Goal: Task Accomplishment & Management: Manage account settings

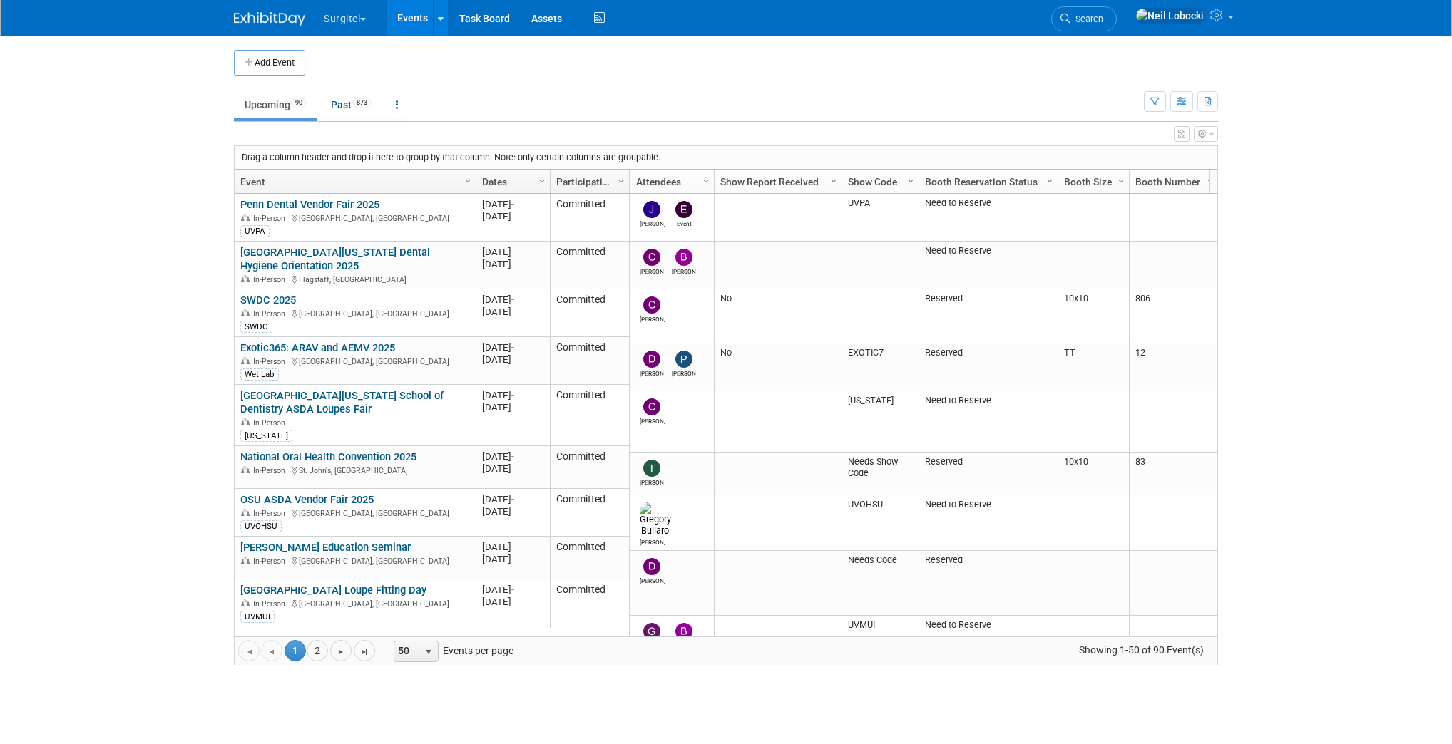
click at [542, 177] on span "Column Settings" at bounding box center [541, 180] width 11 height 11
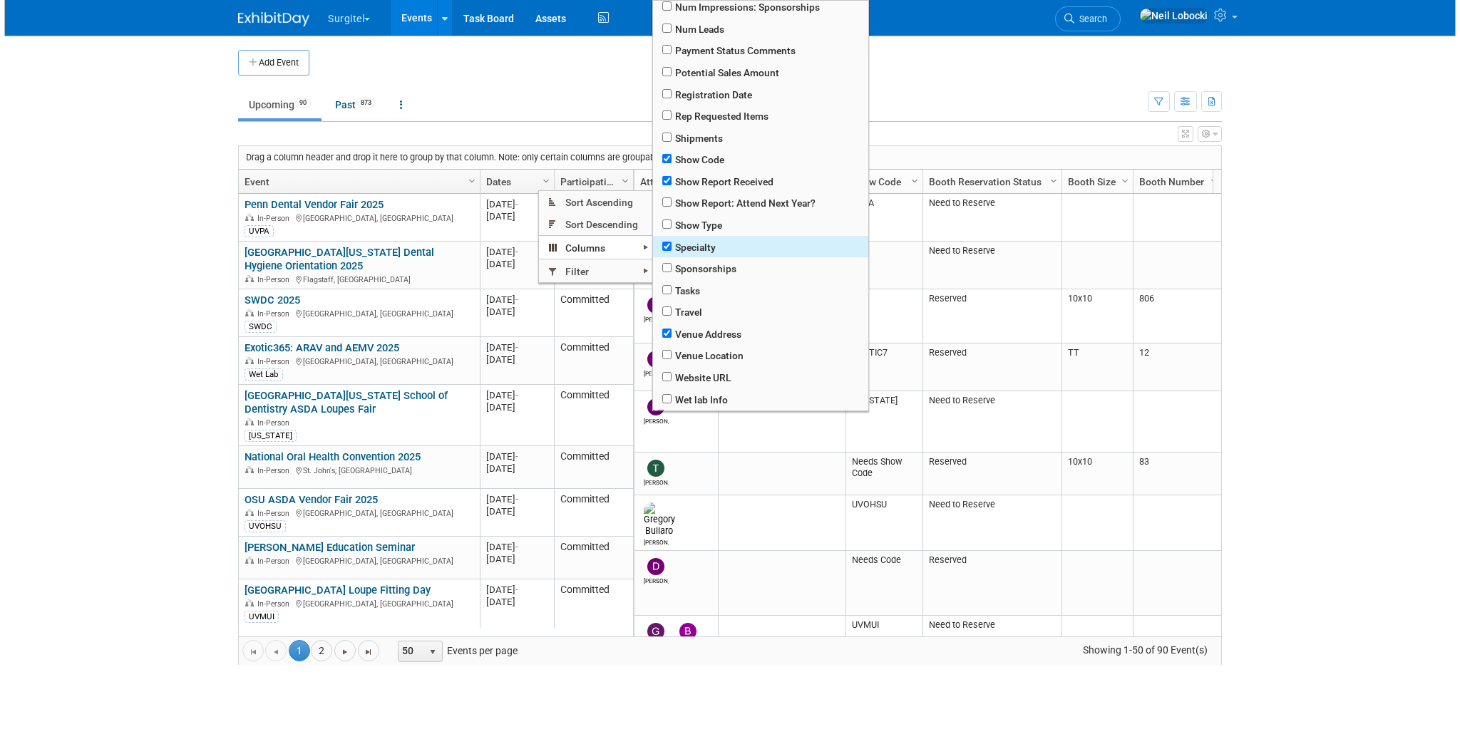
scroll to position [694, 0]
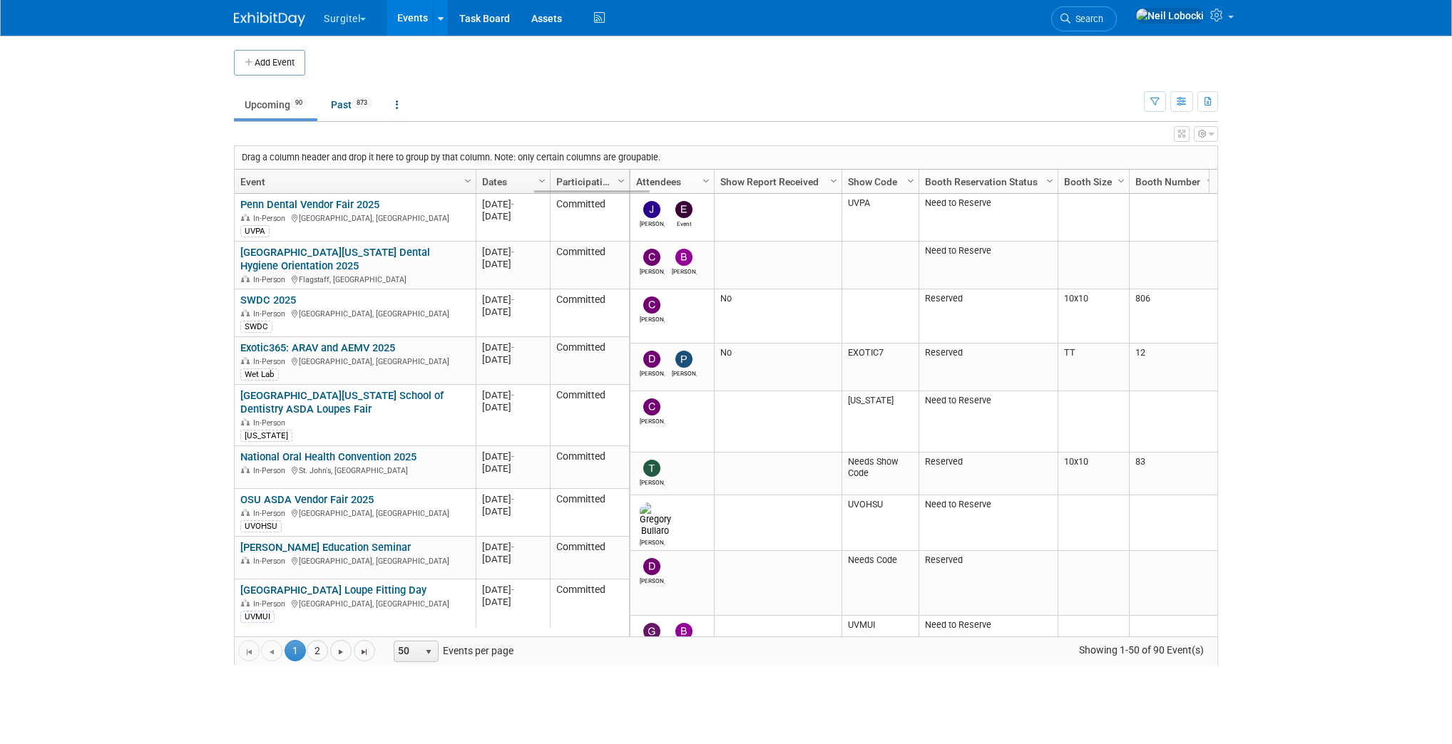
click at [1181, 128] on button "button" at bounding box center [1182, 134] width 16 height 16
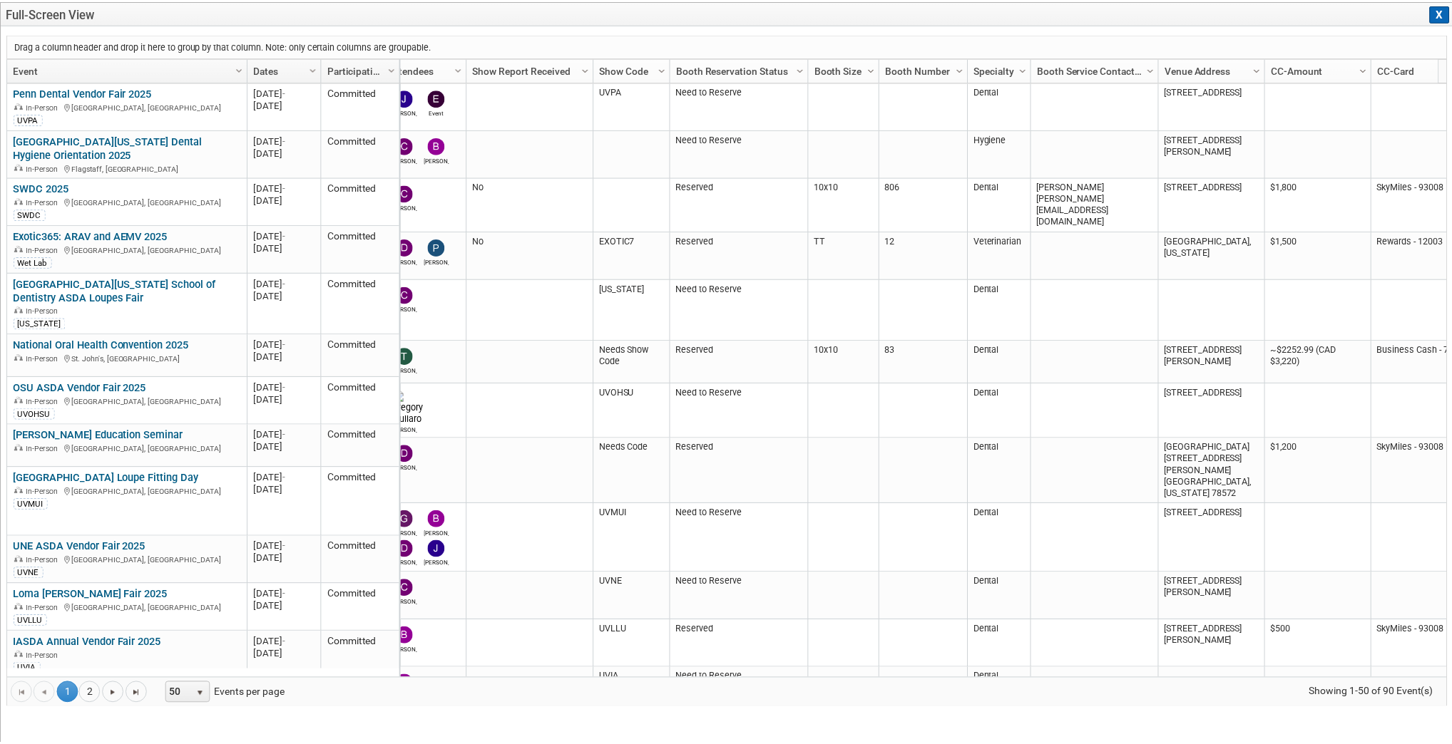
scroll to position [0, 0]
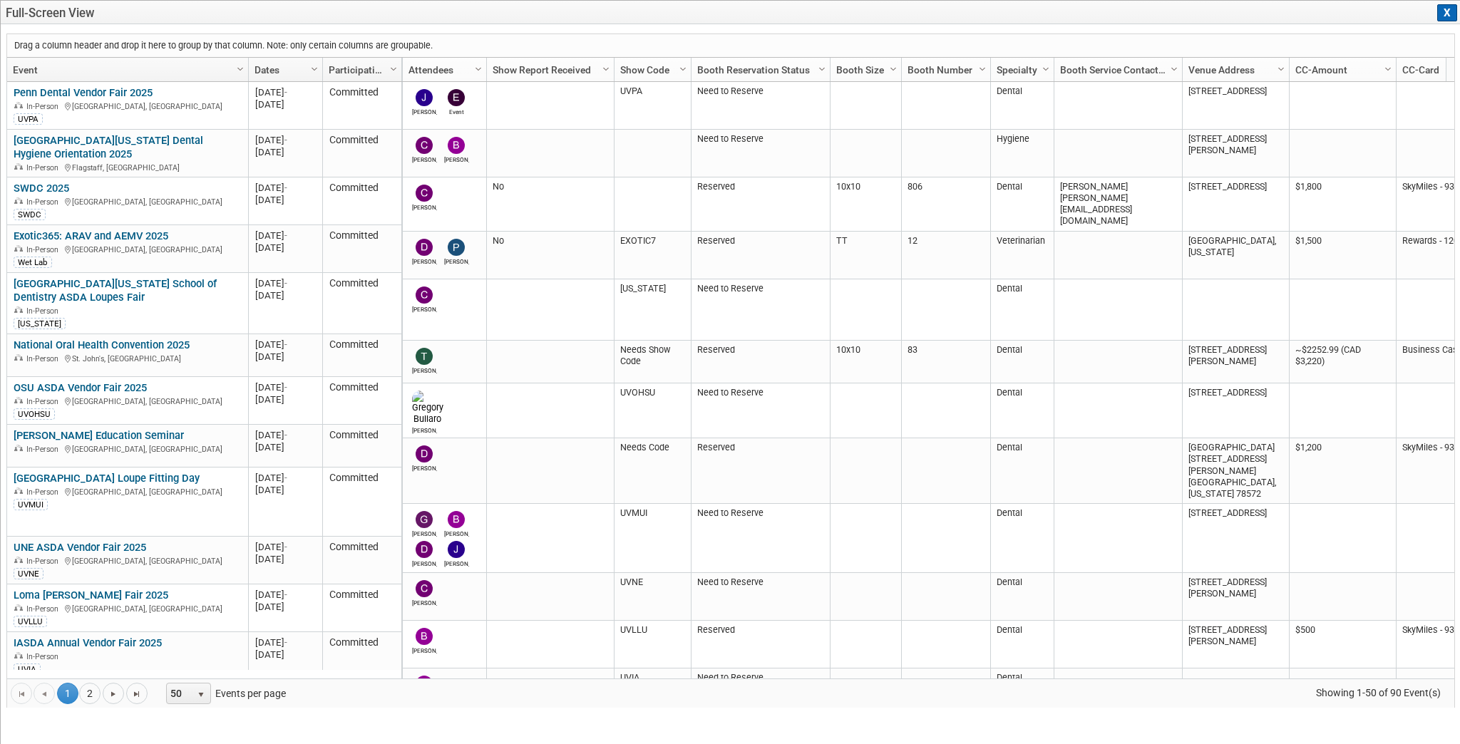
click at [1443, 14] on button "X" at bounding box center [1447, 12] width 20 height 17
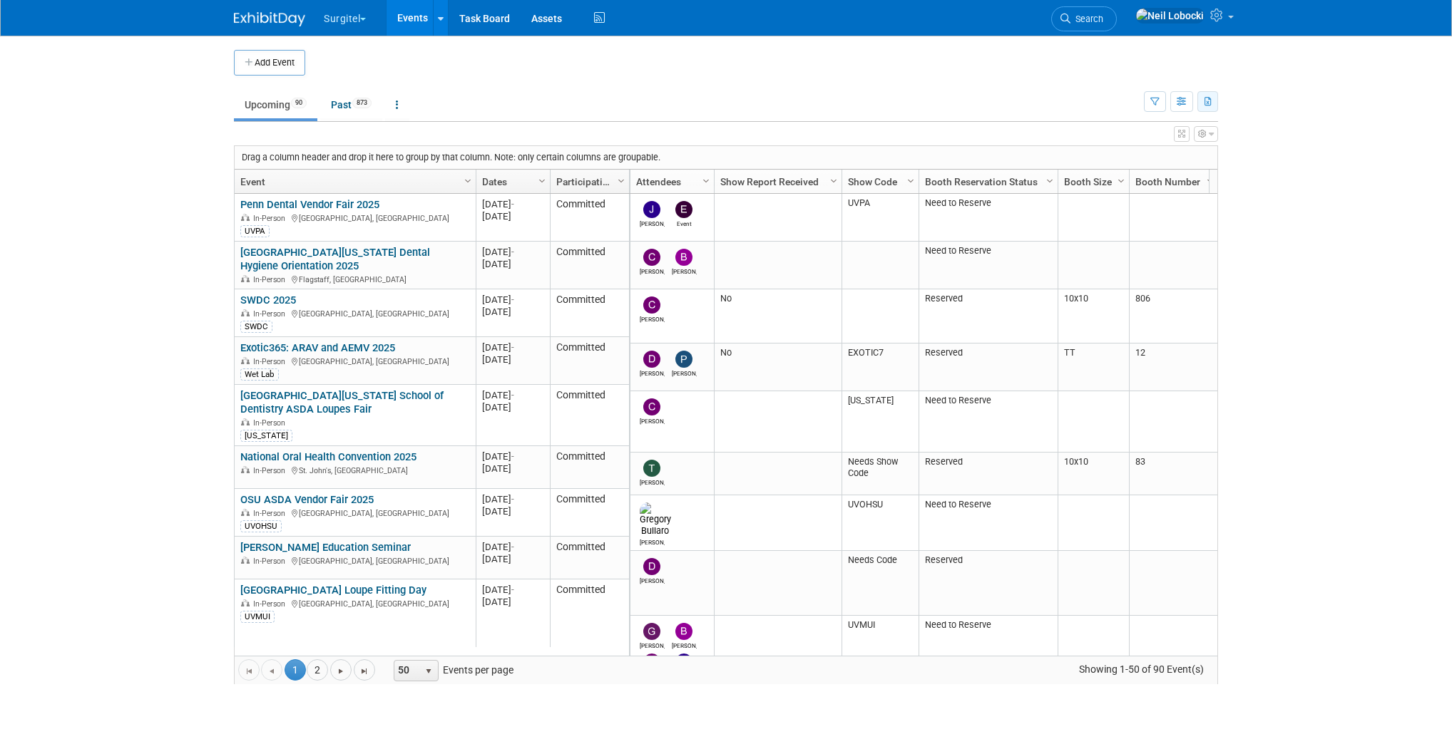
click at [1211, 100] on icon "button" at bounding box center [1208, 102] width 8 height 9
click at [1134, 146] on link "Export Current View (90 Events)" at bounding box center [1129, 147] width 155 height 20
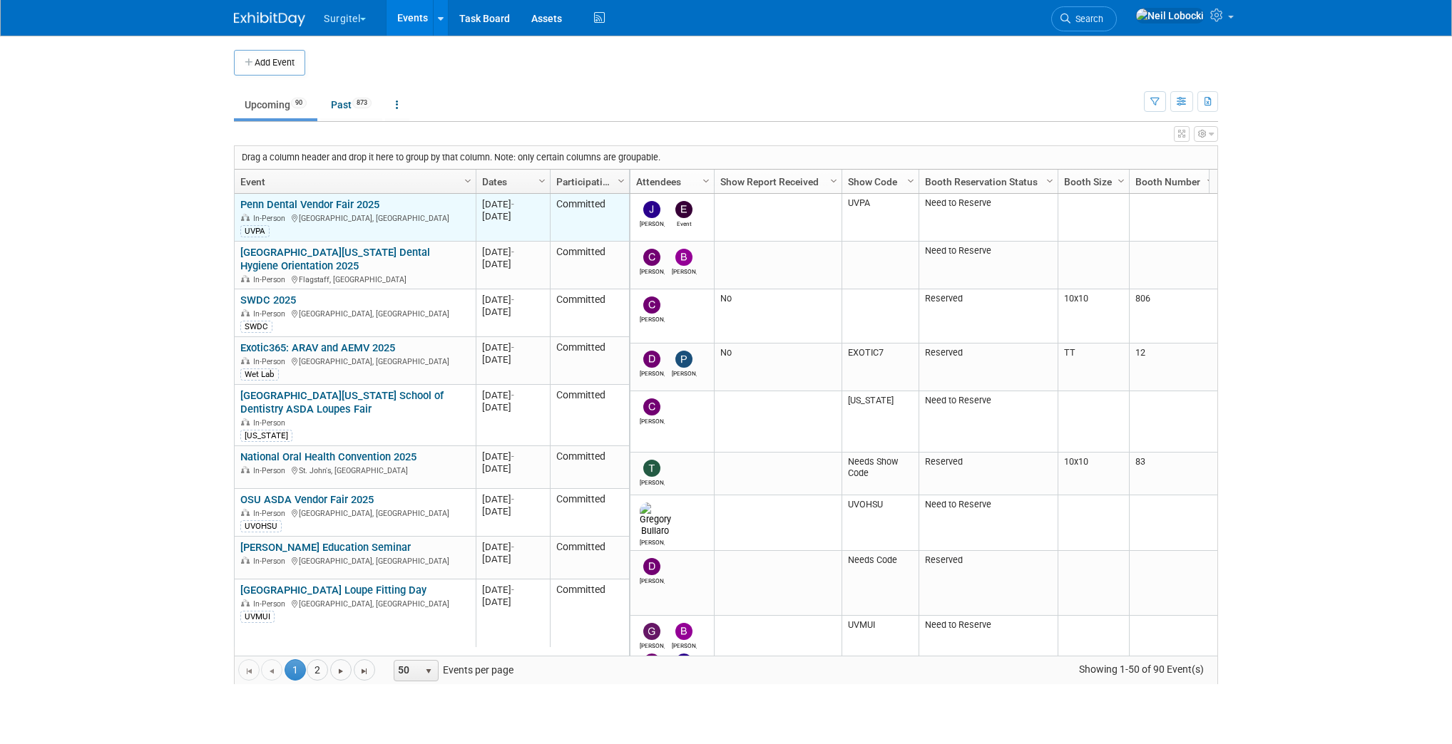
click at [370, 207] on link "Penn Dental Vendor Fair 2025" at bounding box center [309, 204] width 139 height 13
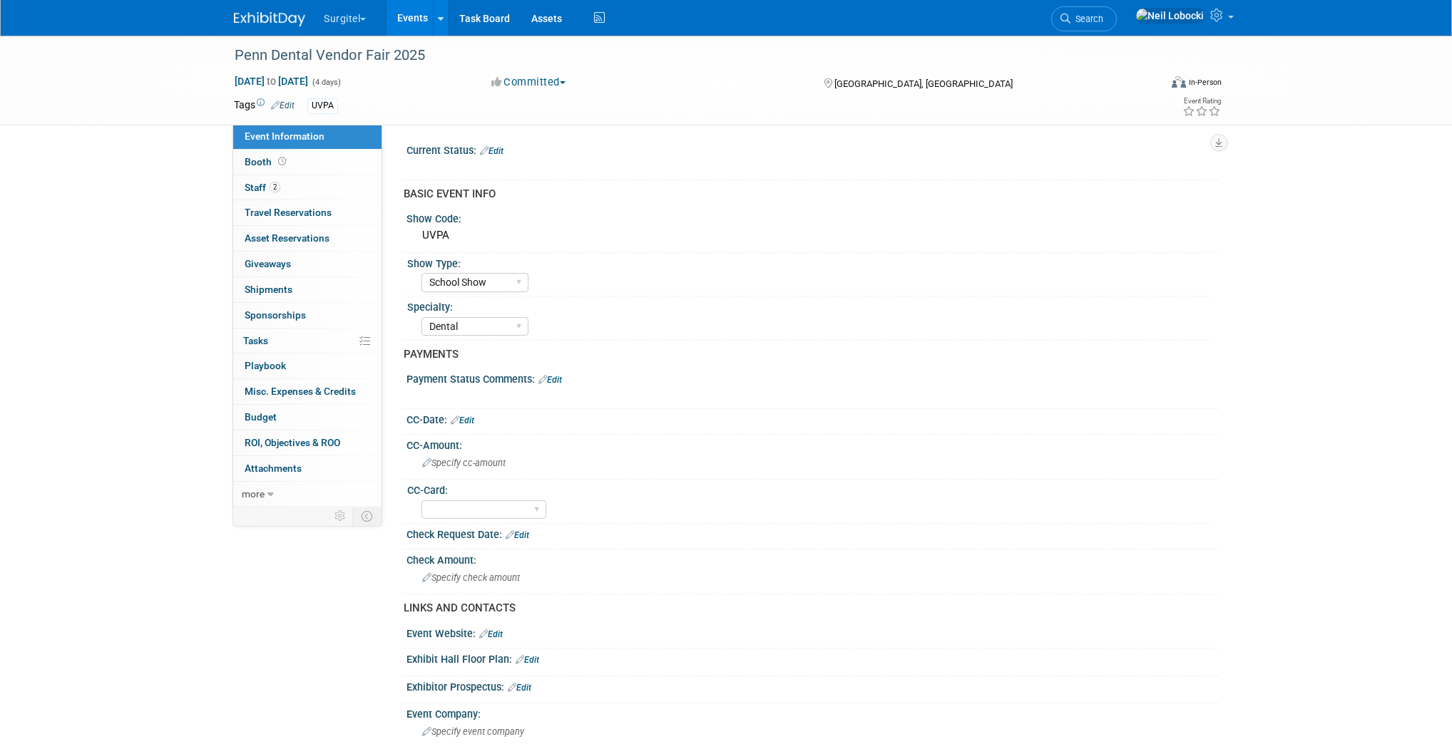
select select "School Show"
select select "Dental"
click at [1218, 143] on icon "button" at bounding box center [1218, 142] width 7 height 9
click at [1154, 182] on link "Export tab to PDF" at bounding box center [1156, 184] width 120 height 20
click at [1218, 140] on icon "button" at bounding box center [1218, 142] width 7 height 9
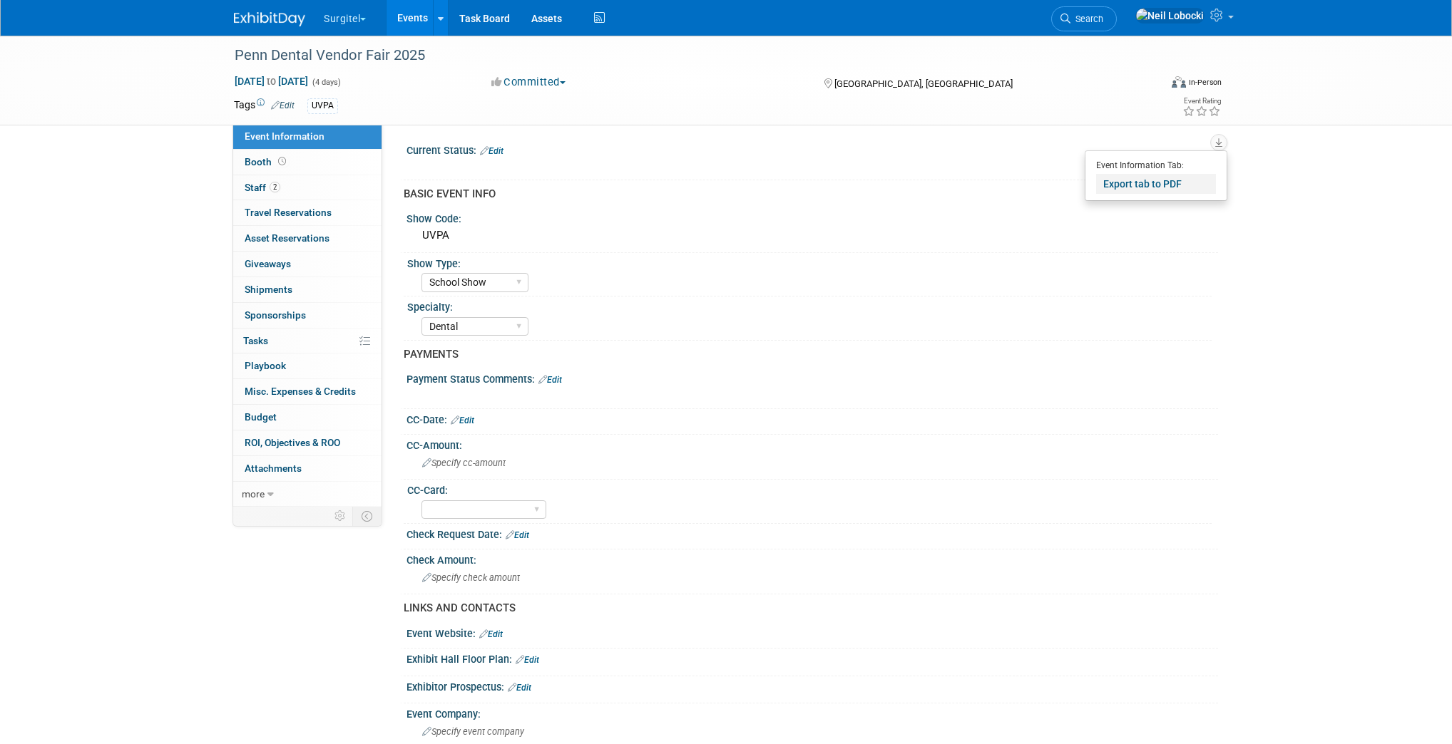
click at [1149, 188] on link "Export tab to PDF" at bounding box center [1156, 184] width 120 height 20
click at [313, 164] on link "Booth" at bounding box center [307, 162] width 148 height 25
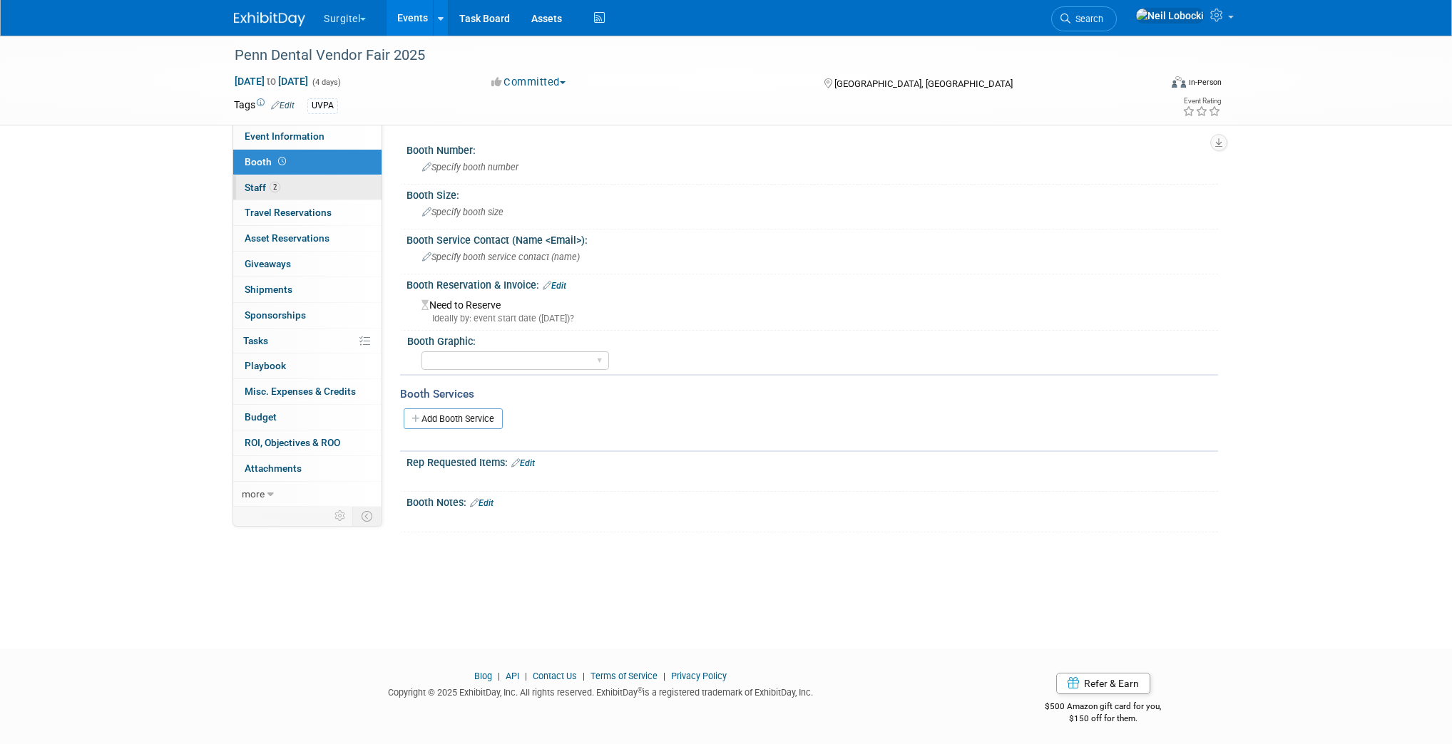
click at [300, 188] on link "2 Staff 2" at bounding box center [307, 187] width 148 height 25
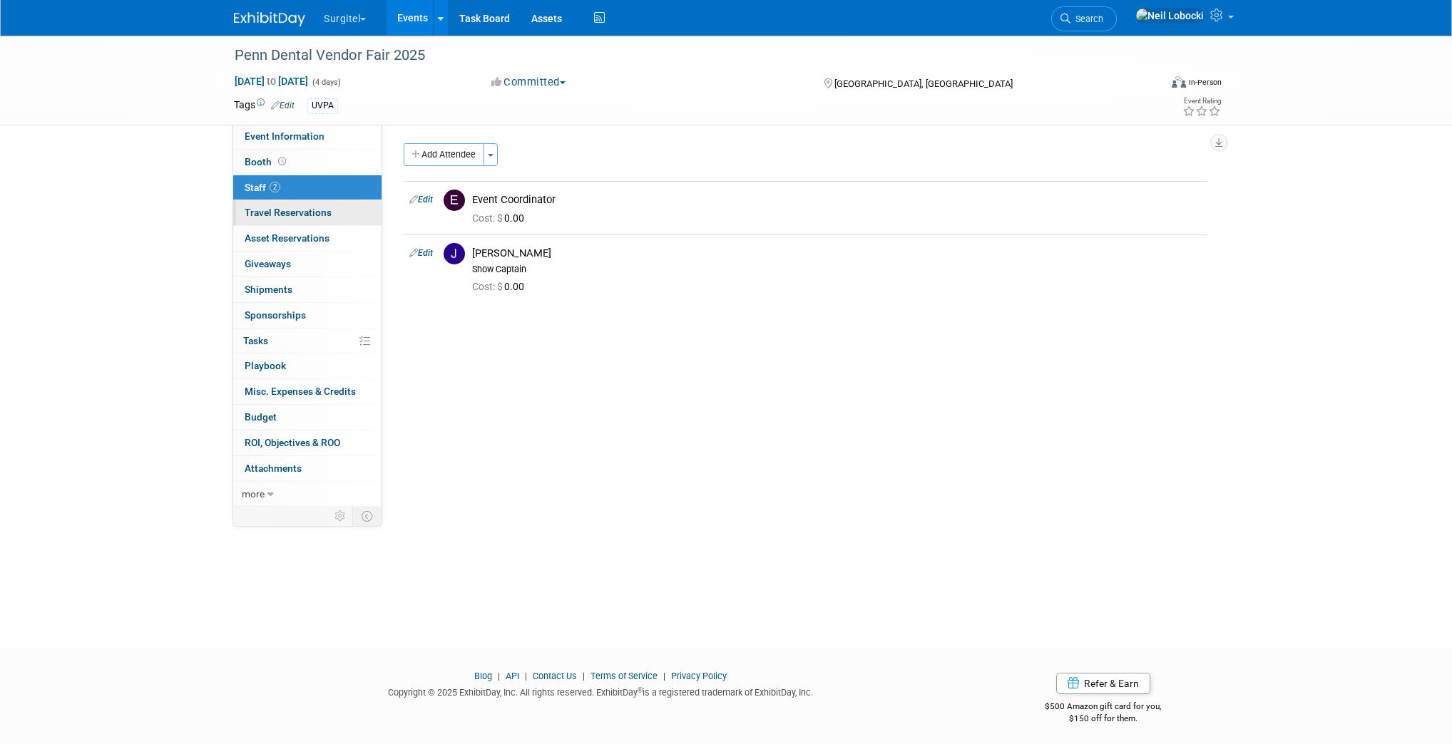
click at [299, 211] on span "Travel Reservations 0" at bounding box center [288, 212] width 87 height 11
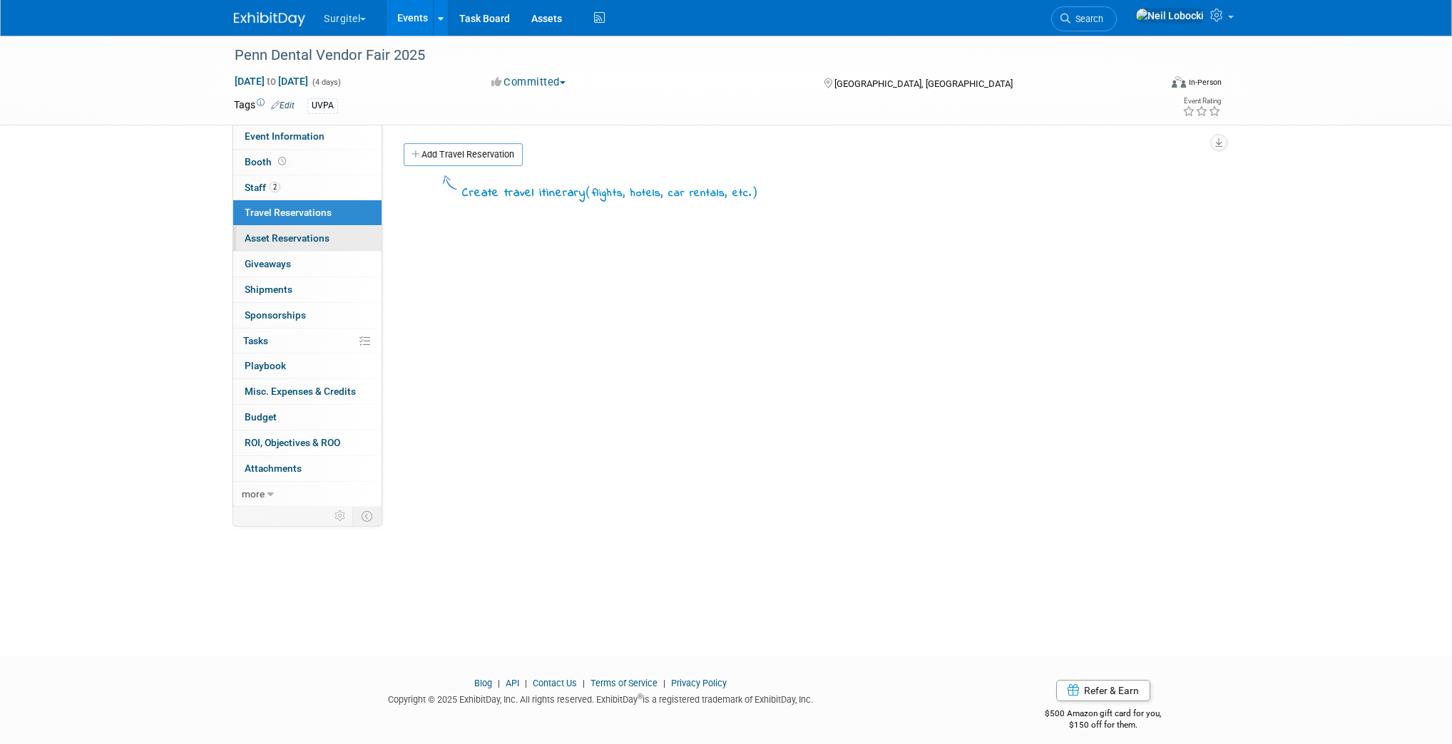
click at [302, 237] on span "Asset Reservations 0" at bounding box center [287, 237] width 85 height 11
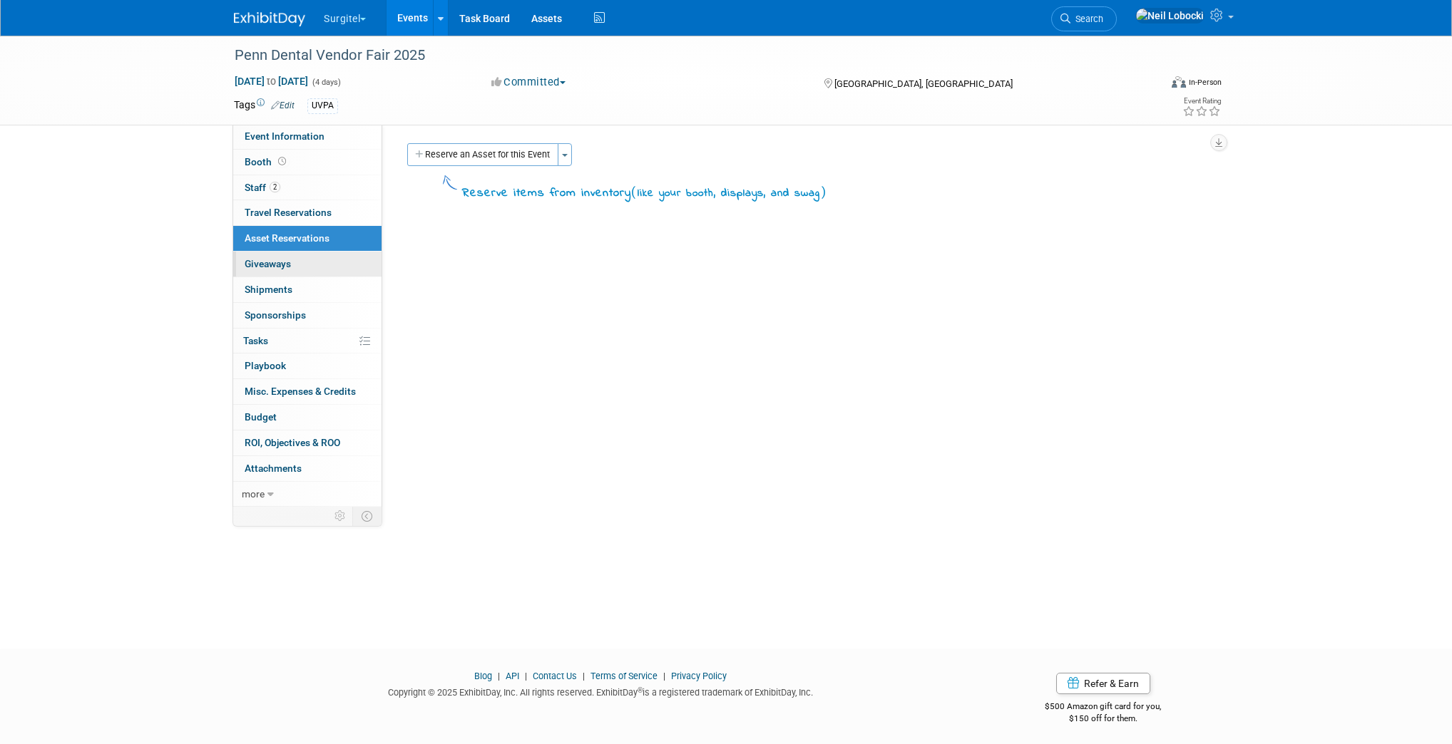
click at [305, 260] on link "0 Giveaways 0" at bounding box center [307, 264] width 148 height 25
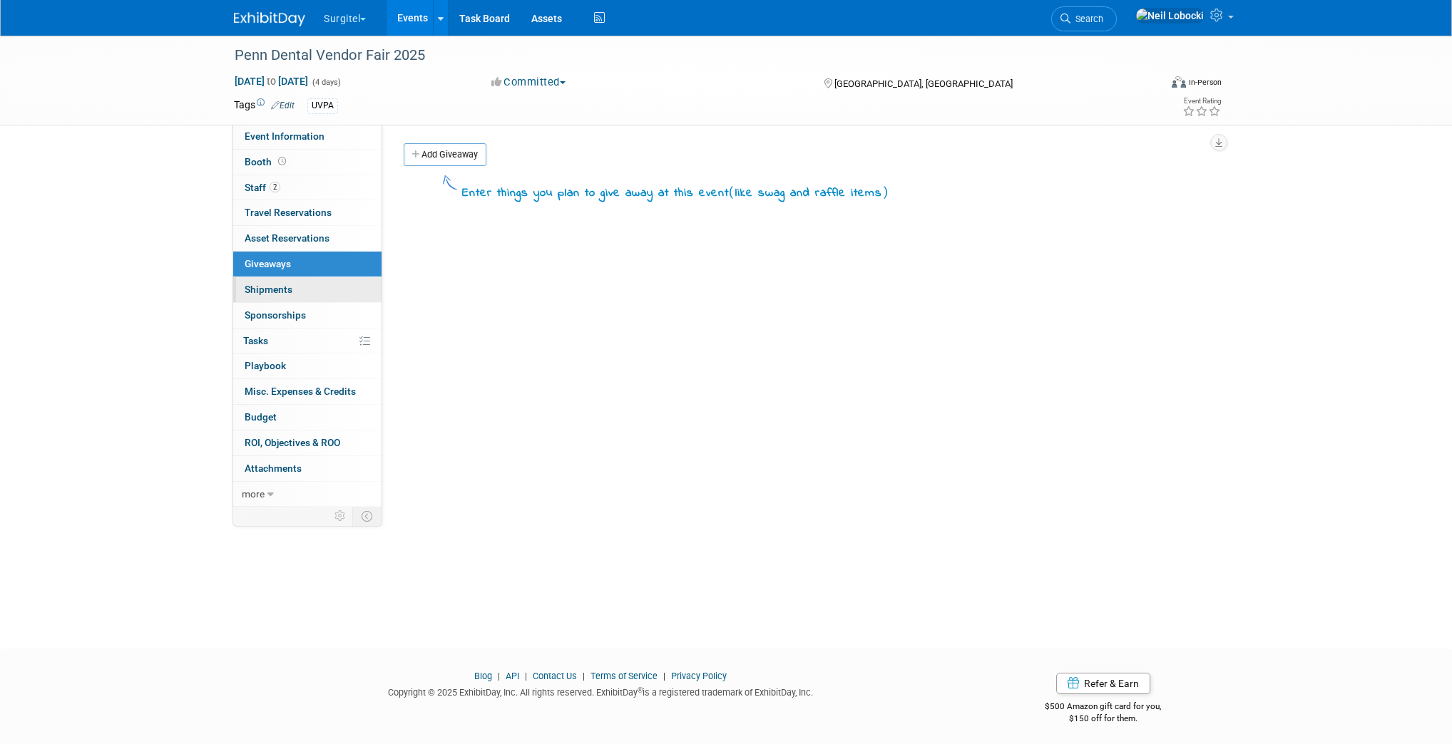
click at [313, 293] on link "0 Shipments 0" at bounding box center [307, 289] width 148 height 25
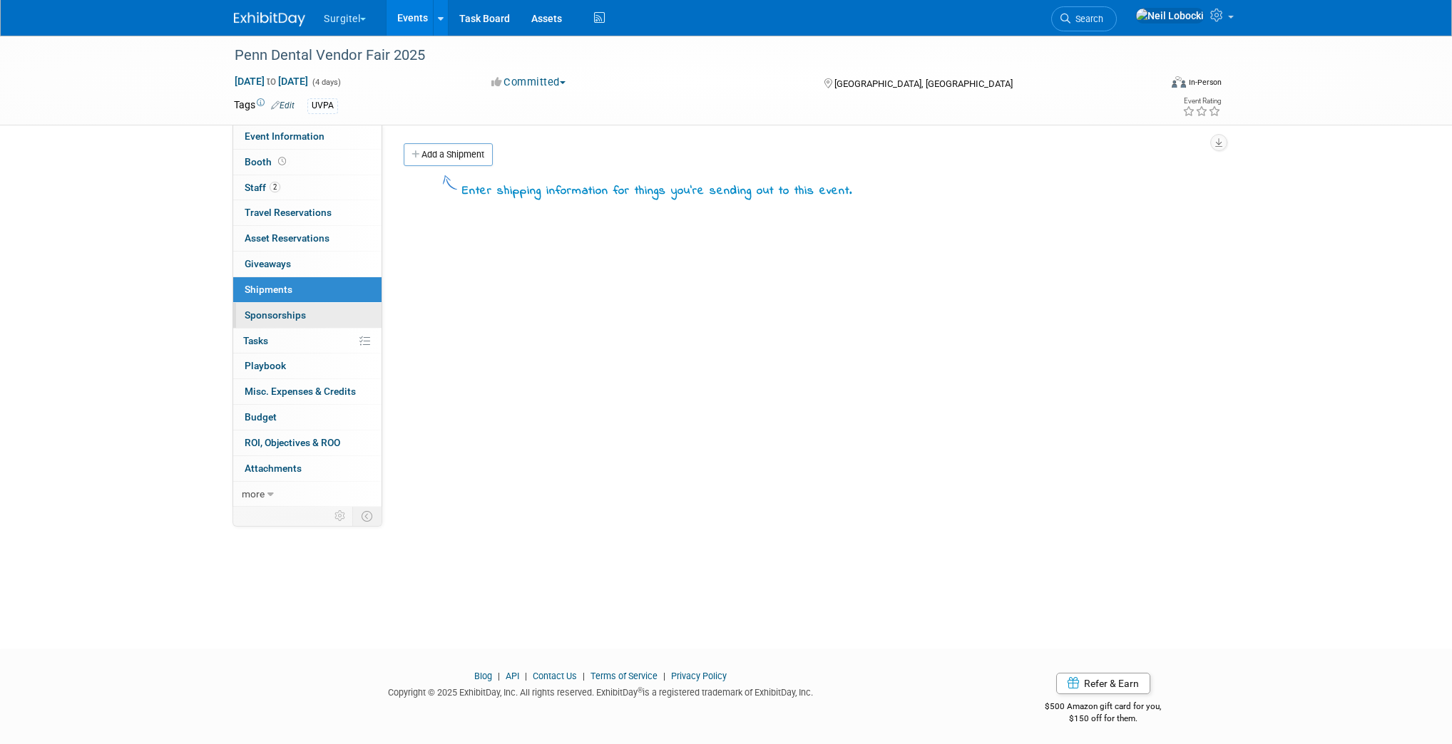
click at [312, 315] on link "0 Sponsorships 0" at bounding box center [307, 315] width 148 height 25
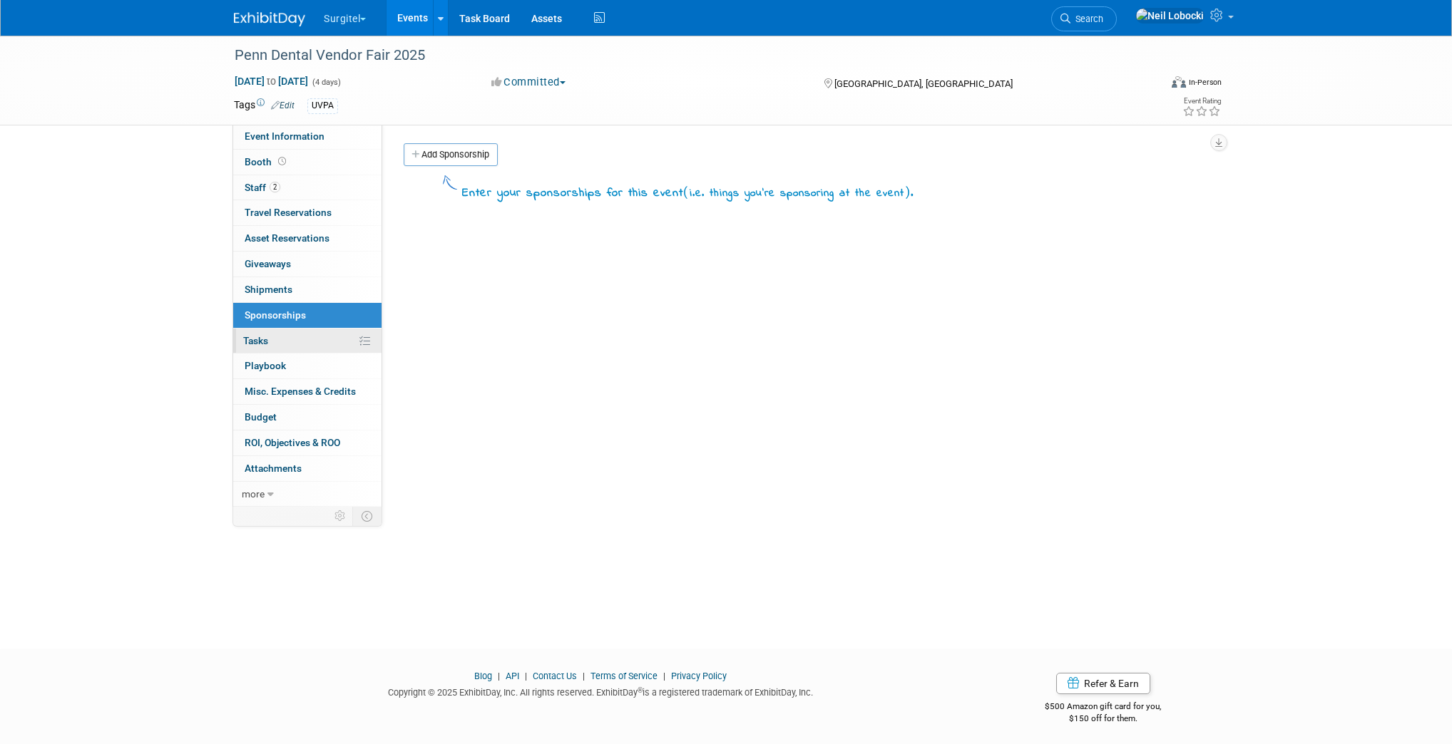
click at [302, 339] on link "0% Tasks 0%" at bounding box center [307, 341] width 148 height 25
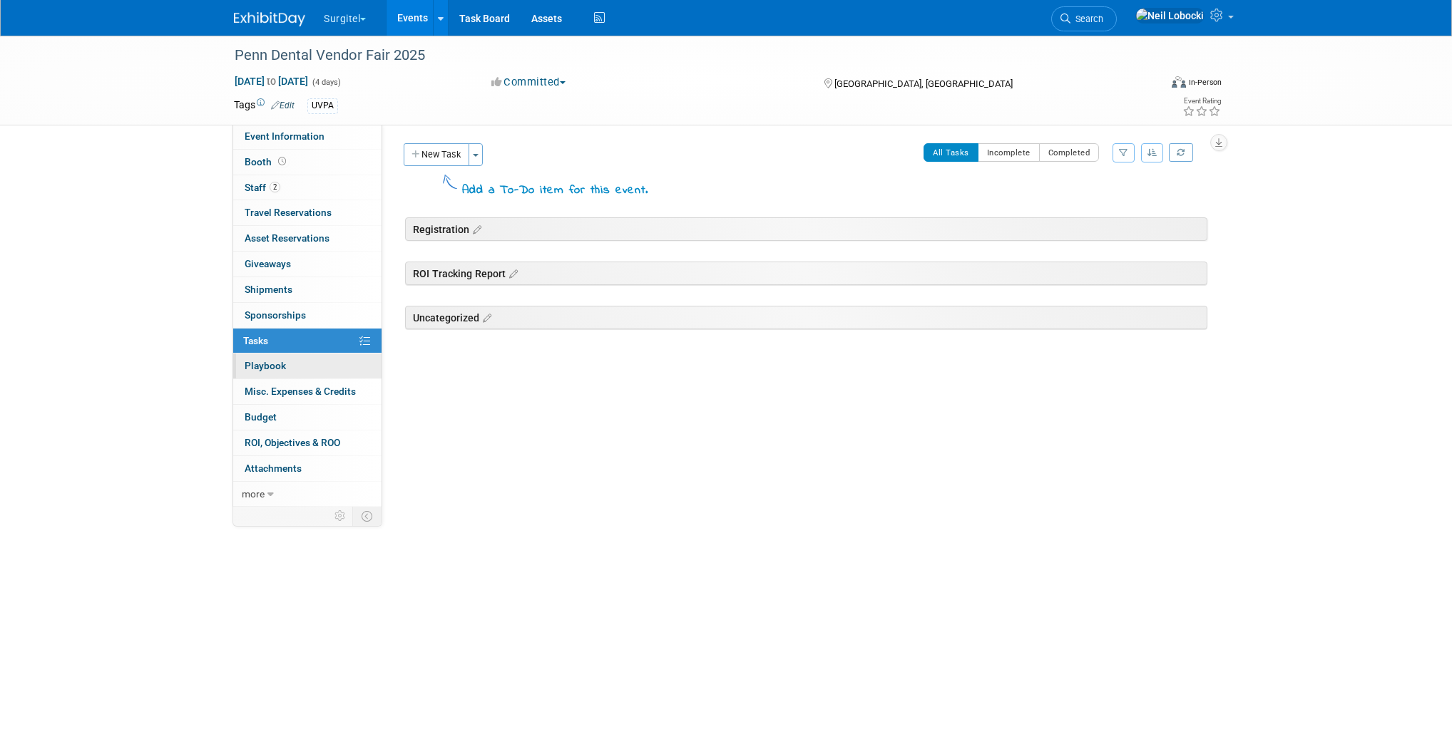
click at [297, 365] on link "0 Playbook 0" at bounding box center [307, 366] width 148 height 25
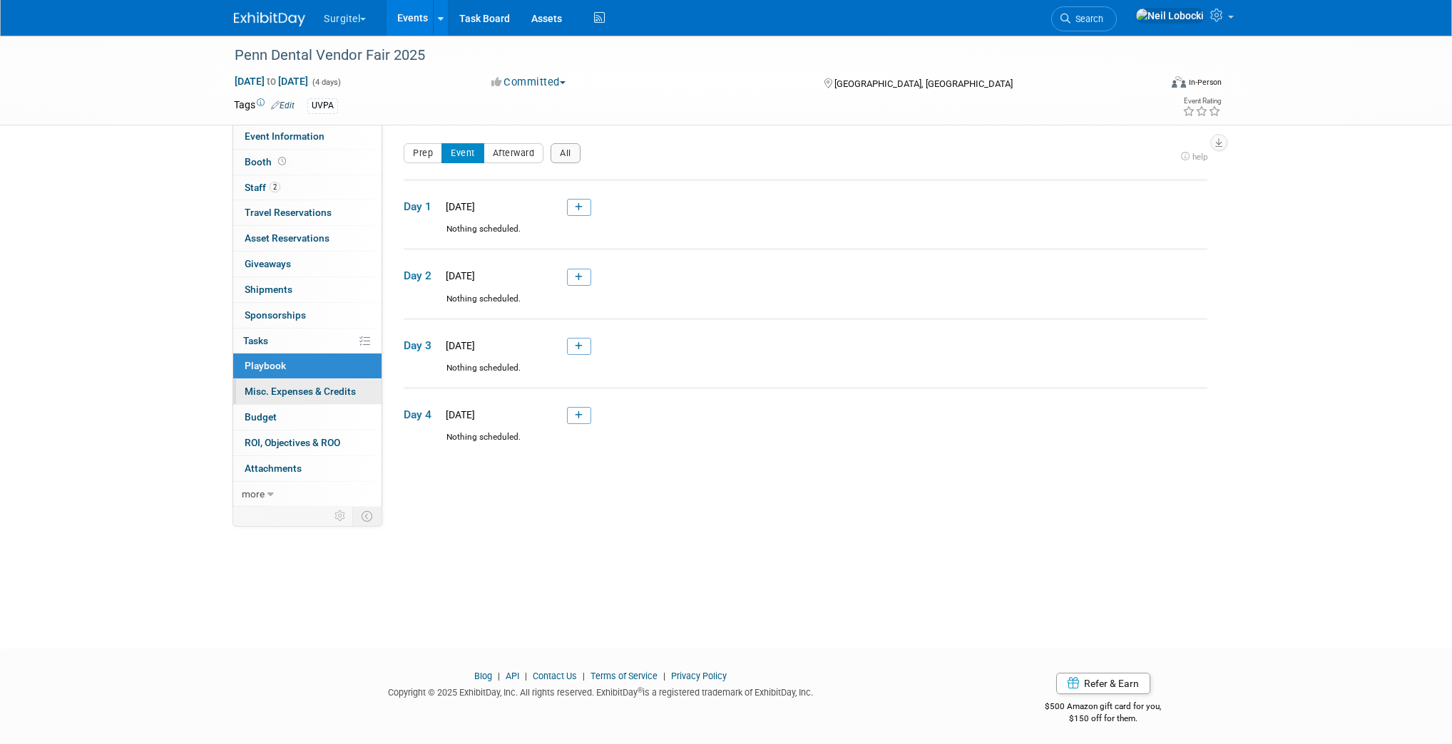
click at [295, 386] on span "Misc. Expenses & Credits 0" at bounding box center [300, 391] width 111 height 11
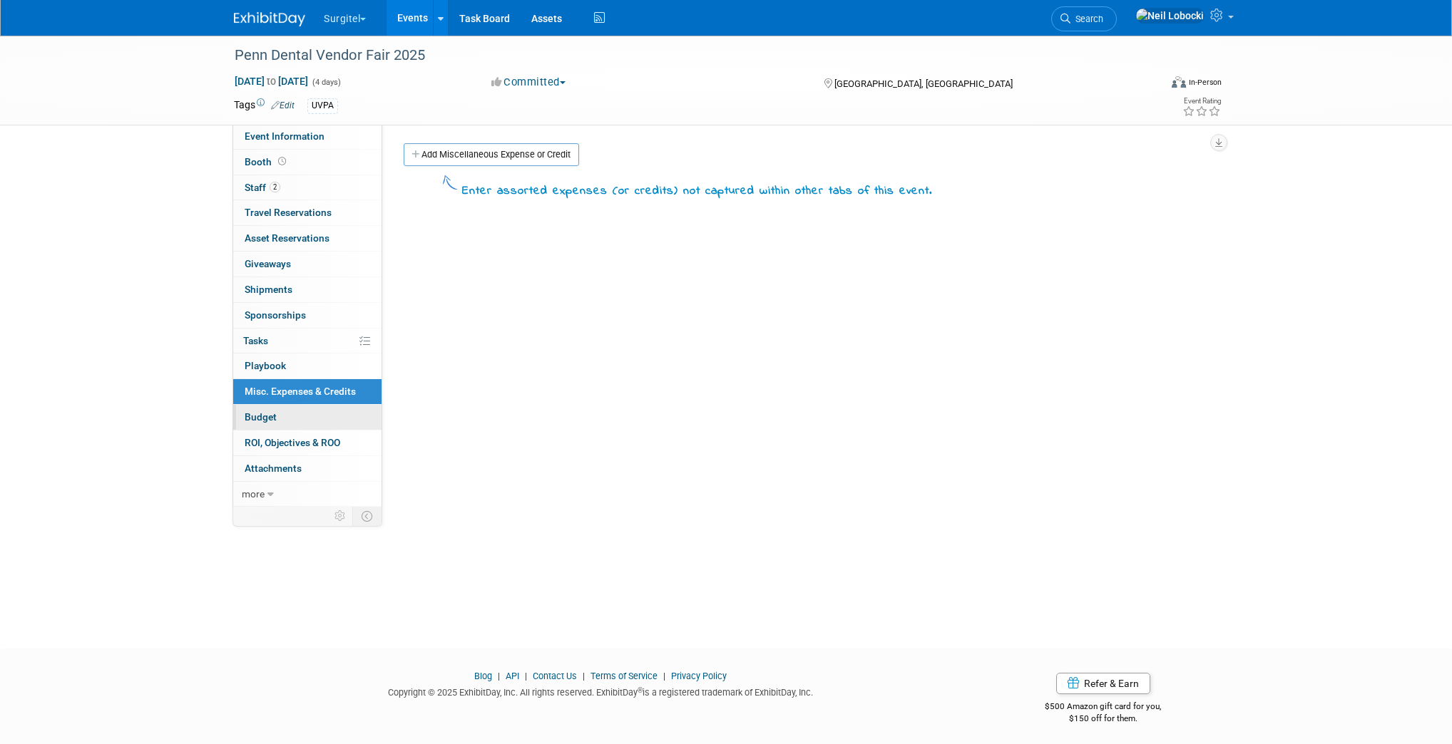
click at [286, 422] on link "Budget" at bounding box center [307, 417] width 148 height 25
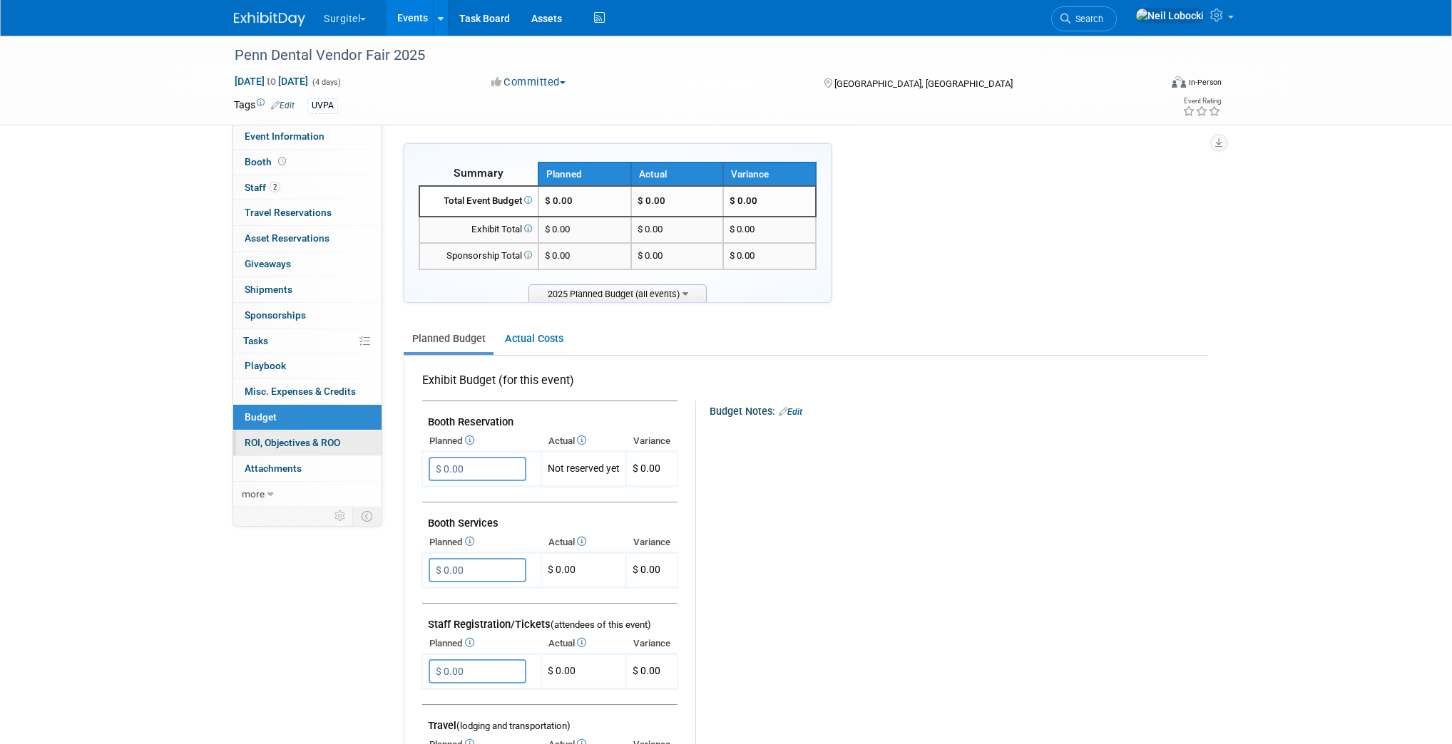
click at [281, 441] on span "ROI, Objectives & ROO 0" at bounding box center [293, 442] width 96 height 11
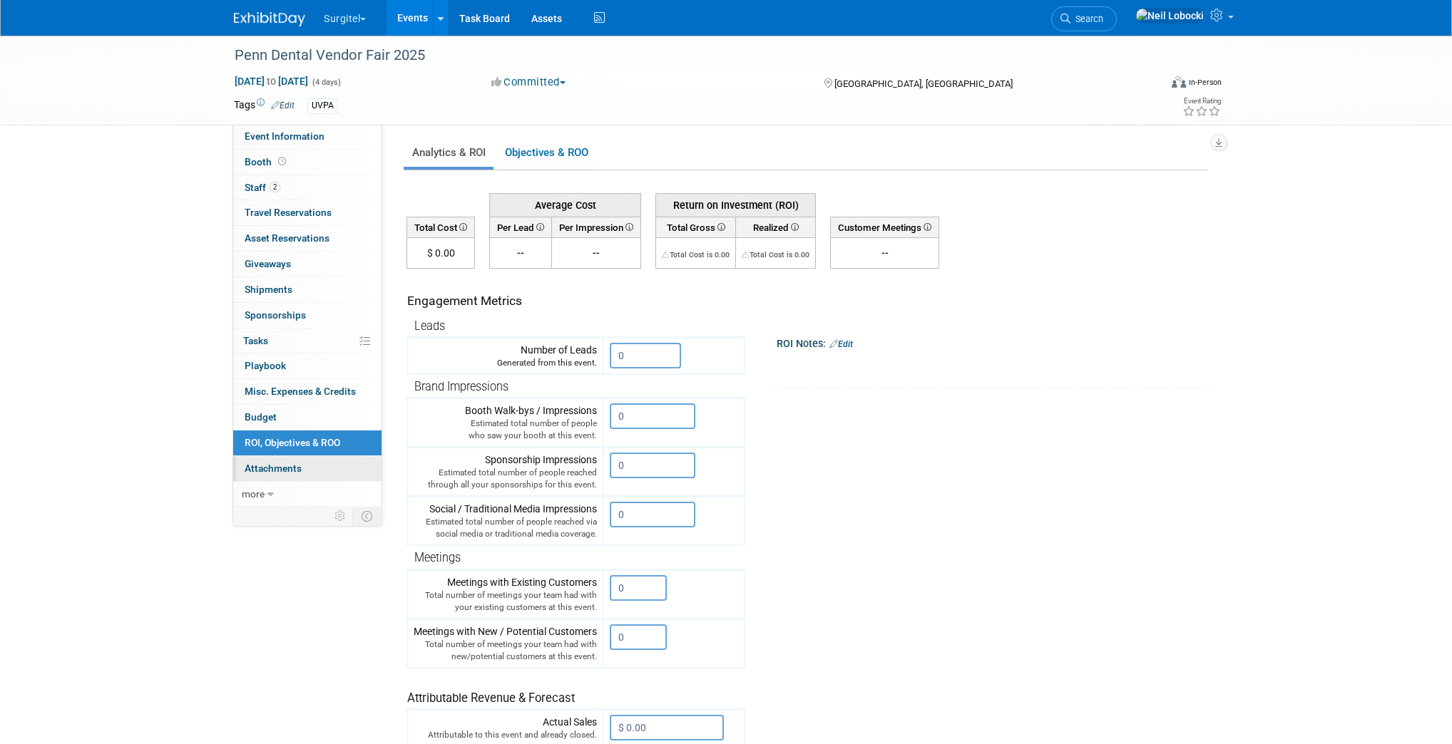
click at [280, 463] on span "Attachments 0" at bounding box center [273, 468] width 57 height 11
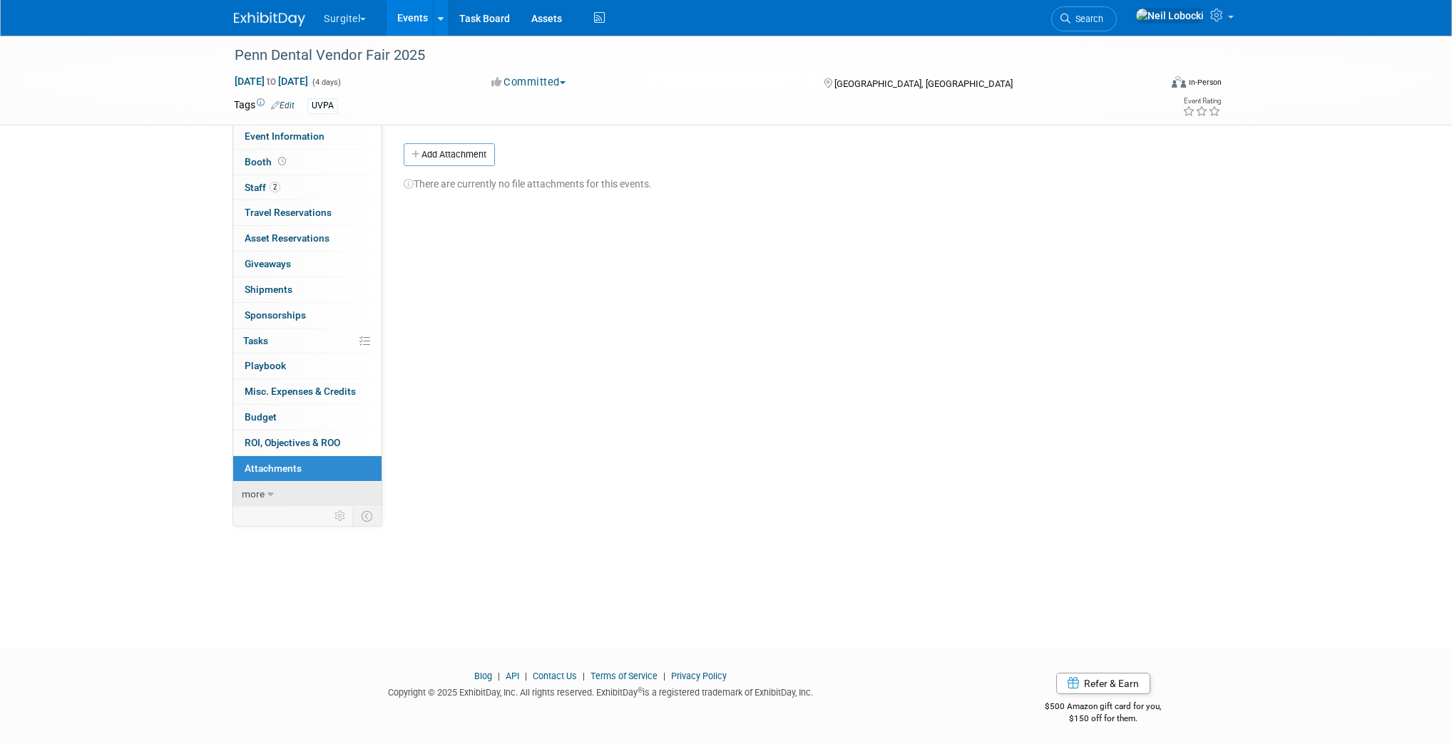
click at [274, 491] on link "more" at bounding box center [307, 494] width 148 height 25
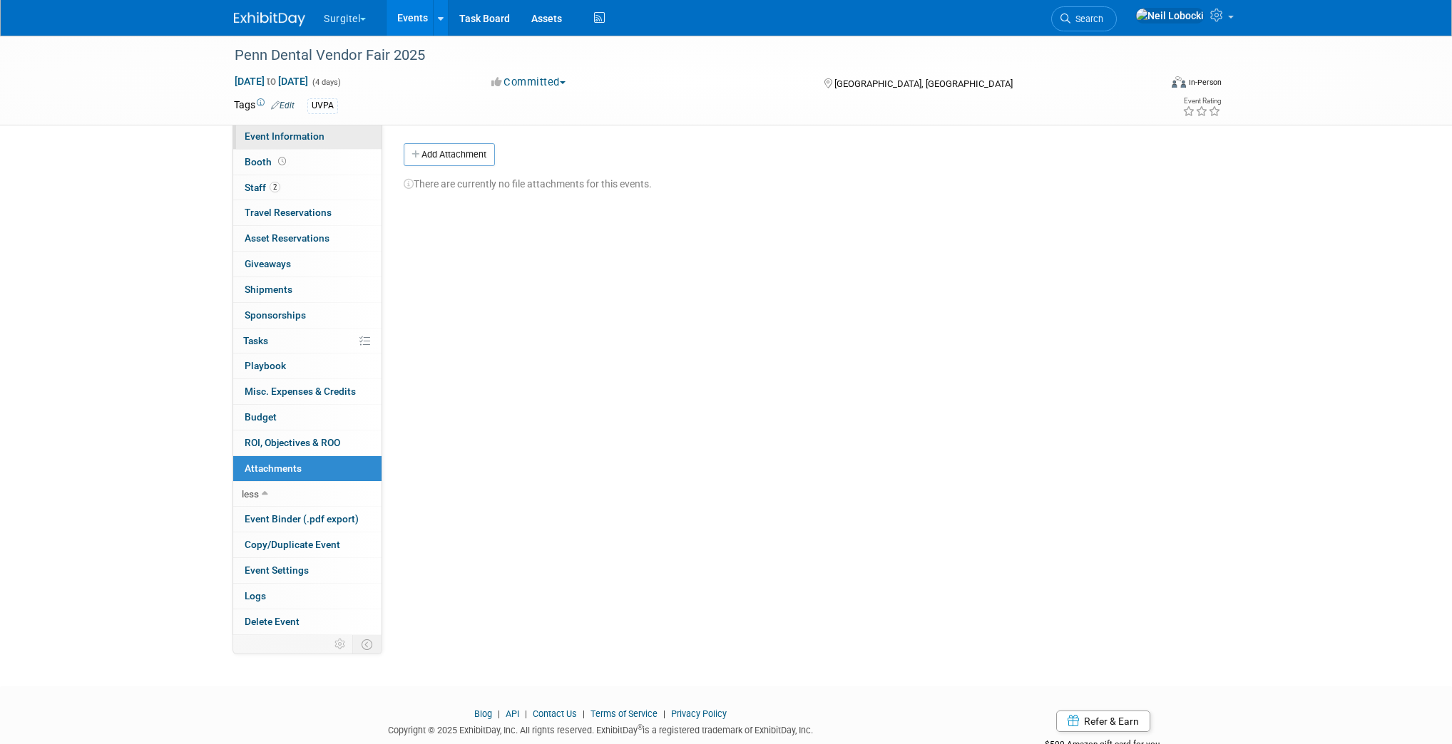
click at [277, 133] on span "Event Information" at bounding box center [285, 135] width 80 height 11
select select "School Show"
select select "Dental"
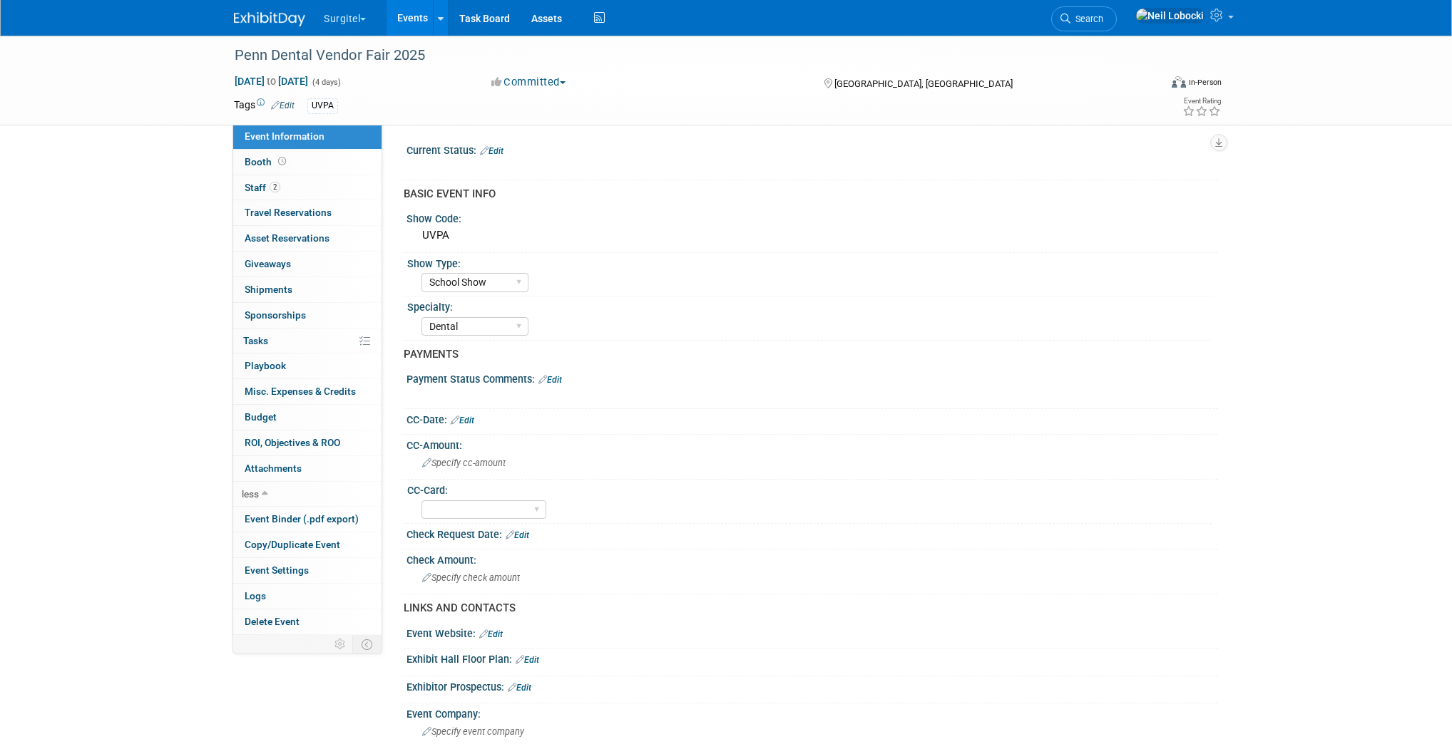
click at [269, 17] on img at bounding box center [269, 19] width 71 height 14
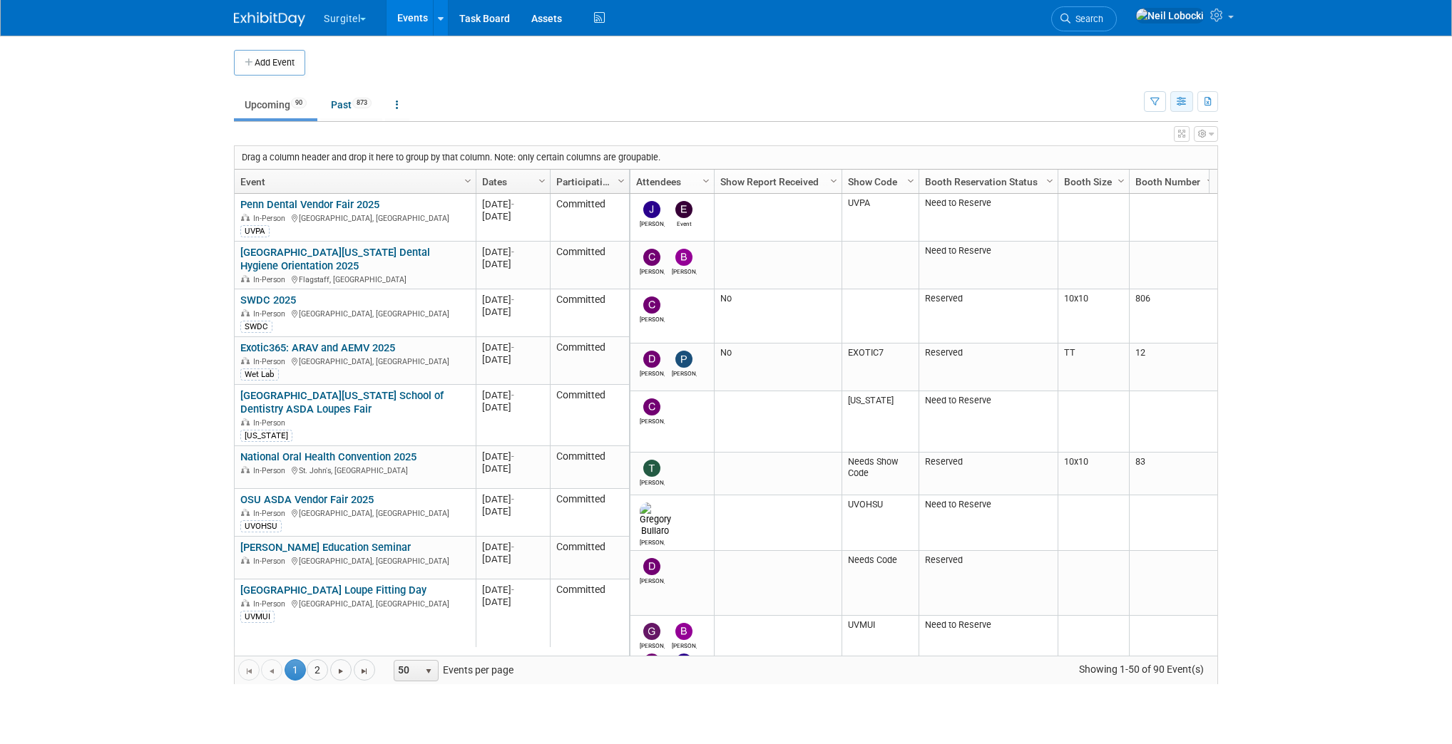
click at [1181, 100] on icon "button" at bounding box center [1181, 102] width 11 height 9
click at [1120, 170] on link "Detail View" at bounding box center [1122, 173] width 120 height 20
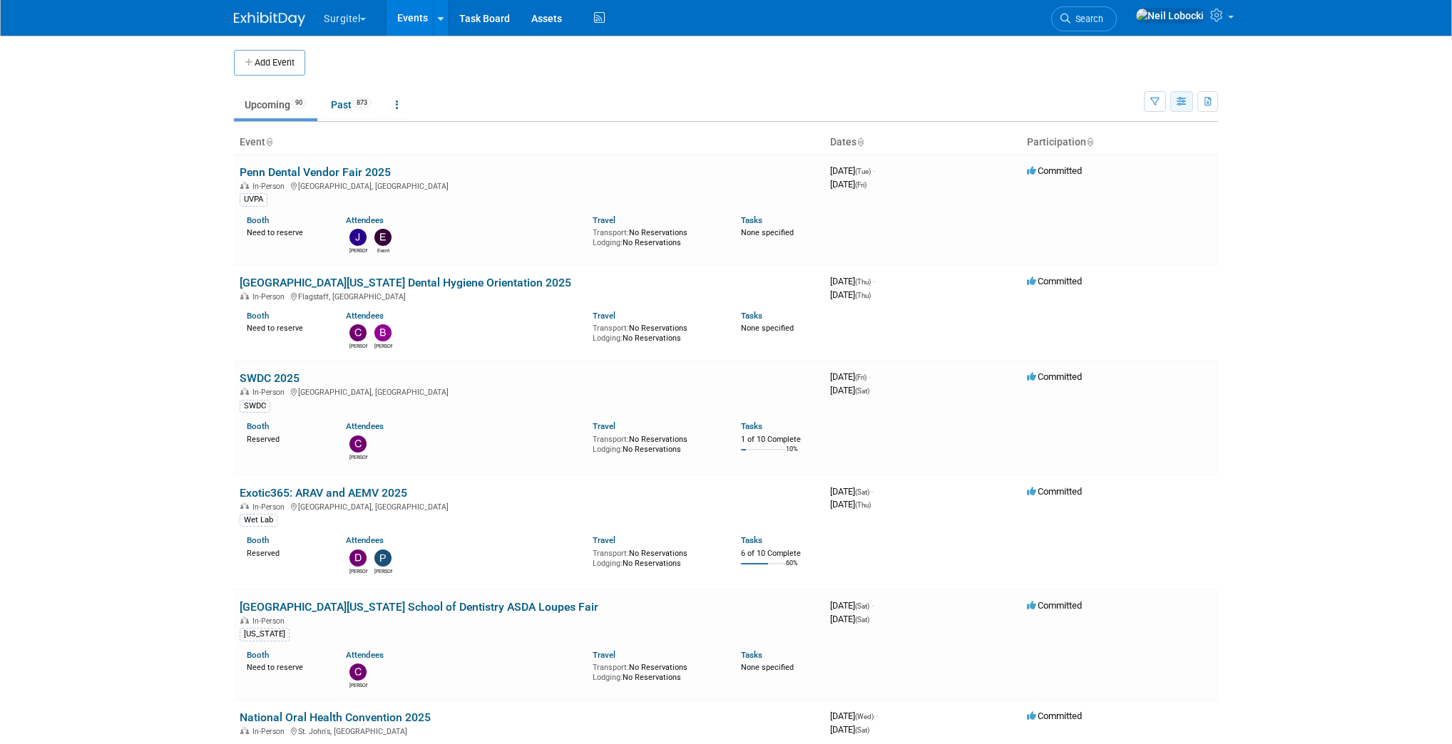
click at [1187, 96] on button "button" at bounding box center [1181, 101] width 23 height 21
click at [1135, 149] on link "List View" at bounding box center [1122, 151] width 120 height 20
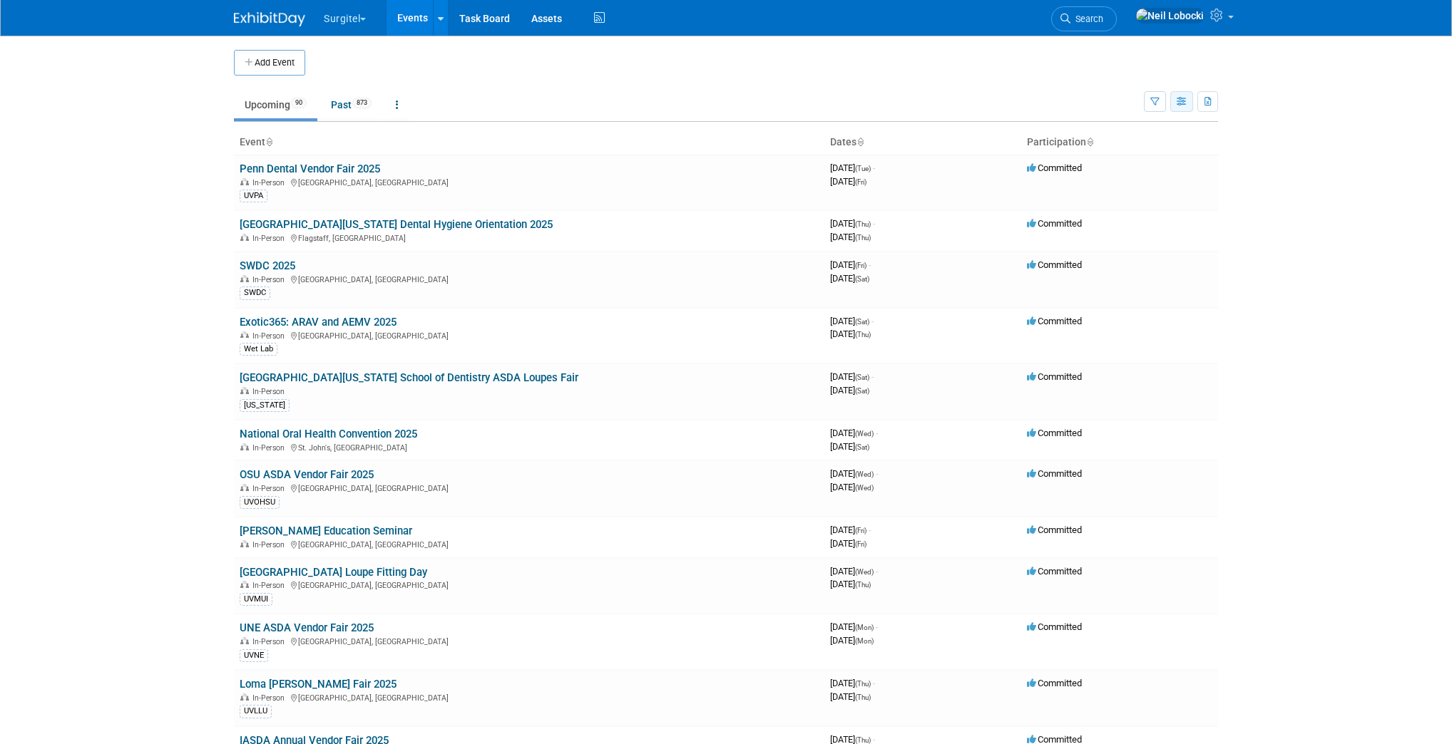
click at [1188, 102] on button "button" at bounding box center [1181, 101] width 23 height 21
click at [1131, 212] on link "Expert Grid" at bounding box center [1122, 217] width 120 height 20
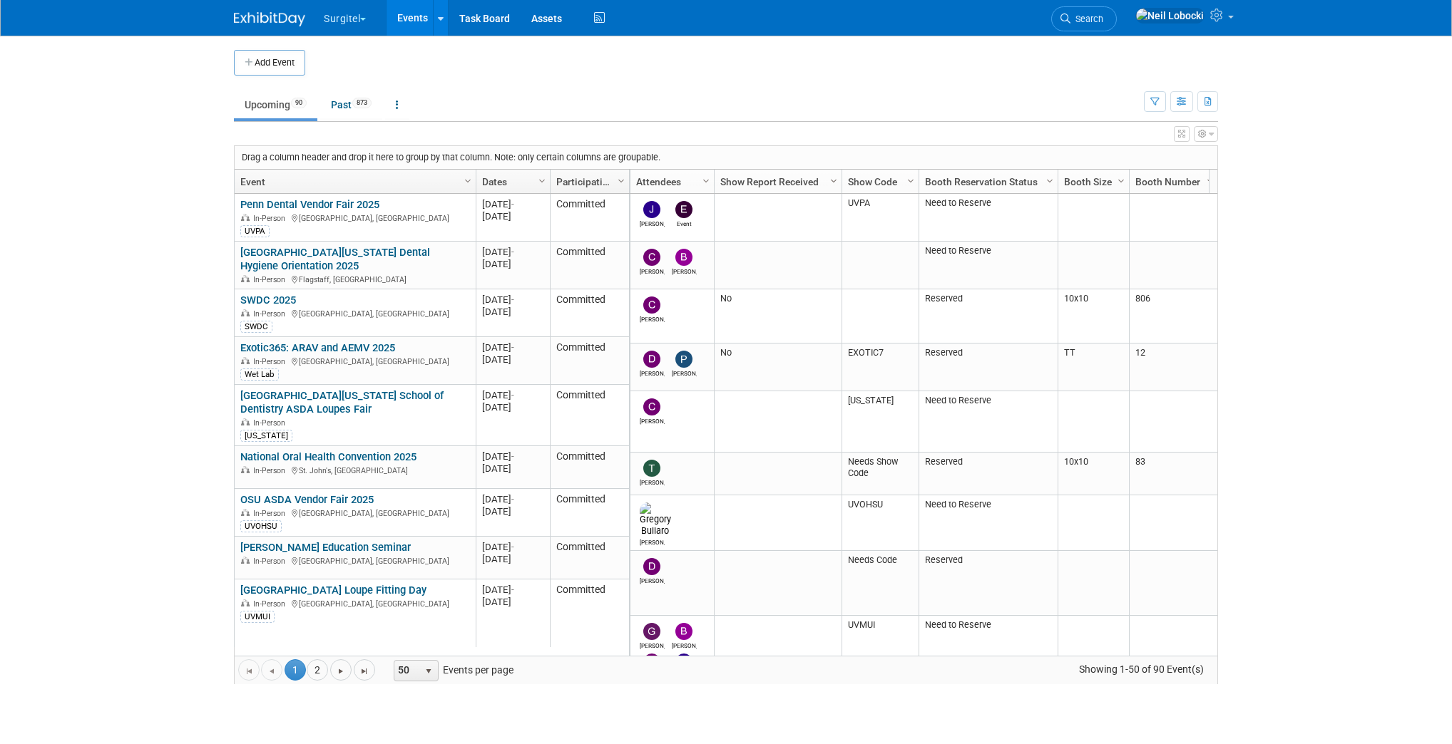
click at [833, 175] on span "Column Settings" at bounding box center [833, 180] width 11 height 11
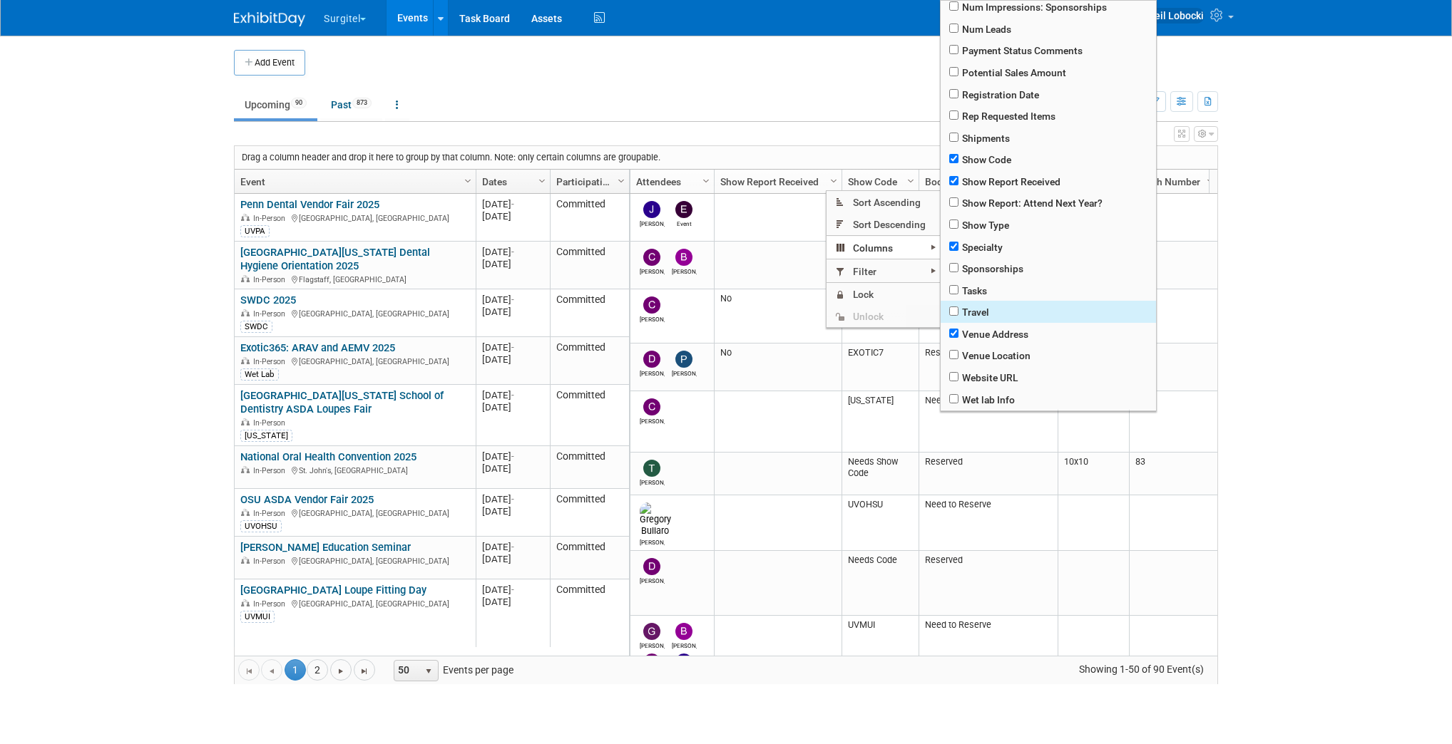
scroll to position [694, 0]
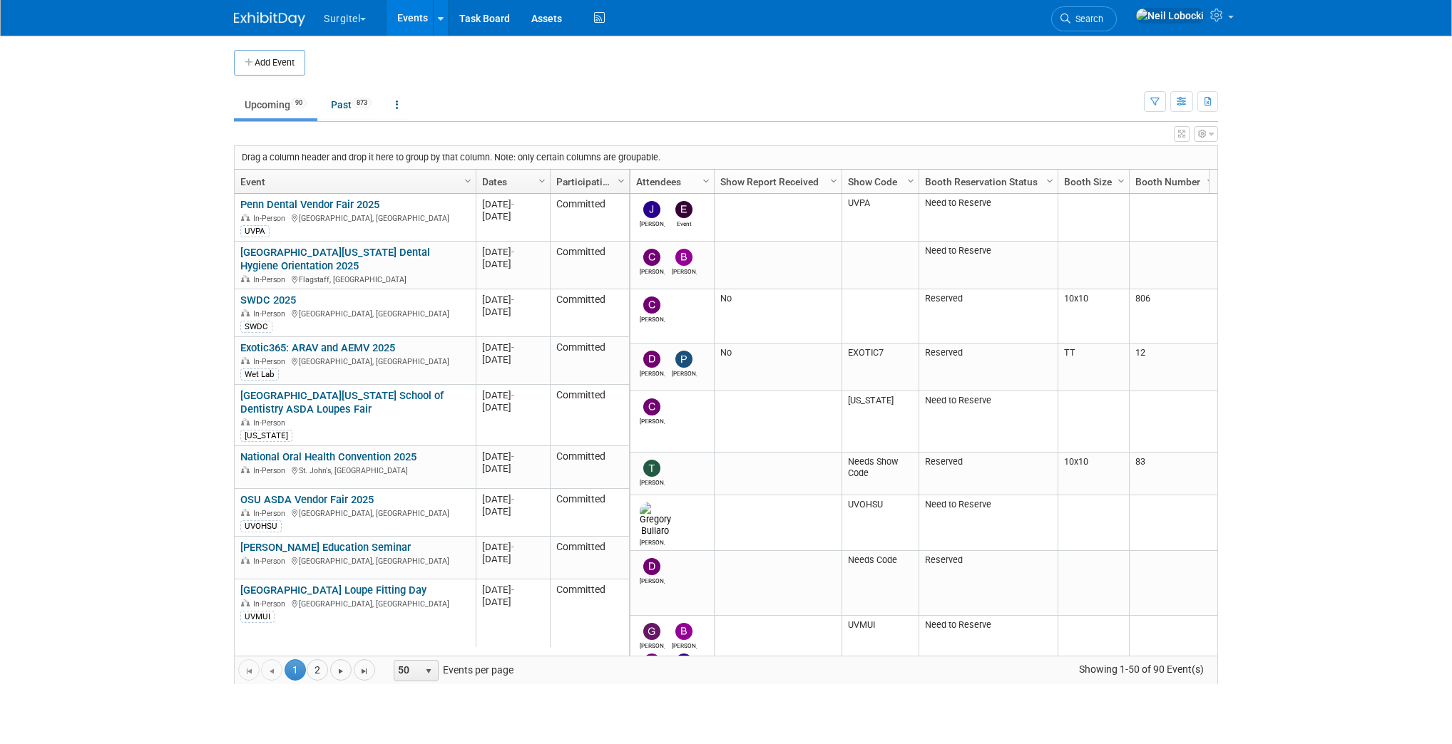
click at [1284, 309] on body "Surgitel Choose Workspace: Surgitel SurgiTel Test Events Add Event Bulk Upload …" at bounding box center [726, 372] width 1452 height 744
click at [1212, 135] on icon "button" at bounding box center [1210, 134] width 5 height 9
click at [1109, 181] on link "Advanced Options" at bounding box center [1114, 180] width 185 height 21
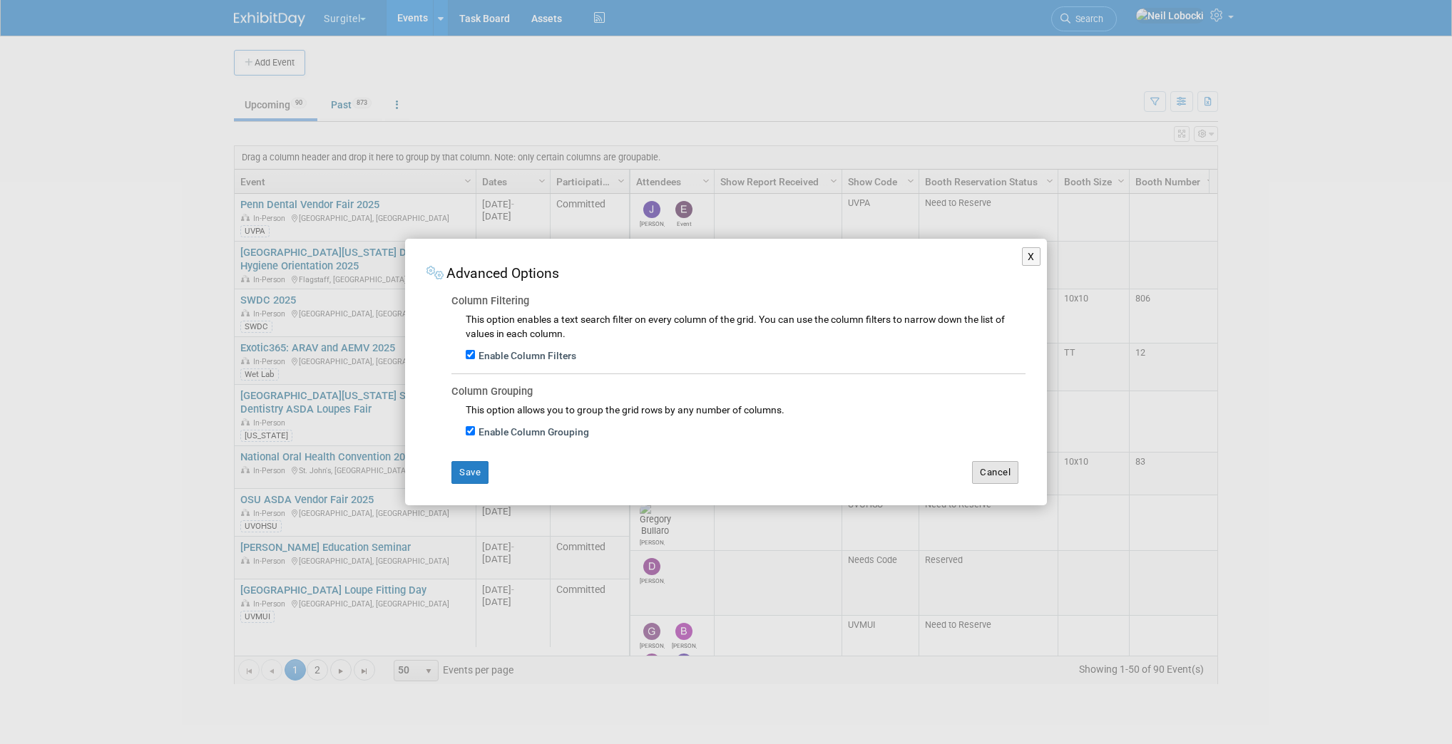
click at [994, 479] on button "Cancel" at bounding box center [995, 472] width 46 height 23
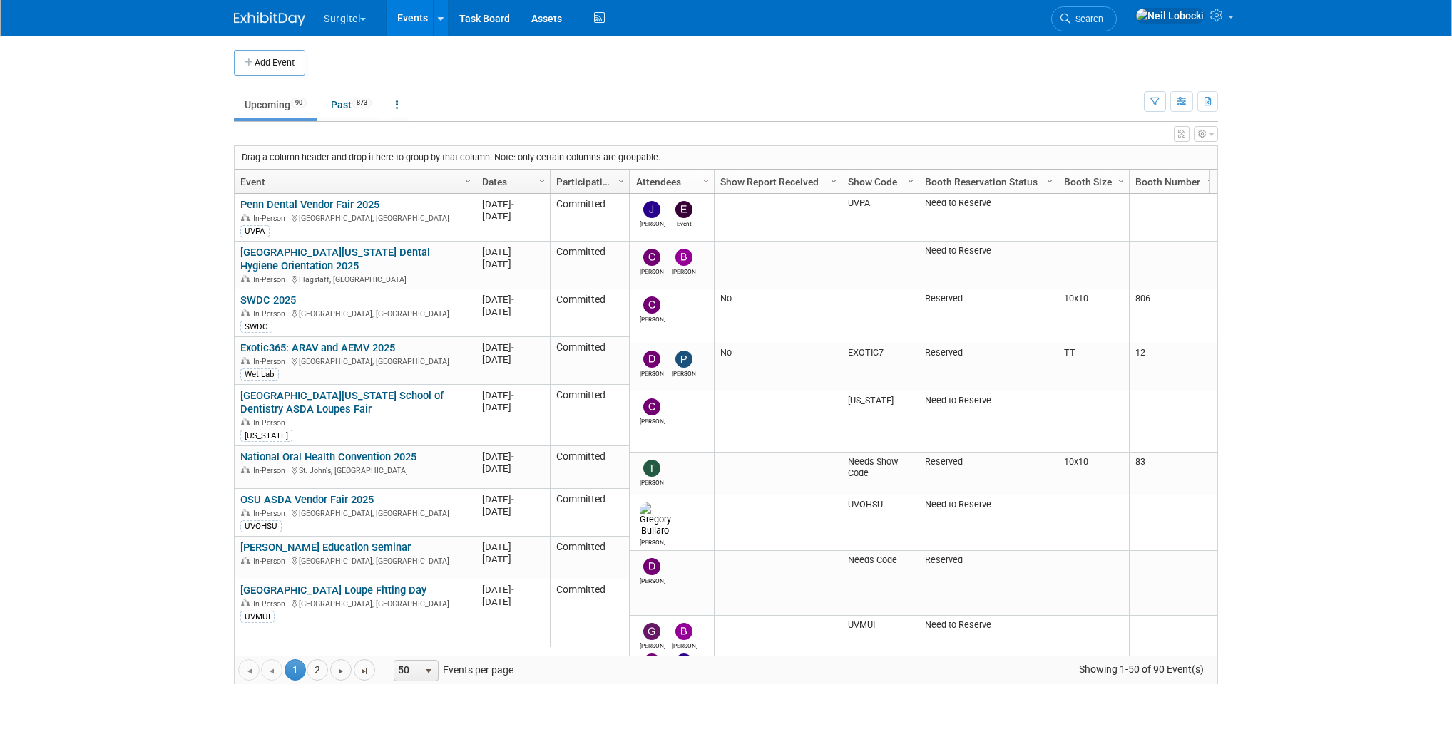
click at [542, 183] on span "Column Settings" at bounding box center [541, 180] width 11 height 11
click at [511, 180] on link "Dates" at bounding box center [511, 182] width 58 height 24
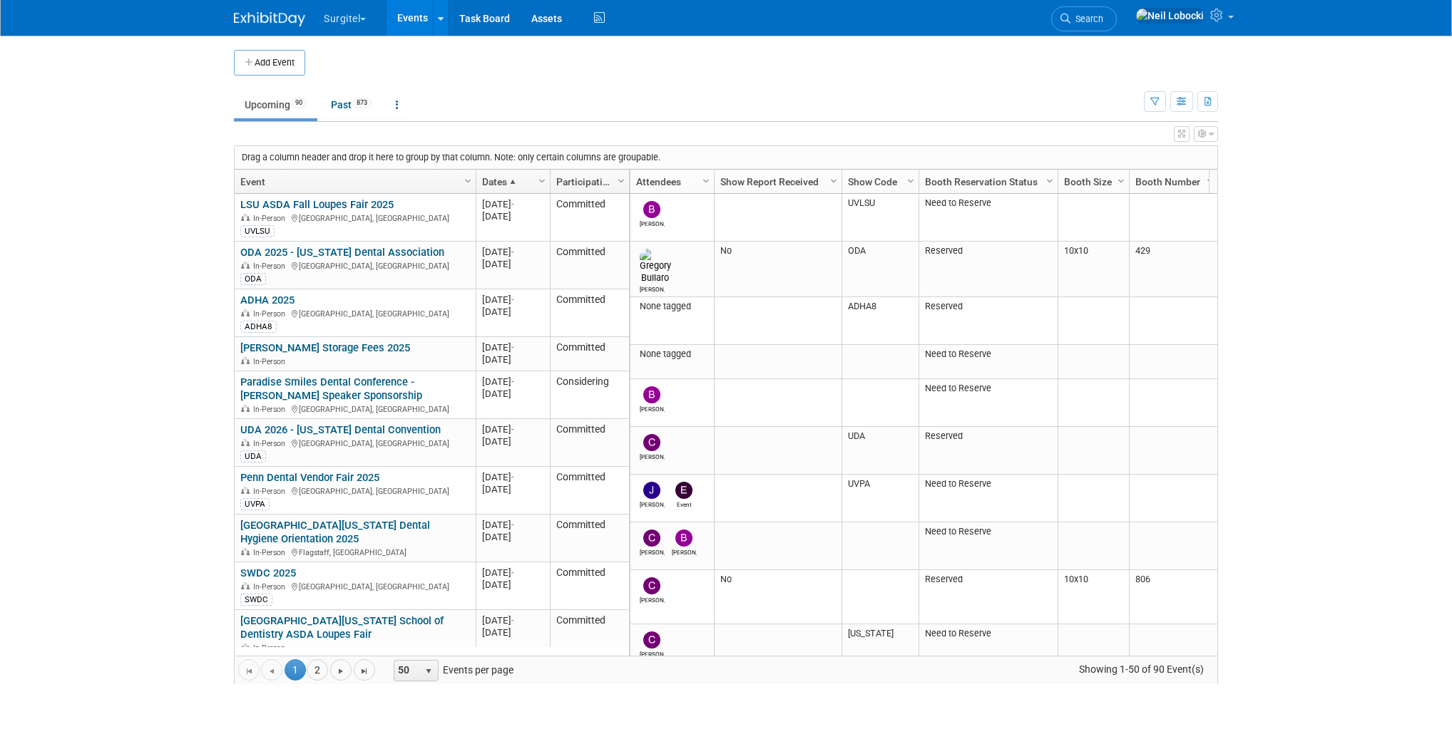
click at [511, 180] on span at bounding box center [512, 181] width 11 height 11
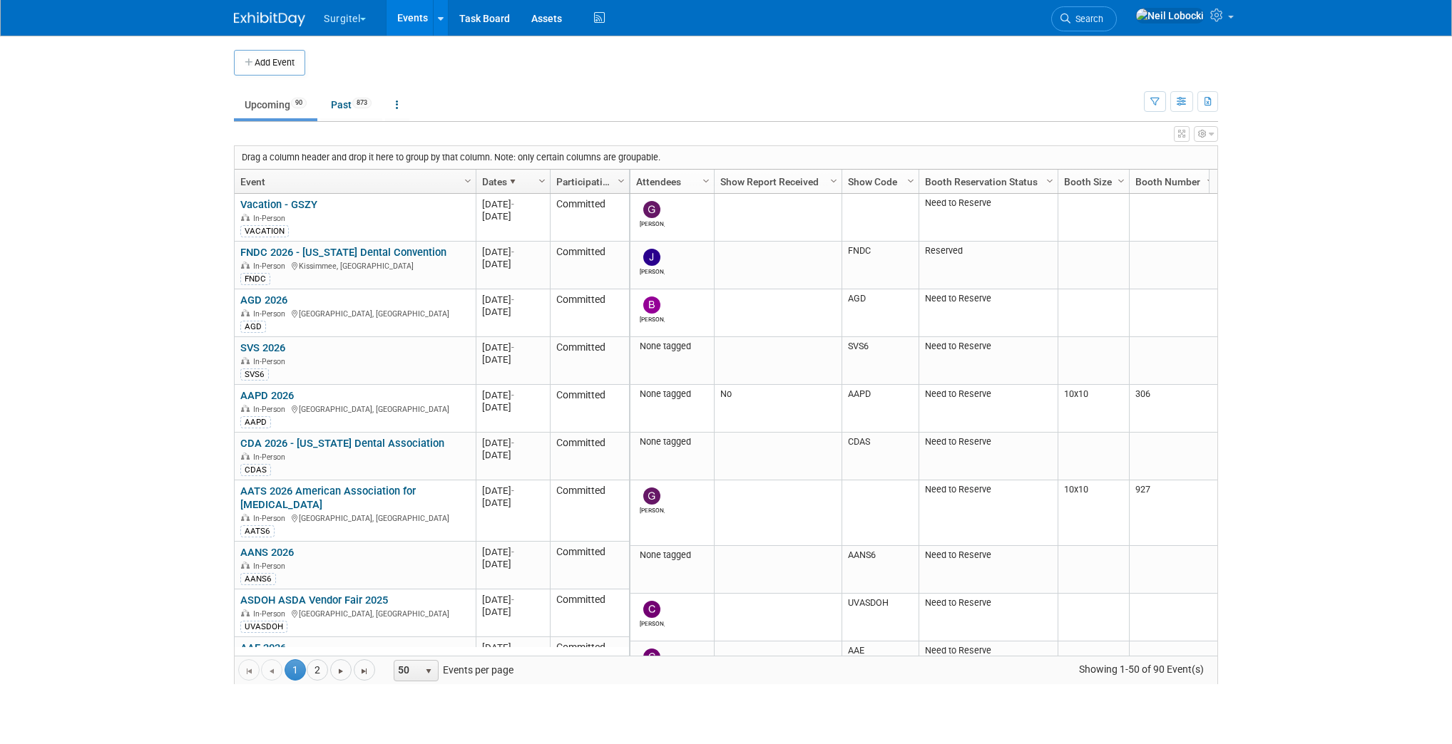
click at [545, 180] on span "Column Settings" at bounding box center [541, 180] width 11 height 11
click at [1277, 180] on body "Surgitel Choose Workspace: Surgitel SurgiTel Test Events Add Event Bulk Upload …" at bounding box center [726, 372] width 1452 height 744
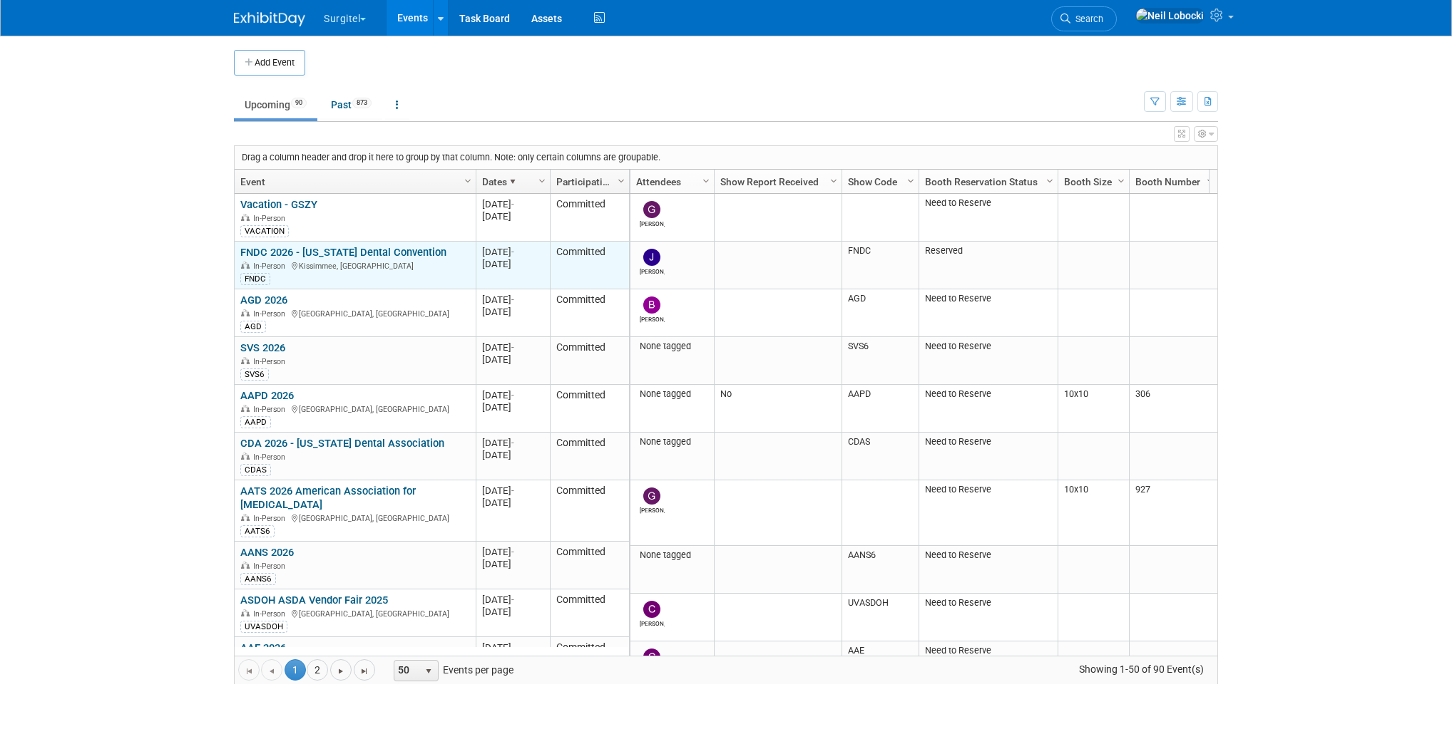
click at [391, 251] on link "FNDC 2026 - [US_STATE] Dental Convention" at bounding box center [343, 252] width 206 height 13
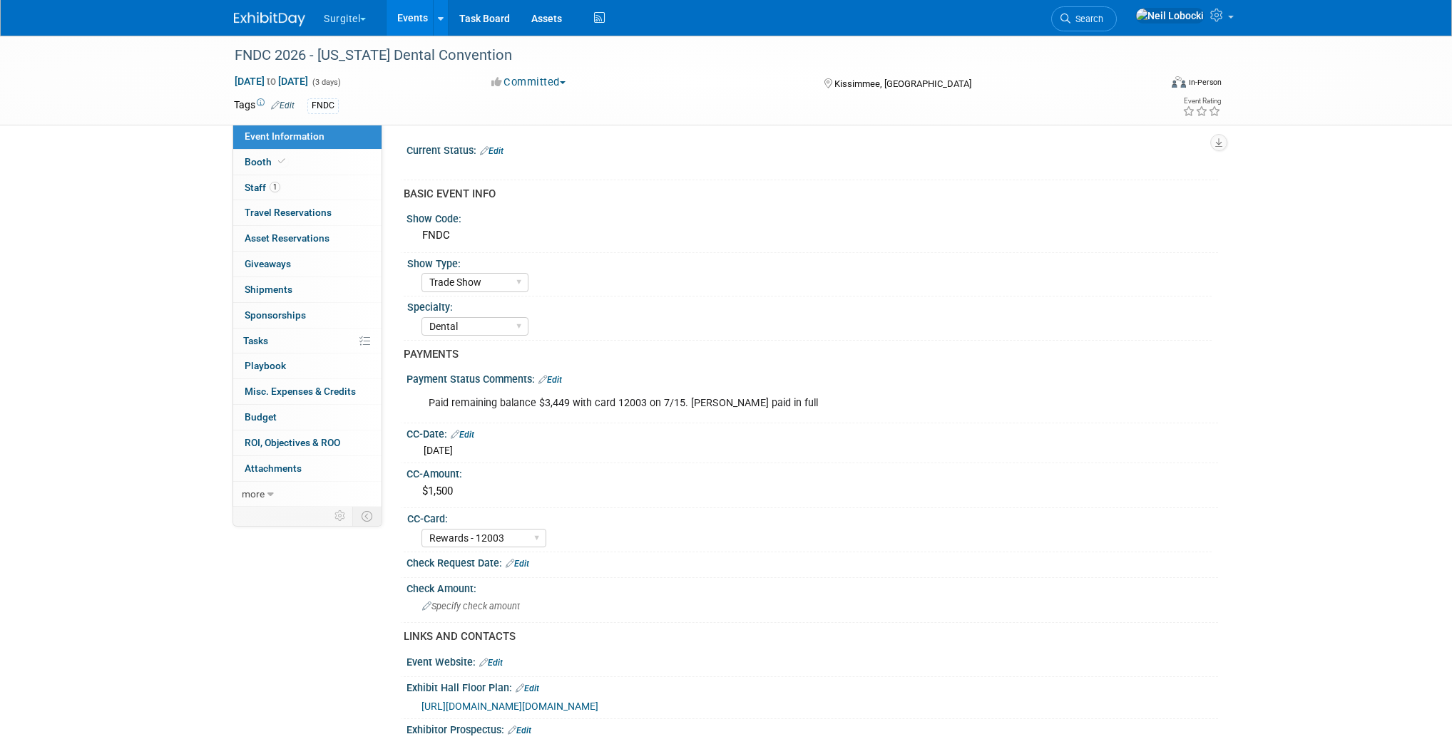
select select "Trade Show"
select select "Dental"
select select "Rewards - 12003"
click at [319, 182] on link "1 Staff 1" at bounding box center [307, 187] width 148 height 25
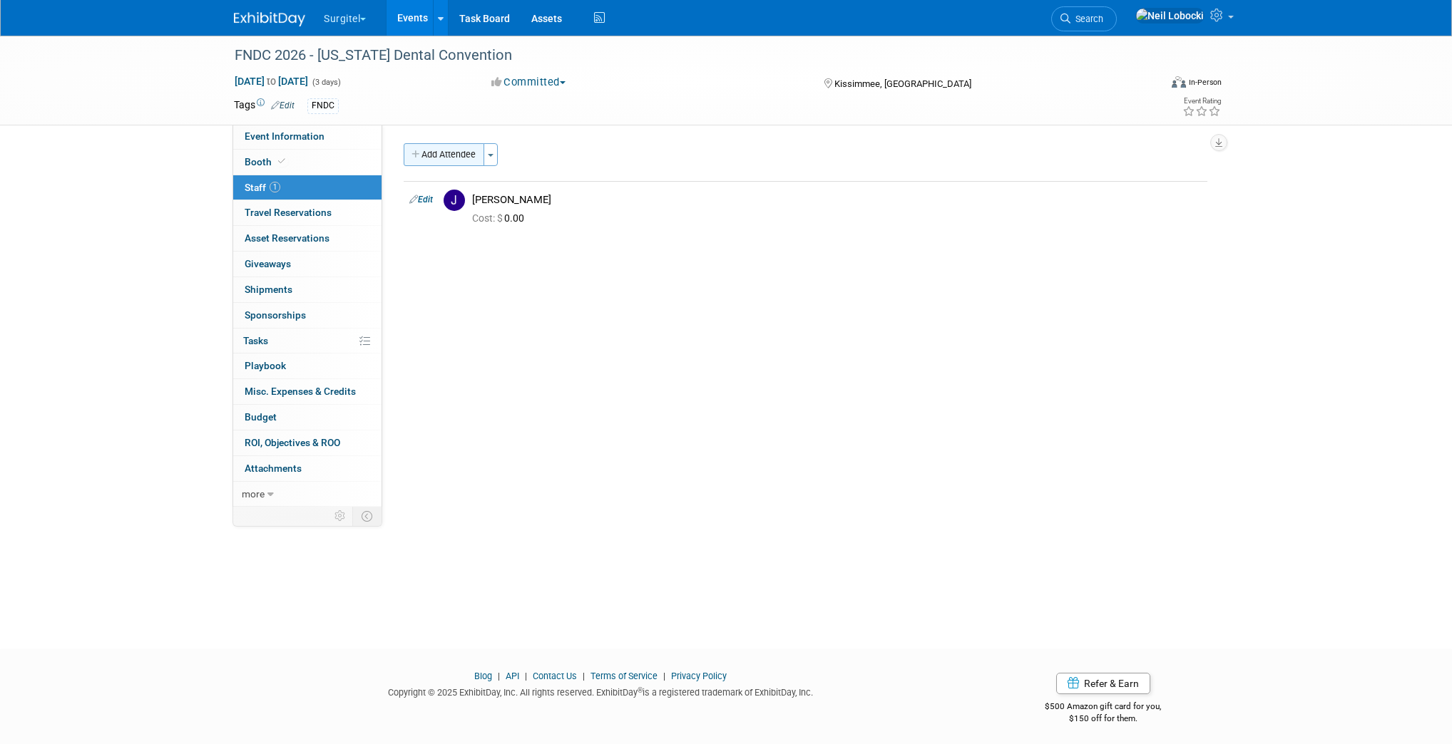
click at [451, 150] on button "Add Attendee" at bounding box center [444, 154] width 81 height 23
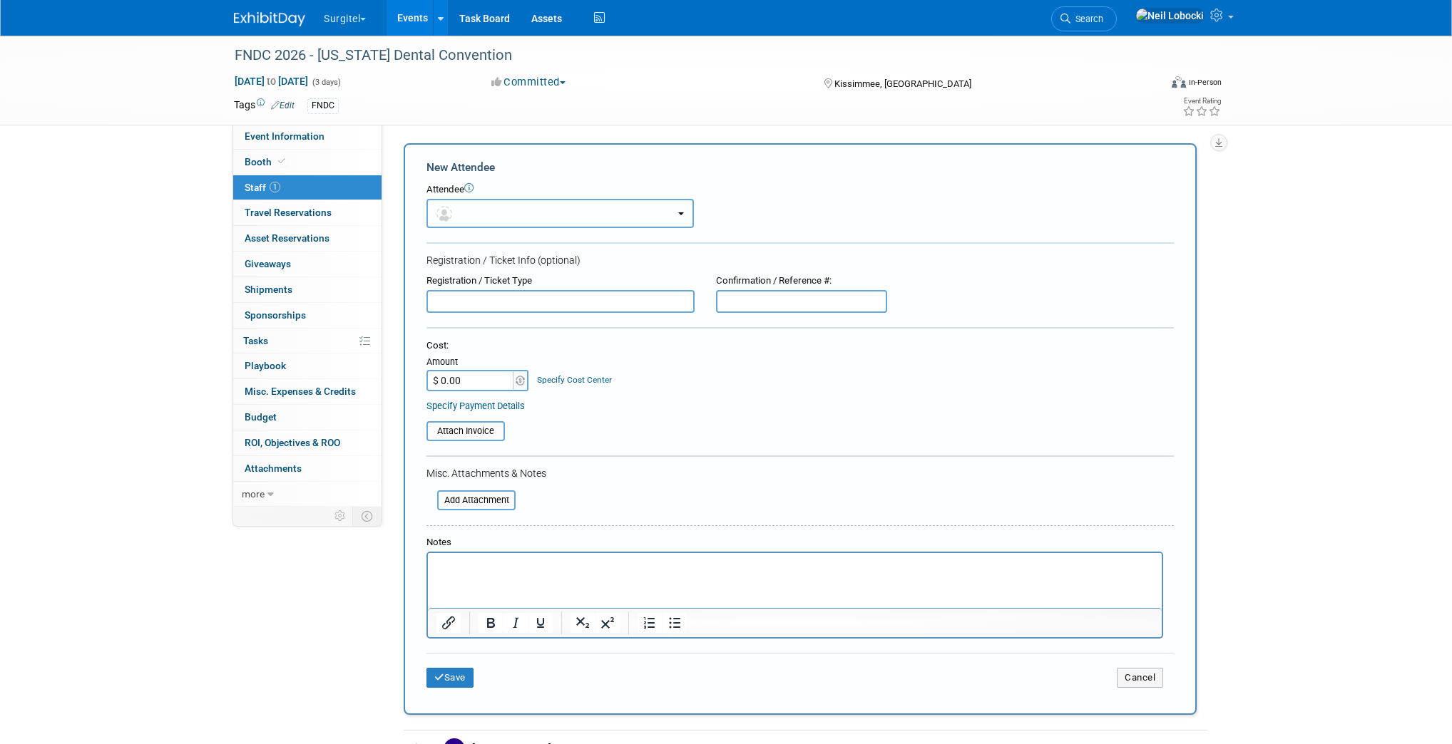
click at [542, 220] on button "button" at bounding box center [559, 213] width 267 height 29
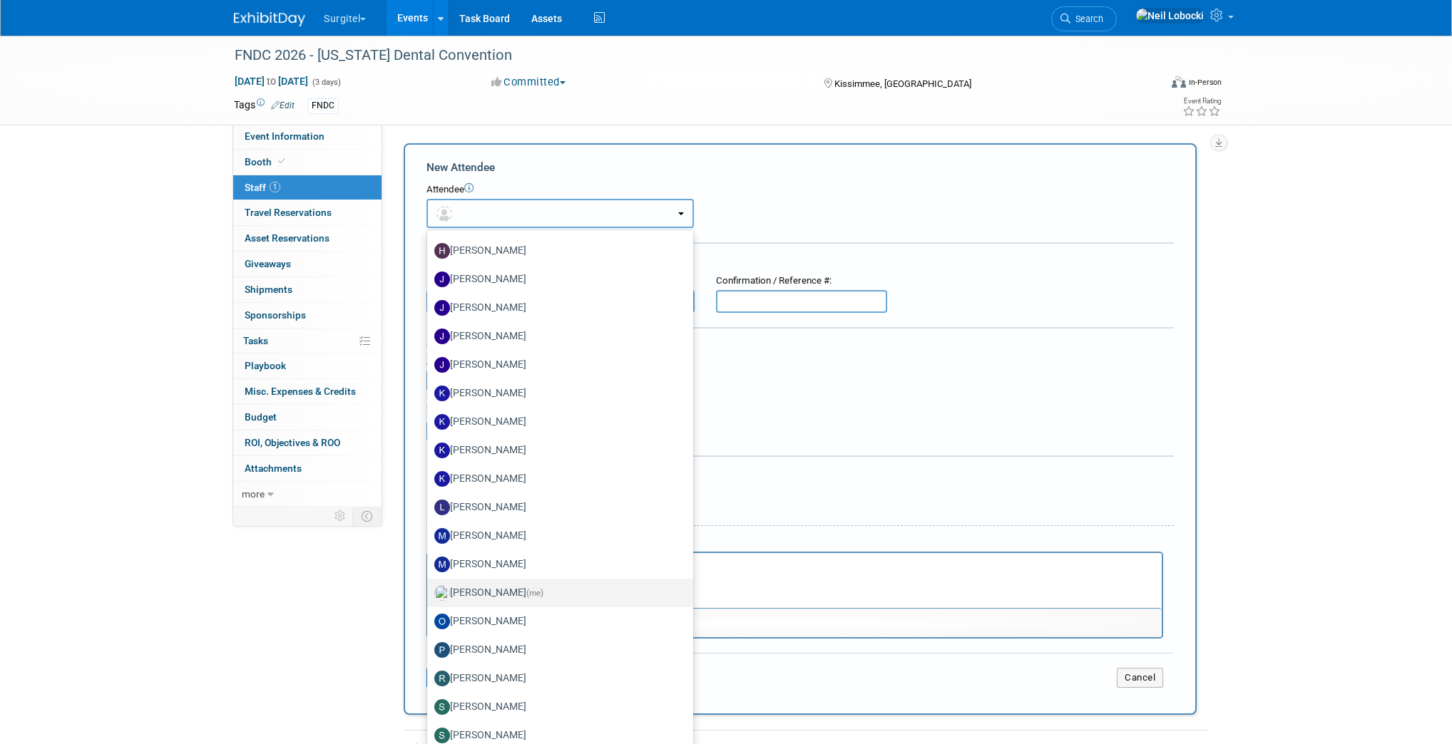
scroll to position [696, 0]
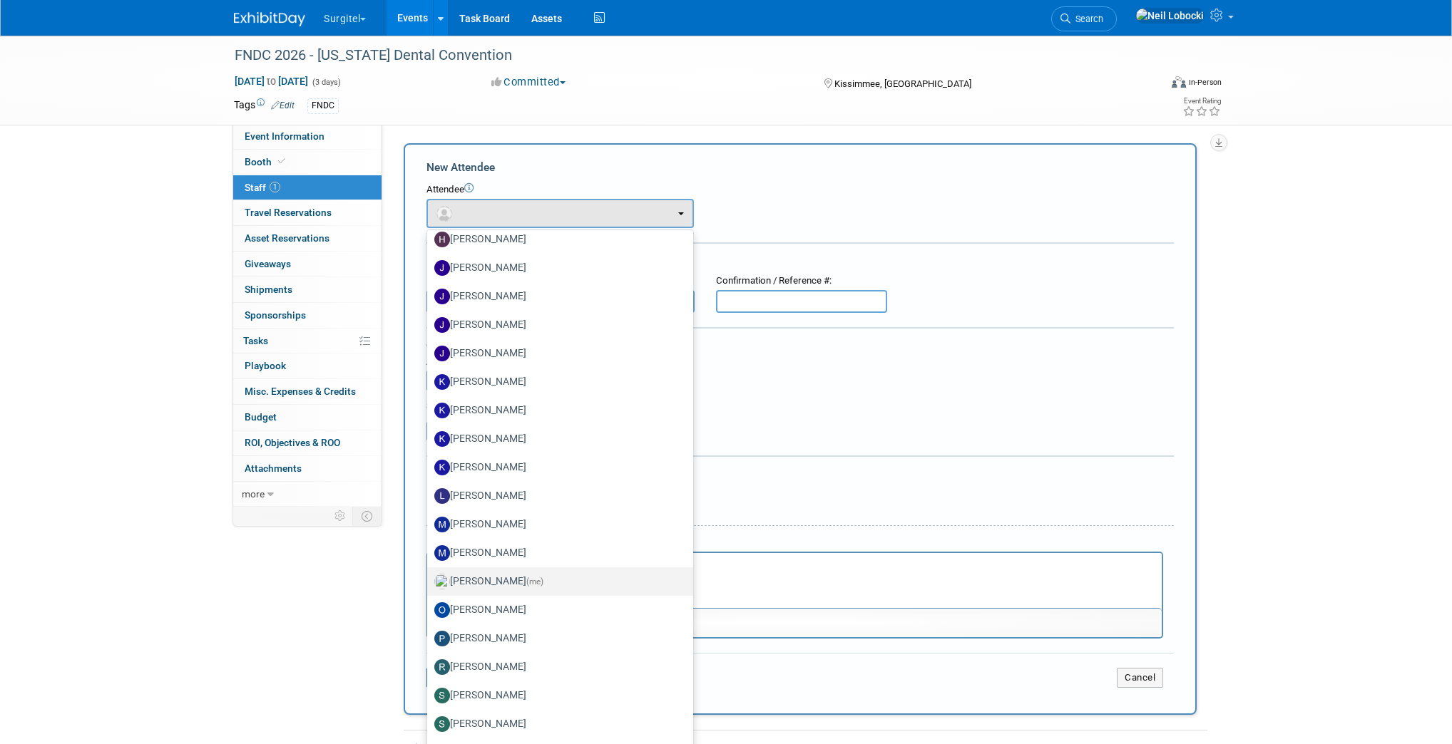
click at [526, 581] on span "(me)" at bounding box center [534, 582] width 17 height 10
click at [429, 581] on input "Neil Lobocki (me)" at bounding box center [424, 579] width 9 height 9
select select "26346c3a-9483-4e07-b541-739d3829d09d"
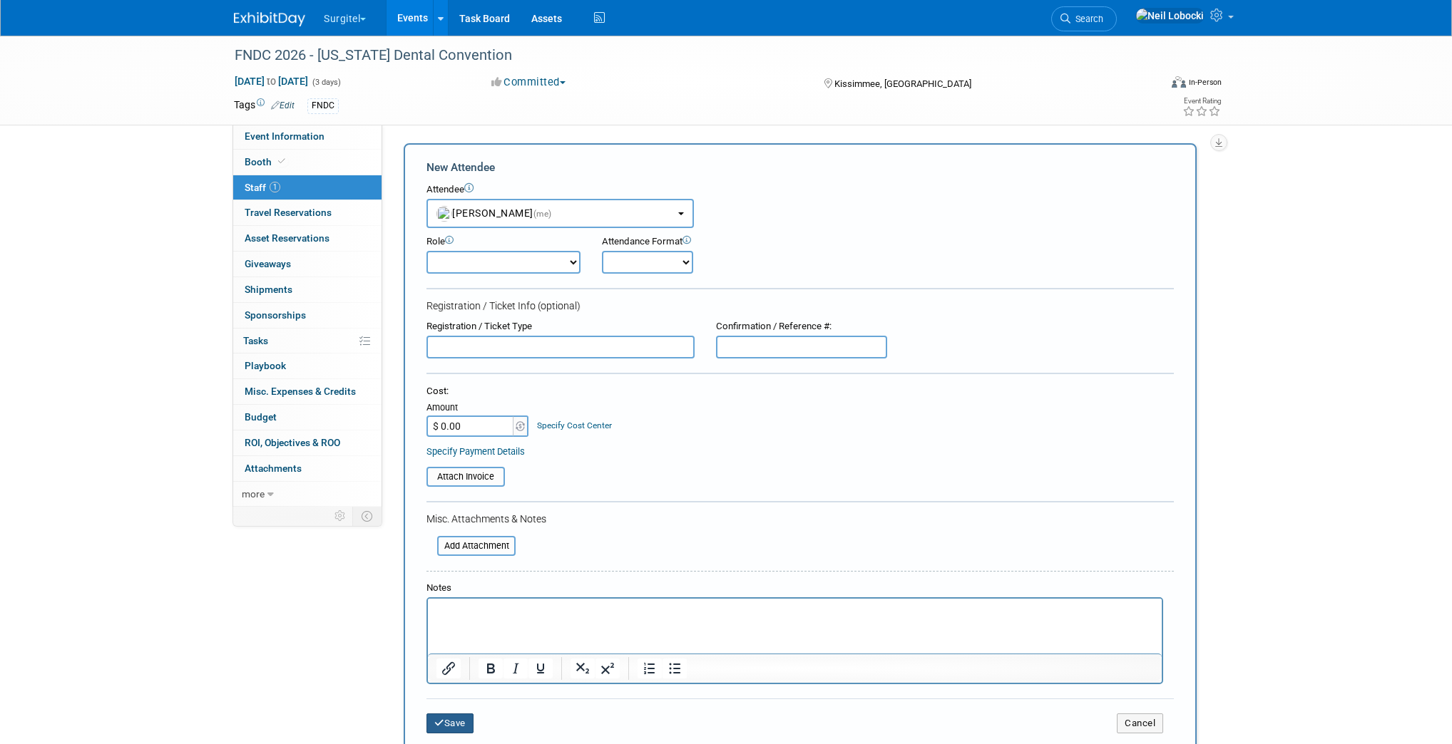
click at [451, 720] on button "Save" at bounding box center [449, 724] width 47 height 20
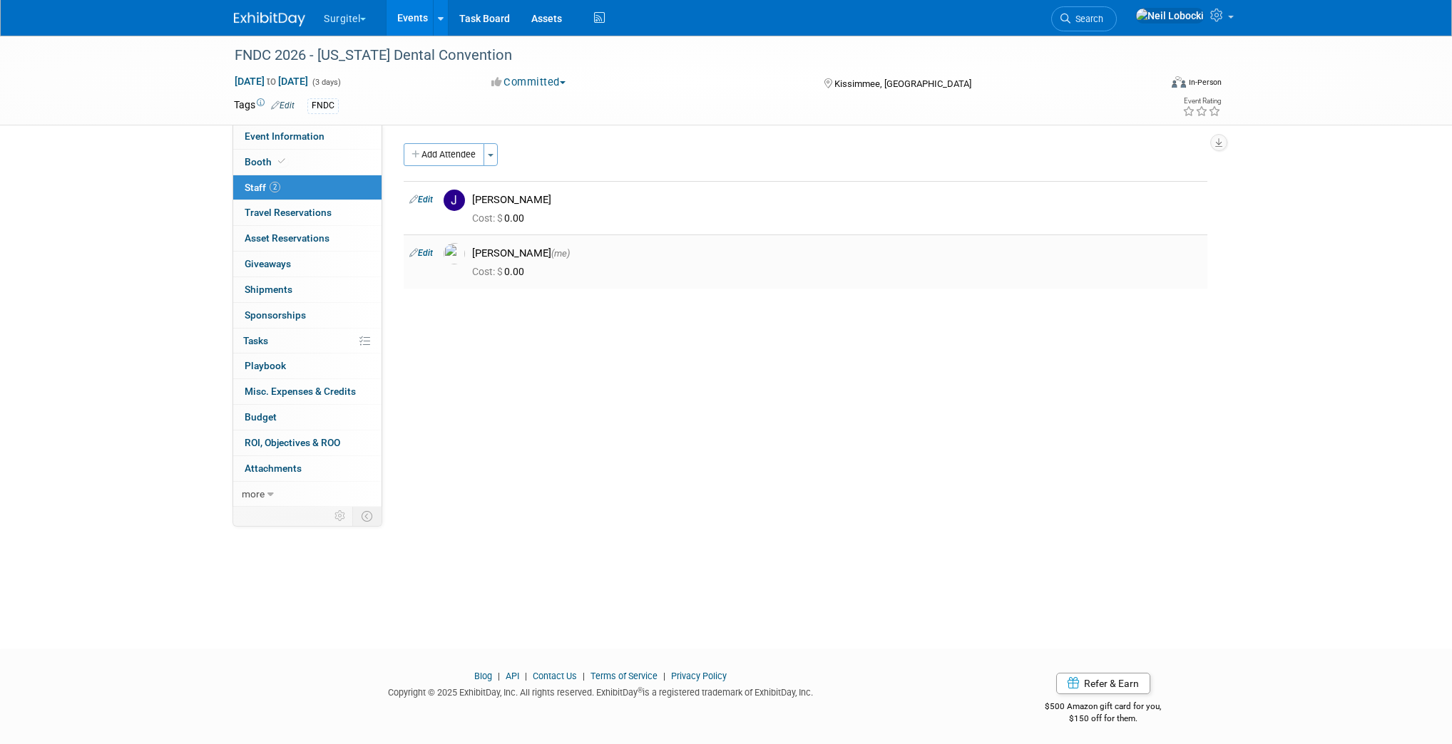
click at [610, 257] on div "Neil Lobocki (me)" at bounding box center [836, 254] width 729 height 14
click at [430, 254] on link "Edit" at bounding box center [421, 253] width 24 height 10
select select "26346c3a-9483-4e07-b541-739d3829d09d"
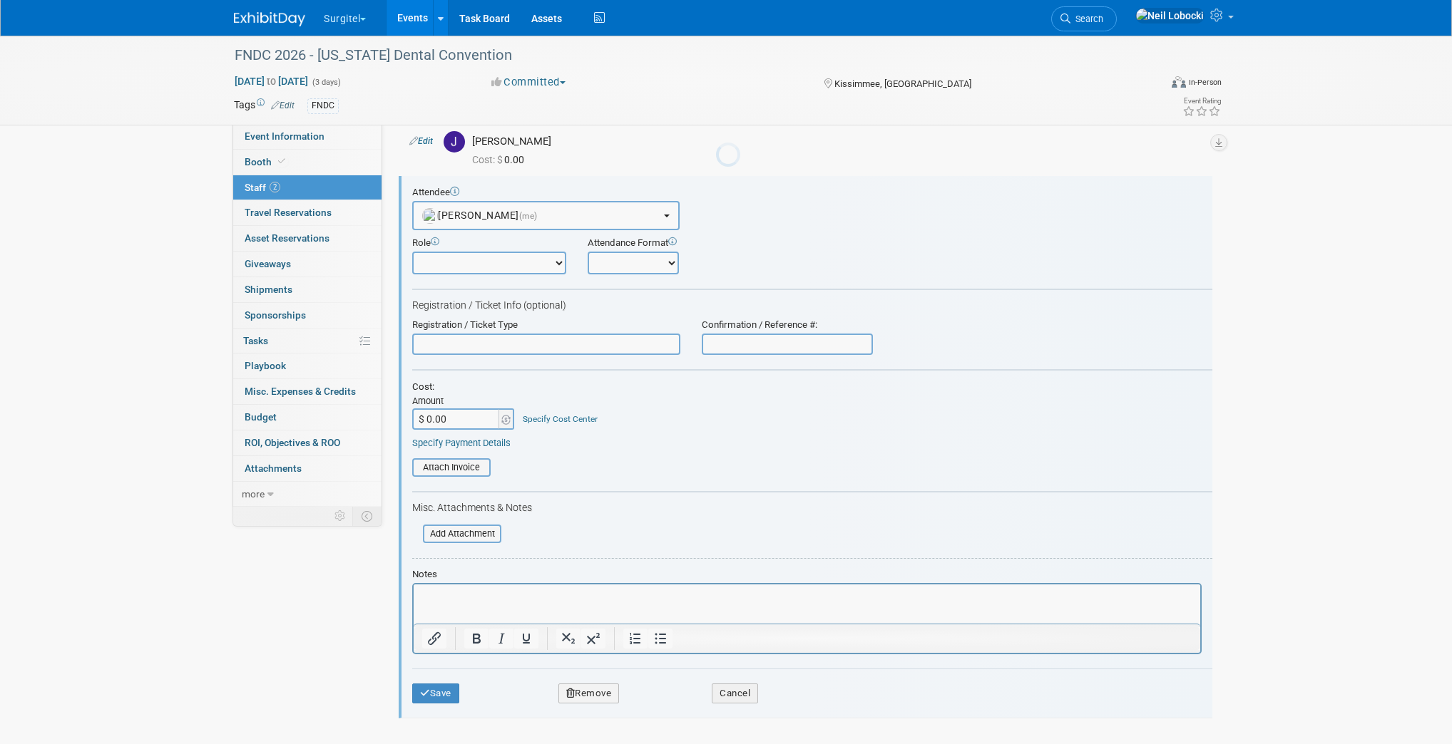
scroll to position [0, 0]
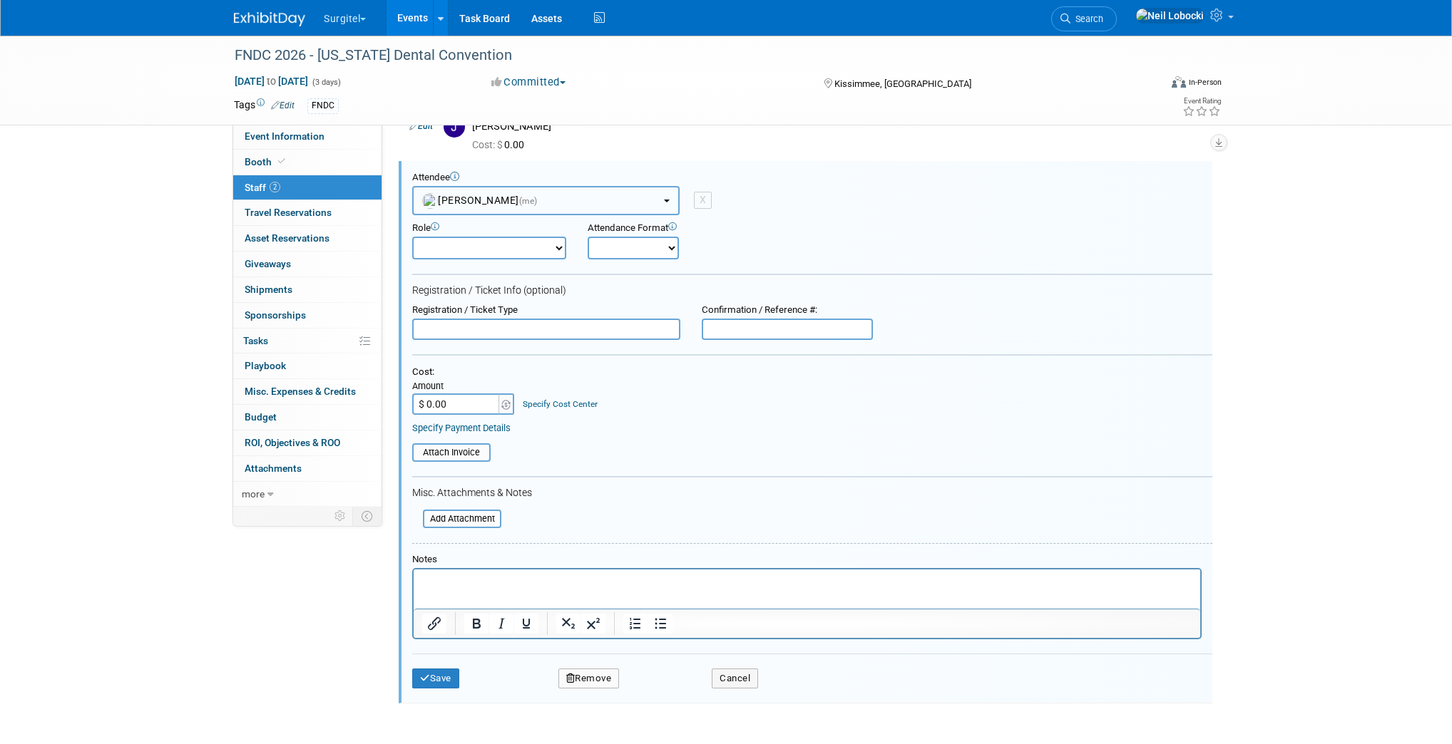
click at [668, 191] on button "Neil Lobocki (me)" at bounding box center [545, 200] width 267 height 29
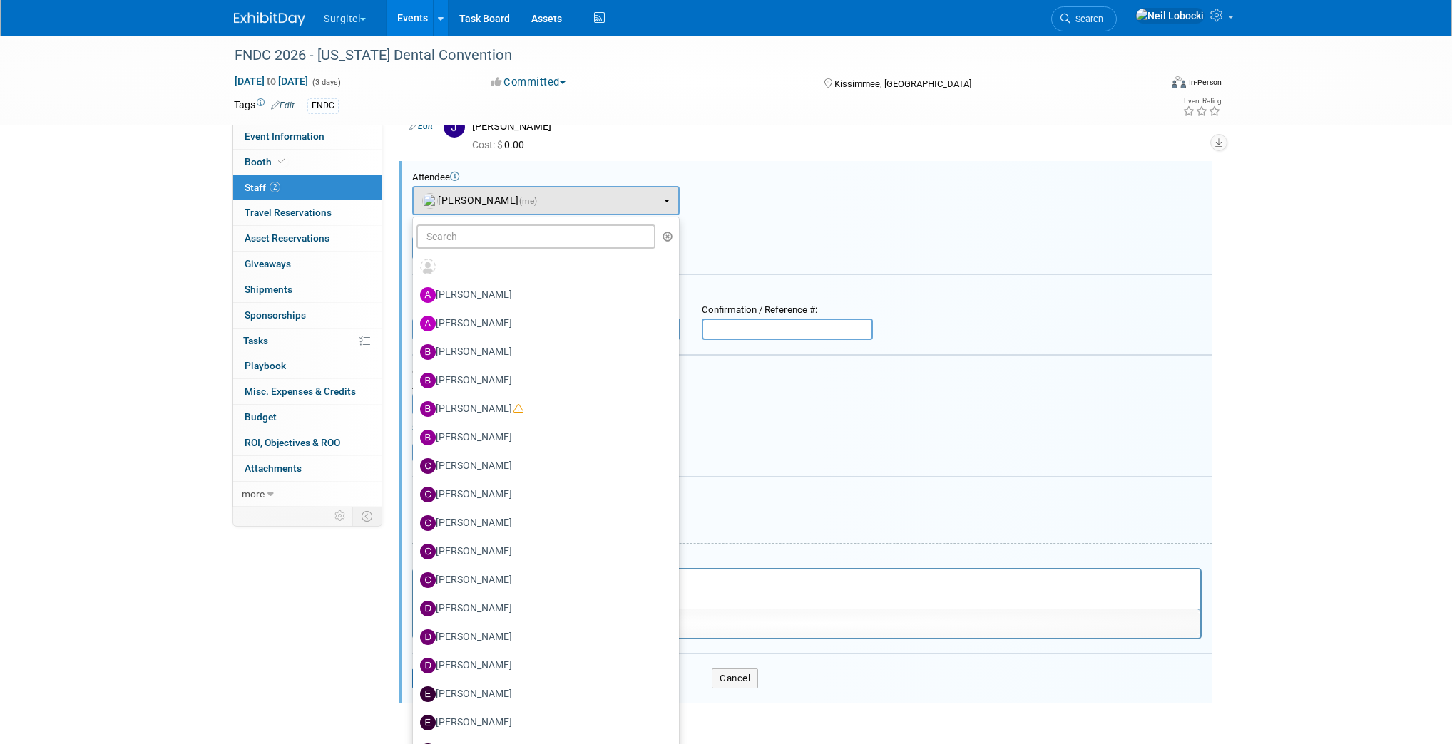
click at [779, 186] on div "Attendee <img src="https://www.exhibitday.com/Images/Unassigned-User-Icon.png" …" at bounding box center [812, 193] width 800 height 43
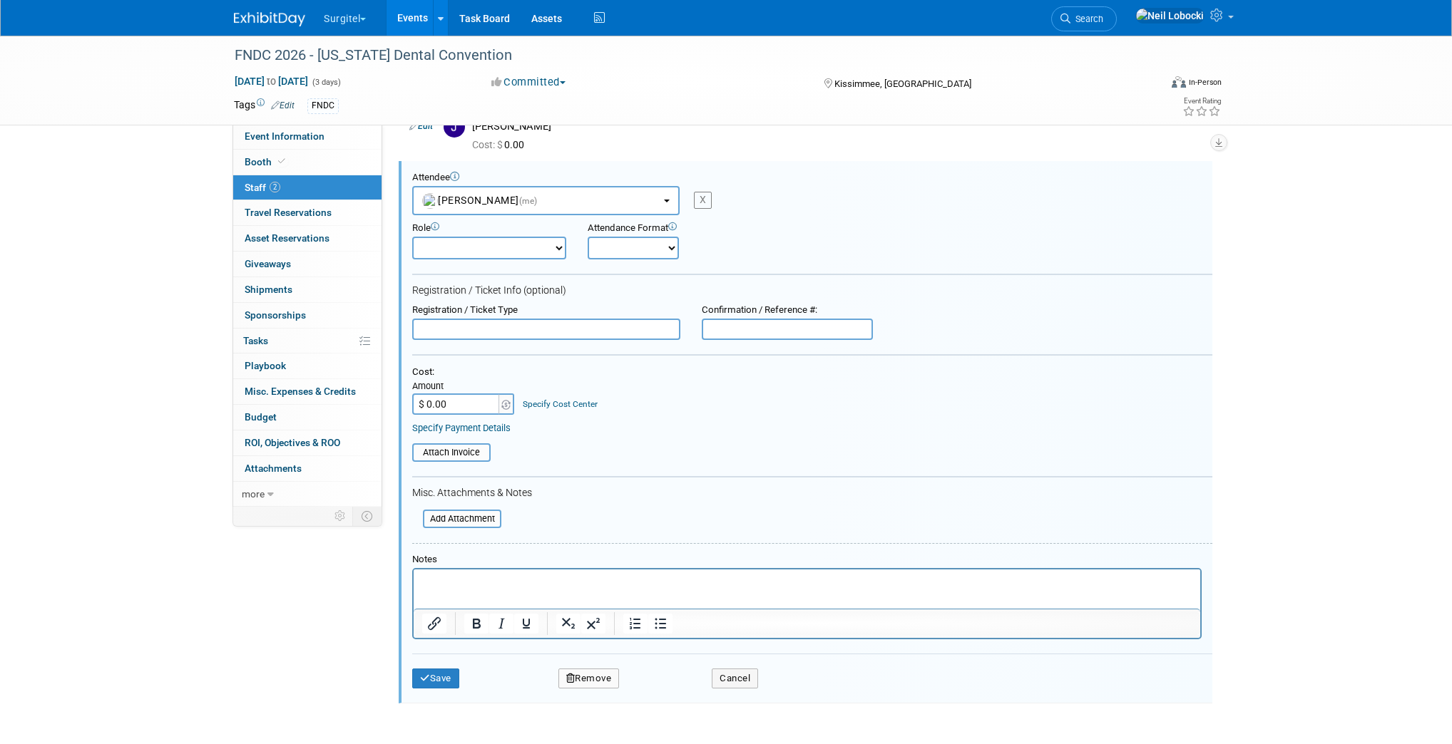
click at [707, 197] on div "X" at bounding box center [703, 200] width 18 height 17
select select
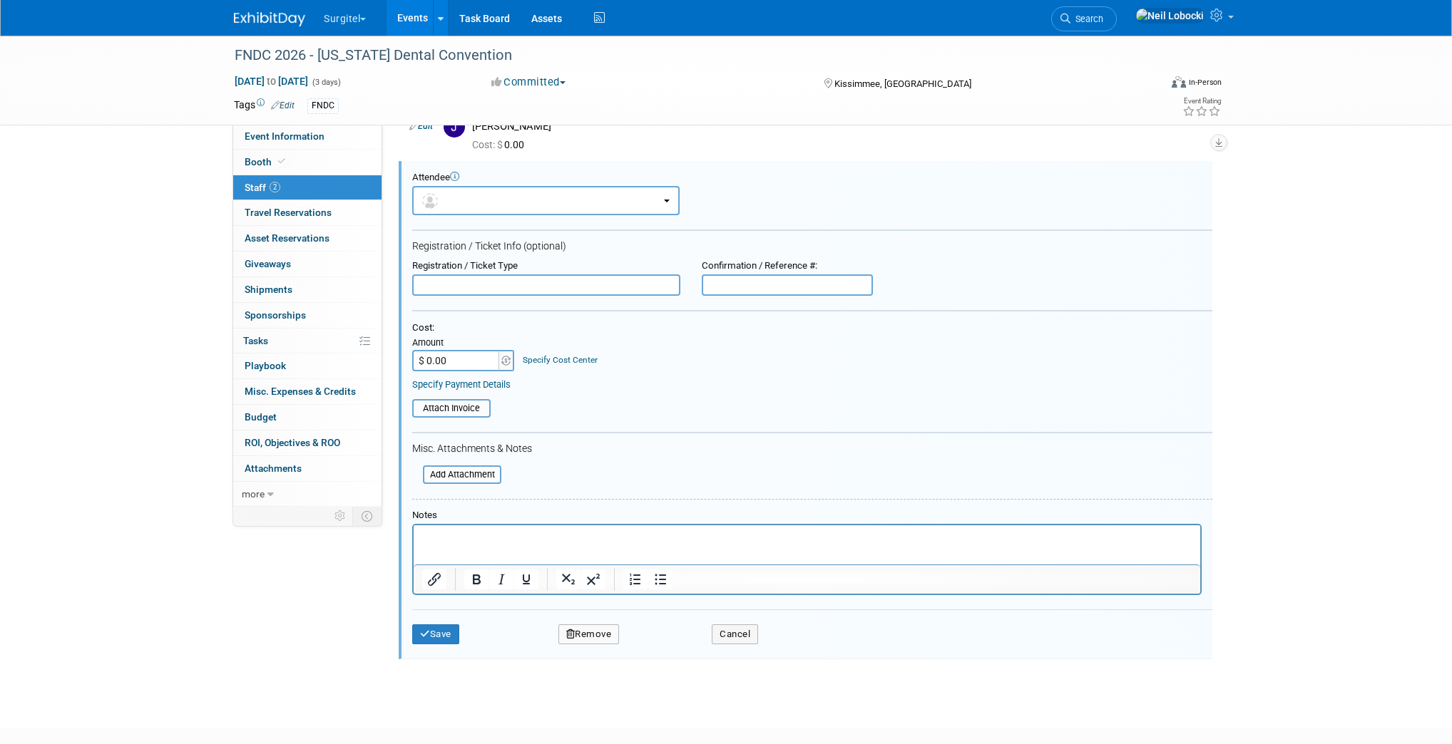
click at [594, 632] on button "Remove" at bounding box center [588, 635] width 61 height 20
click at [671, 642] on link "Yes" at bounding box center [666, 642] width 41 height 23
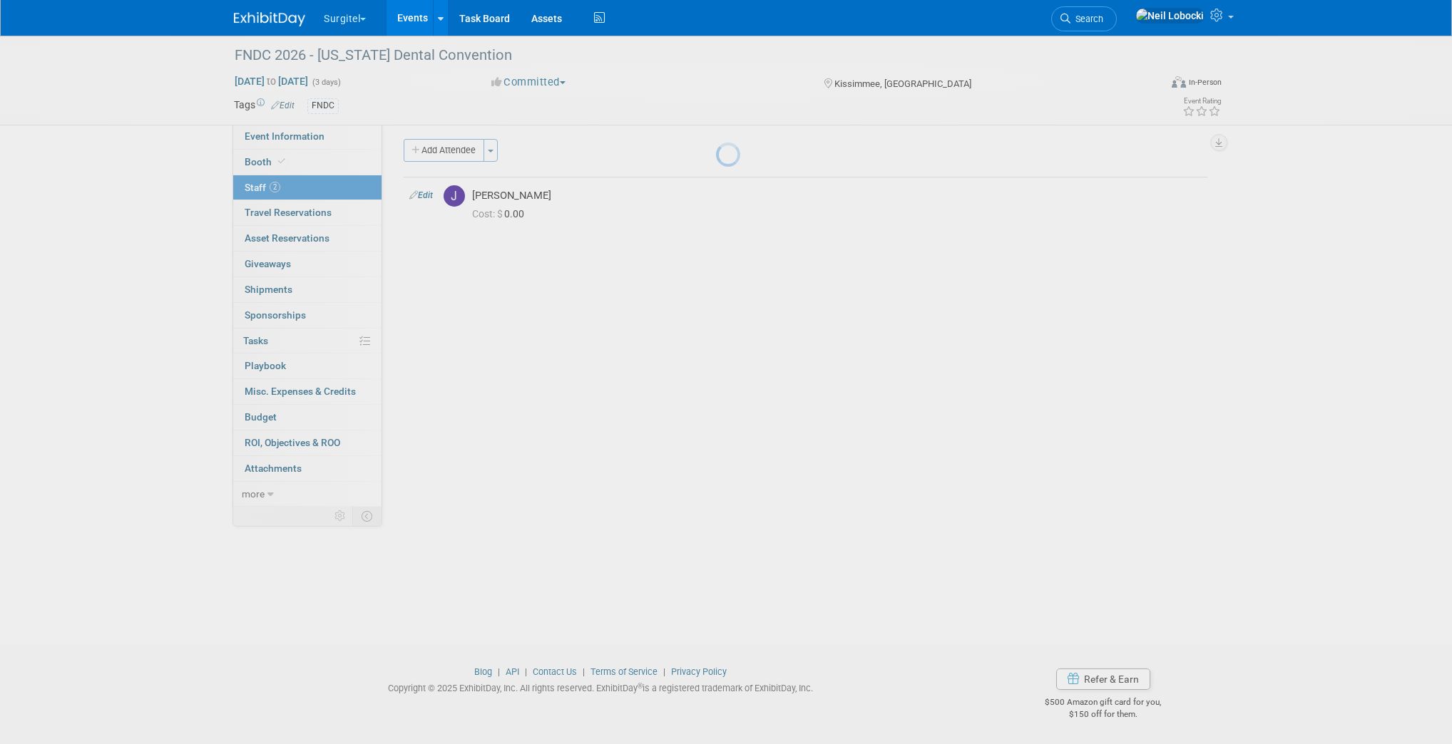
scroll to position [4, 0]
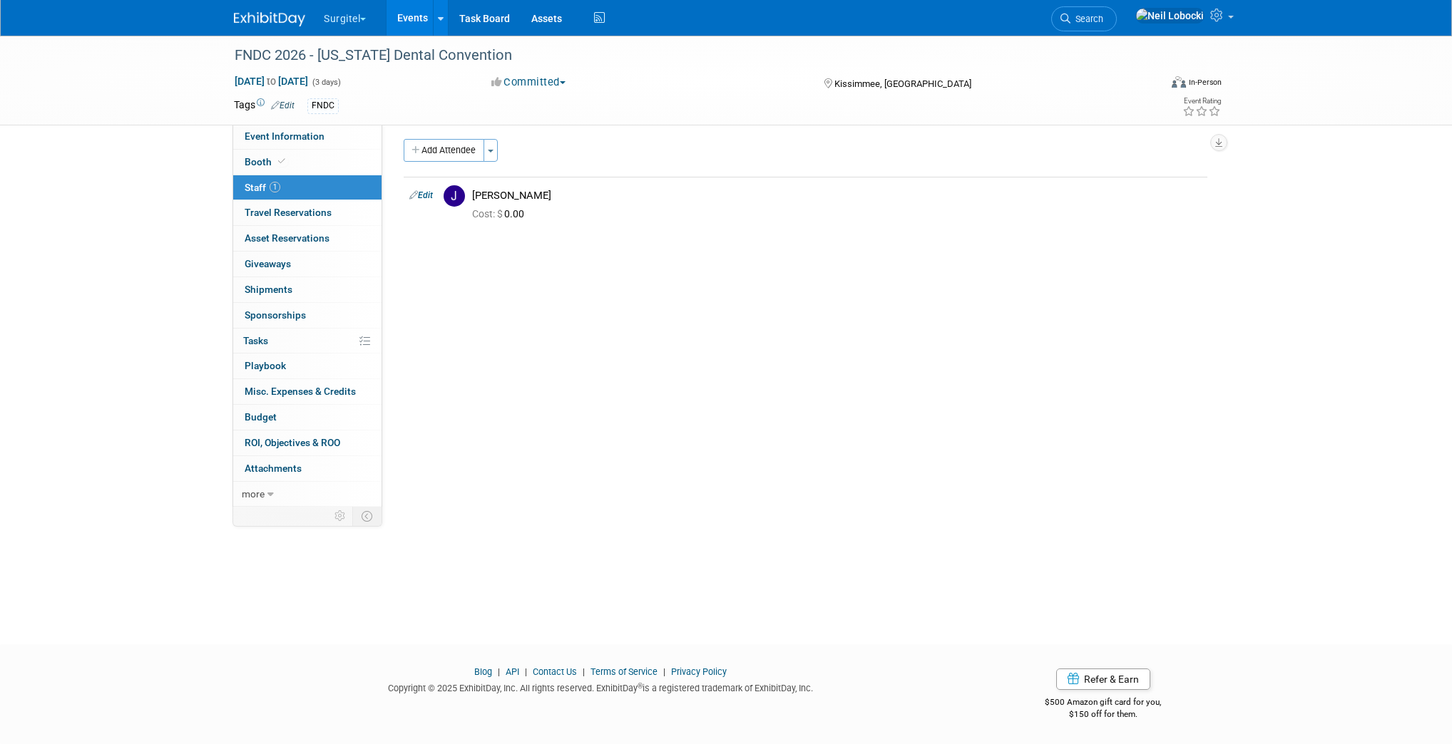
click at [339, 513] on icon at bounding box center [339, 516] width 11 height 11
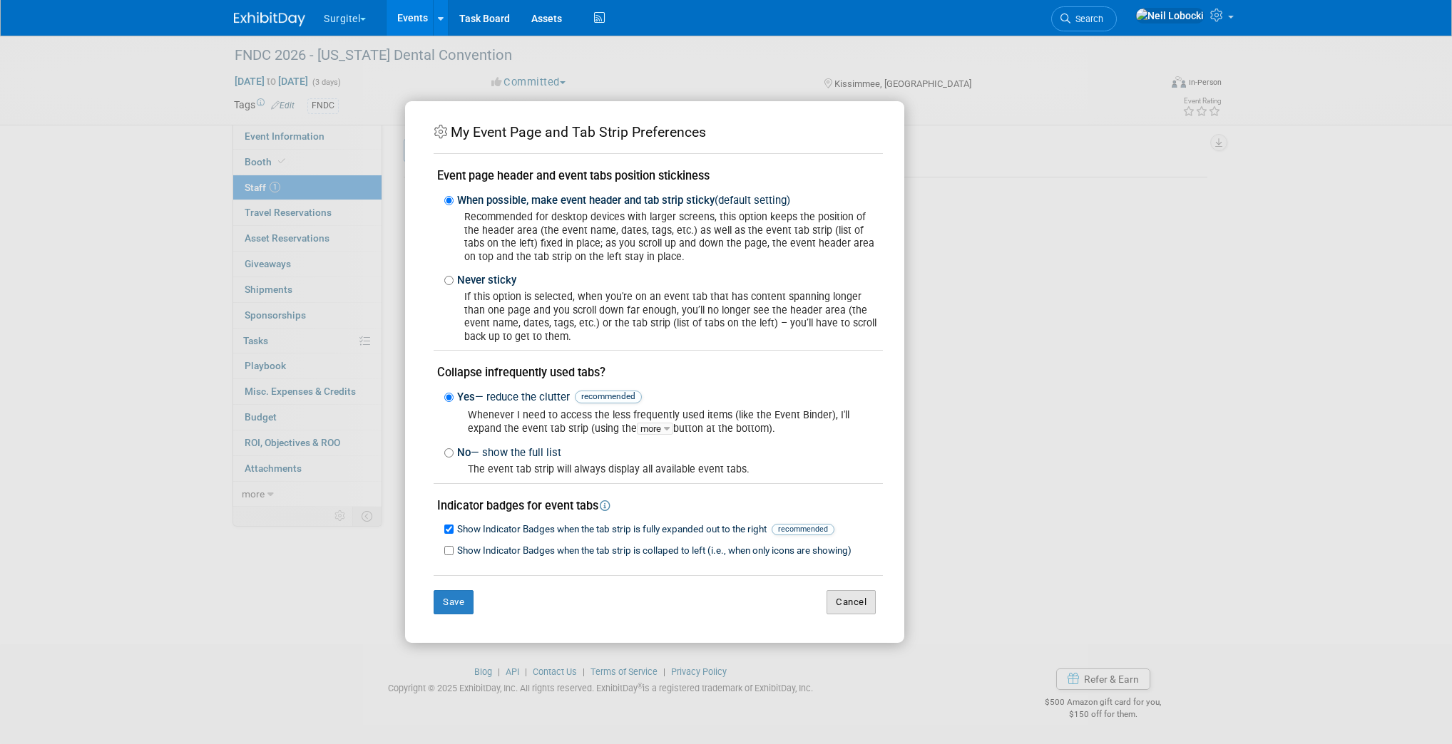
click at [847, 602] on button "Cancel" at bounding box center [850, 602] width 49 height 24
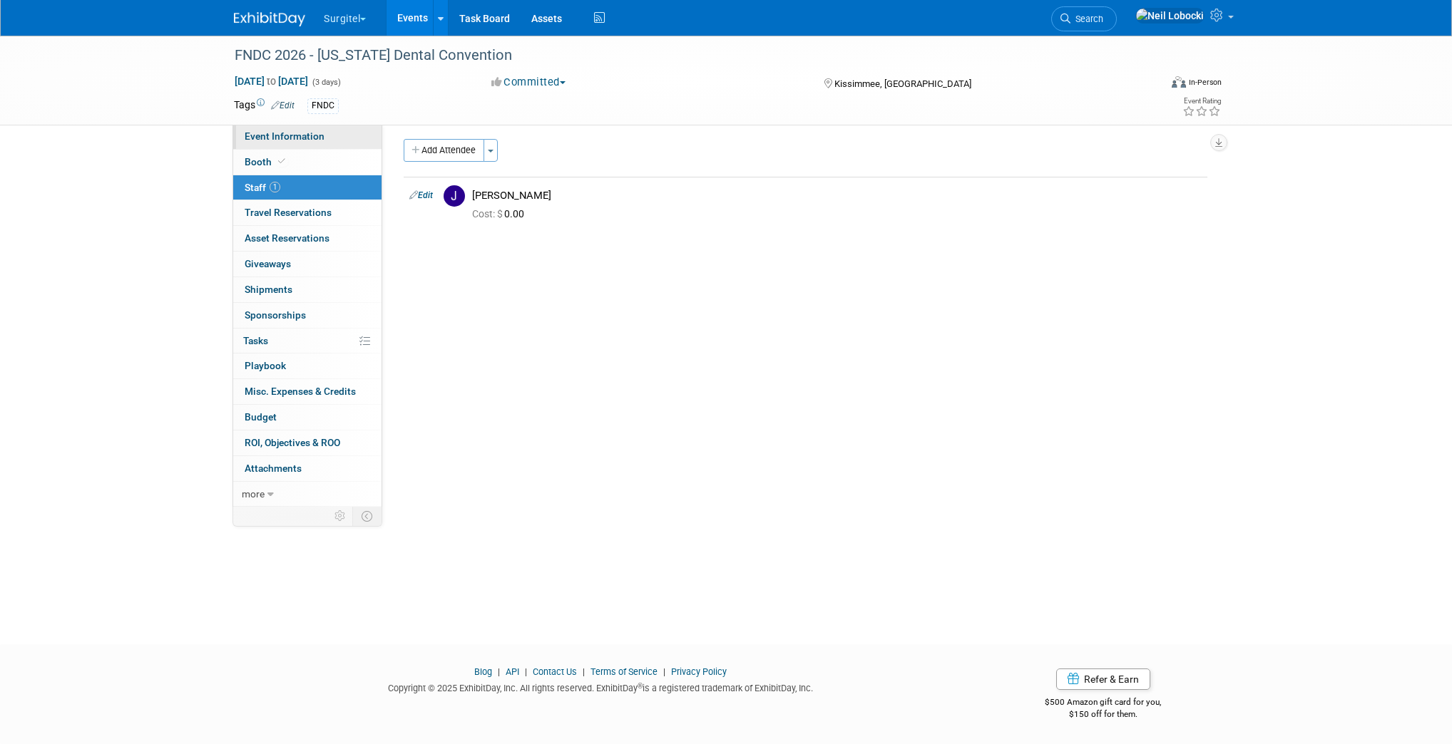
click at [249, 135] on span "Event Information" at bounding box center [285, 135] width 80 height 11
select select "Trade Show"
select select "Dental"
select select "Rewards - 12003"
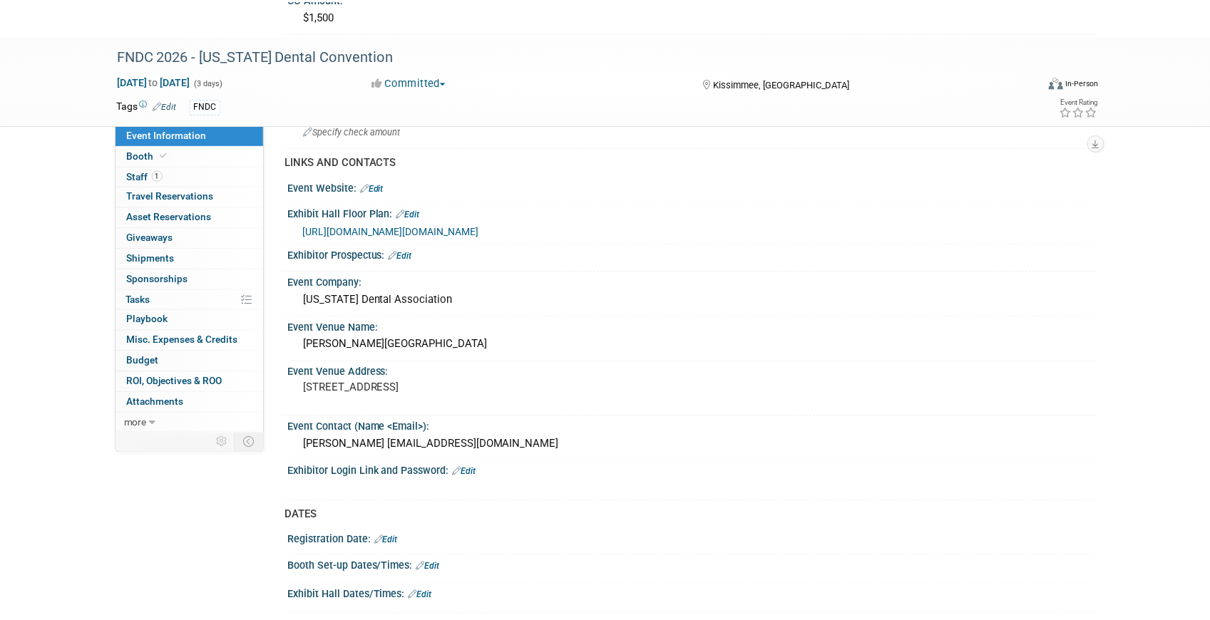
scroll to position [941, 0]
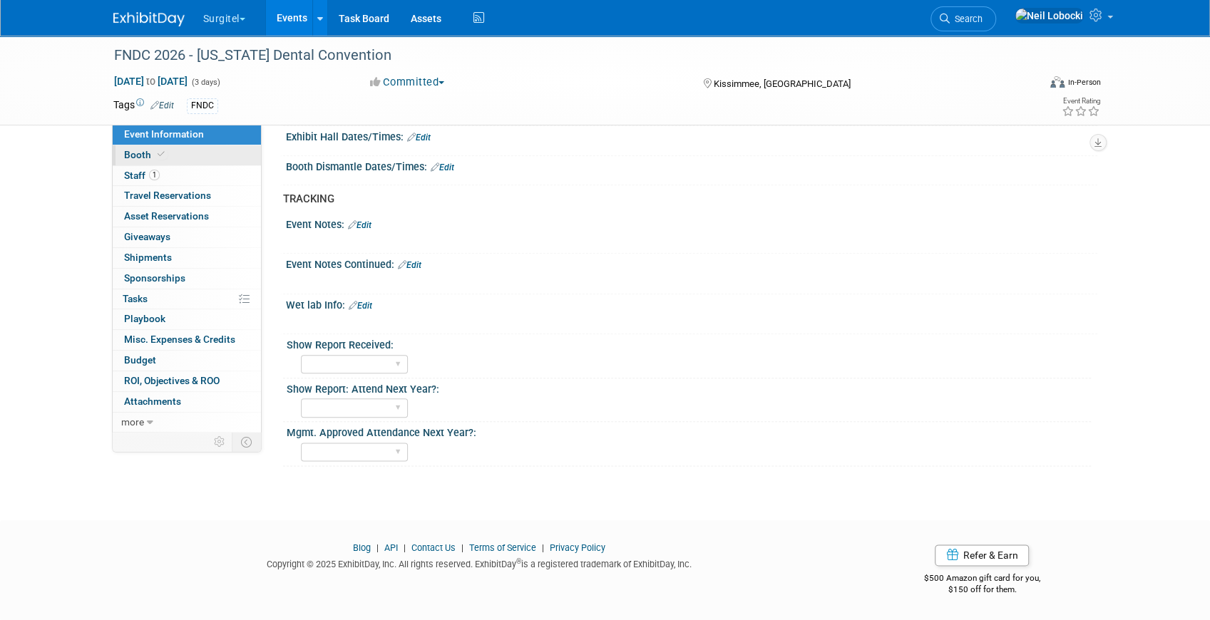
click at [182, 150] on link "Booth" at bounding box center [187, 155] width 148 height 20
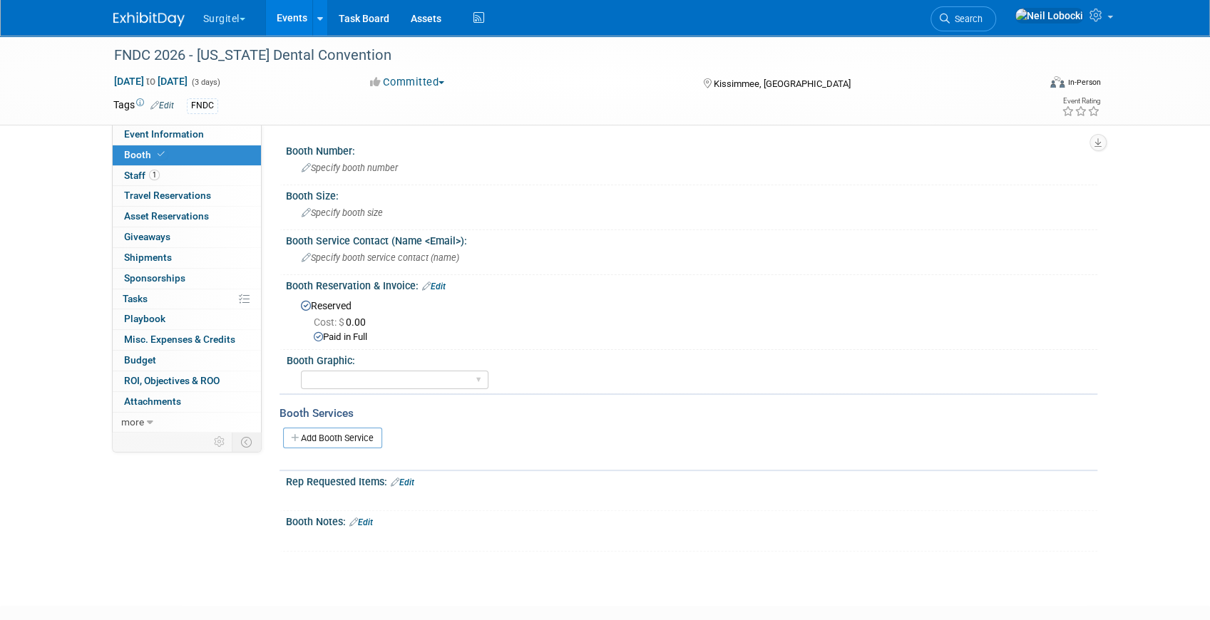
click at [155, 25] on img at bounding box center [148, 19] width 71 height 14
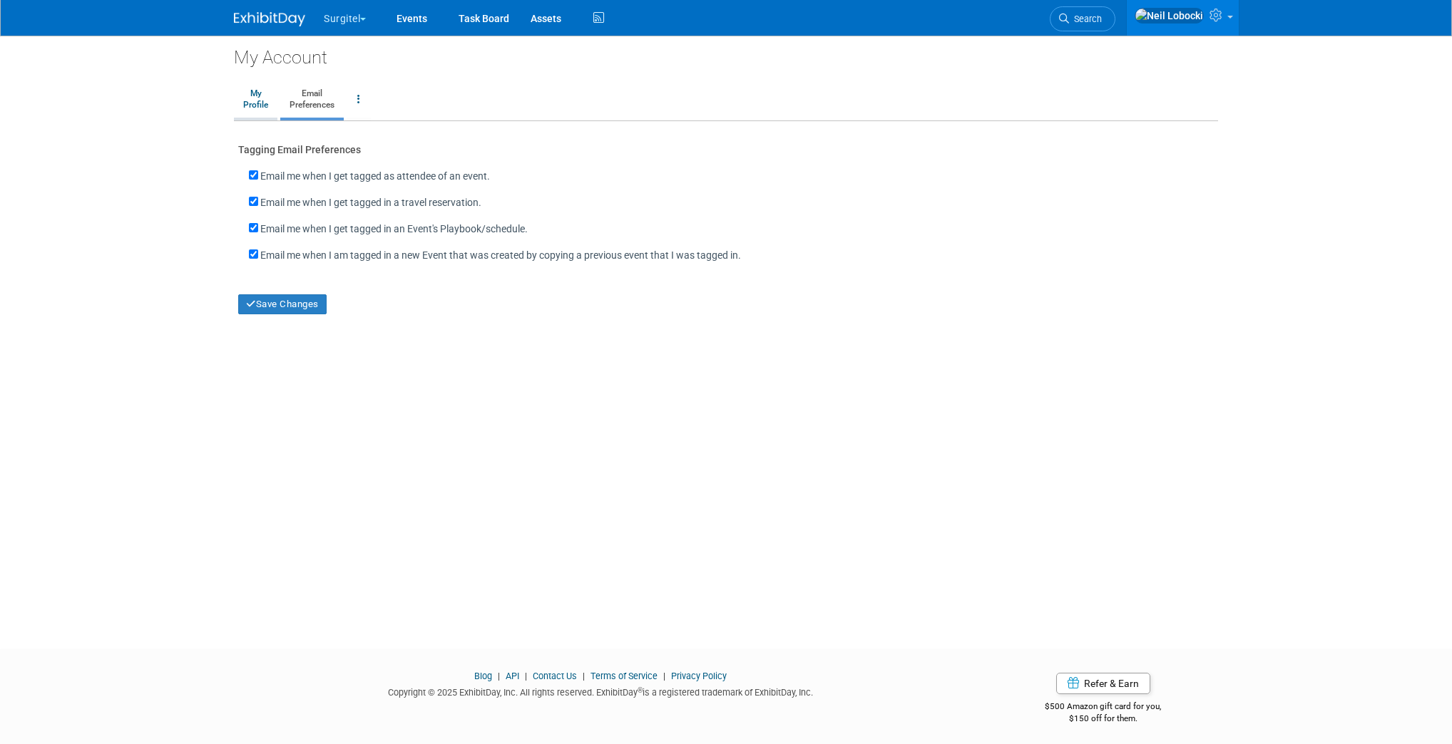
click at [265, 96] on link "My Profile" at bounding box center [255, 100] width 43 height 36
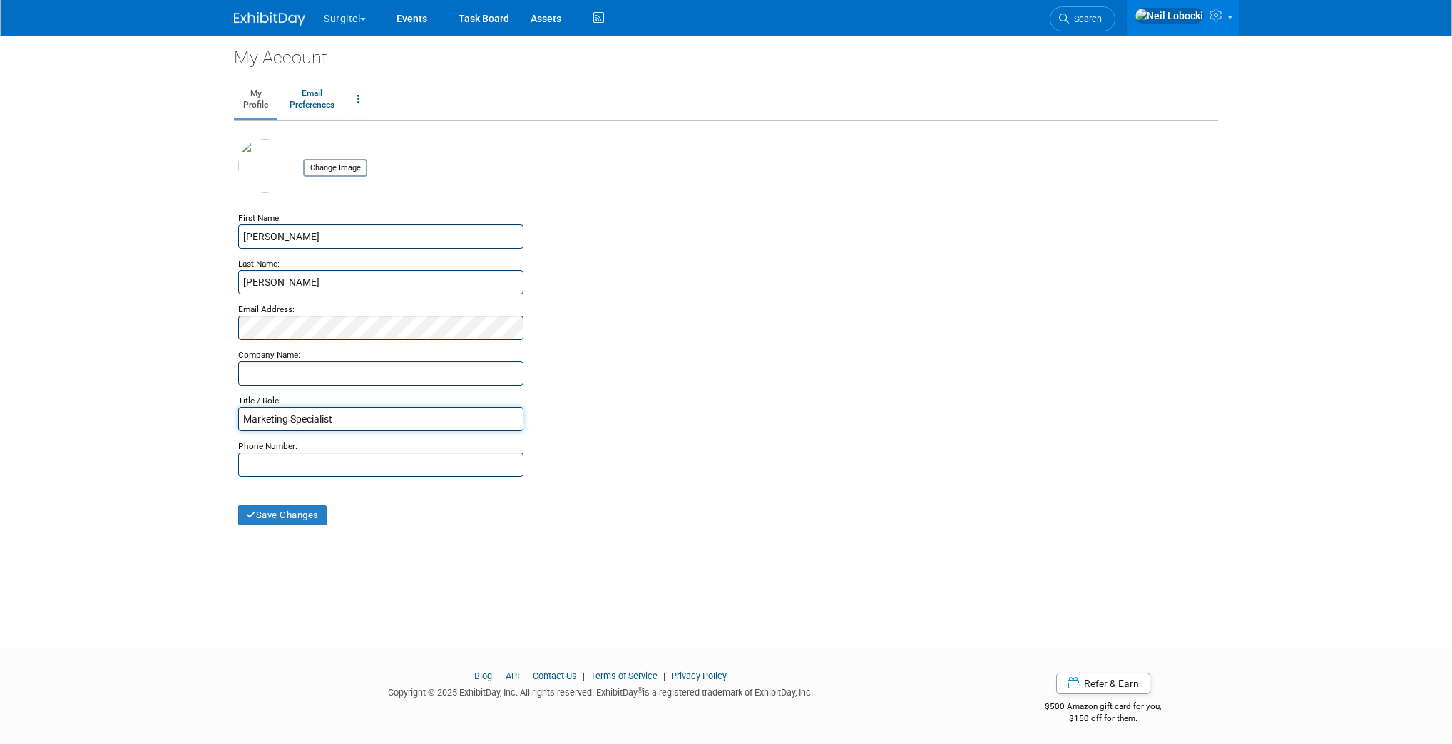
drag, startPoint x: 339, startPoint y: 419, endPoint x: 292, endPoint y: 422, distance: 47.2
click at [292, 422] on input "Marketing Specialist" at bounding box center [380, 419] width 285 height 24
type input "Marketing Manager"
click at [292, 510] on button "Save Changes" at bounding box center [282, 515] width 88 height 20
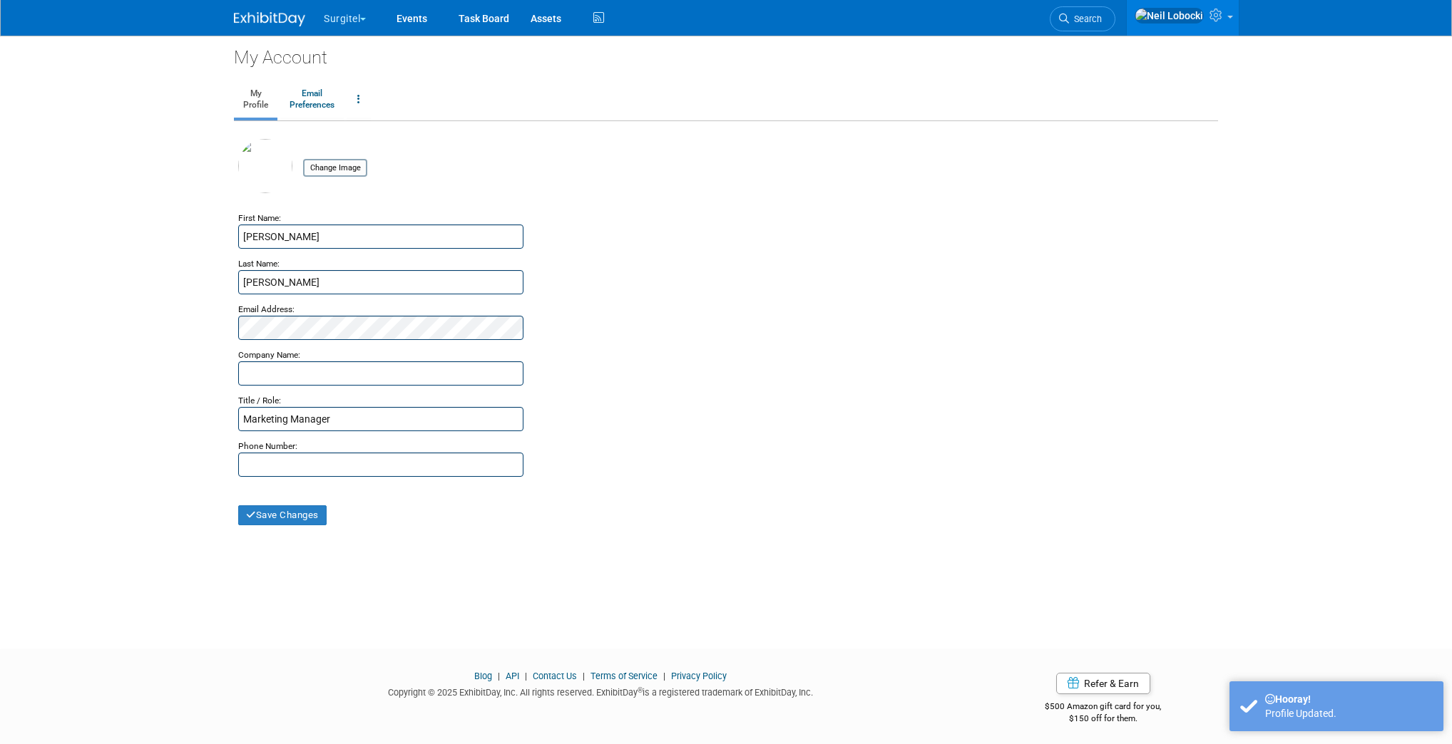
click at [241, 16] on img at bounding box center [269, 19] width 71 height 14
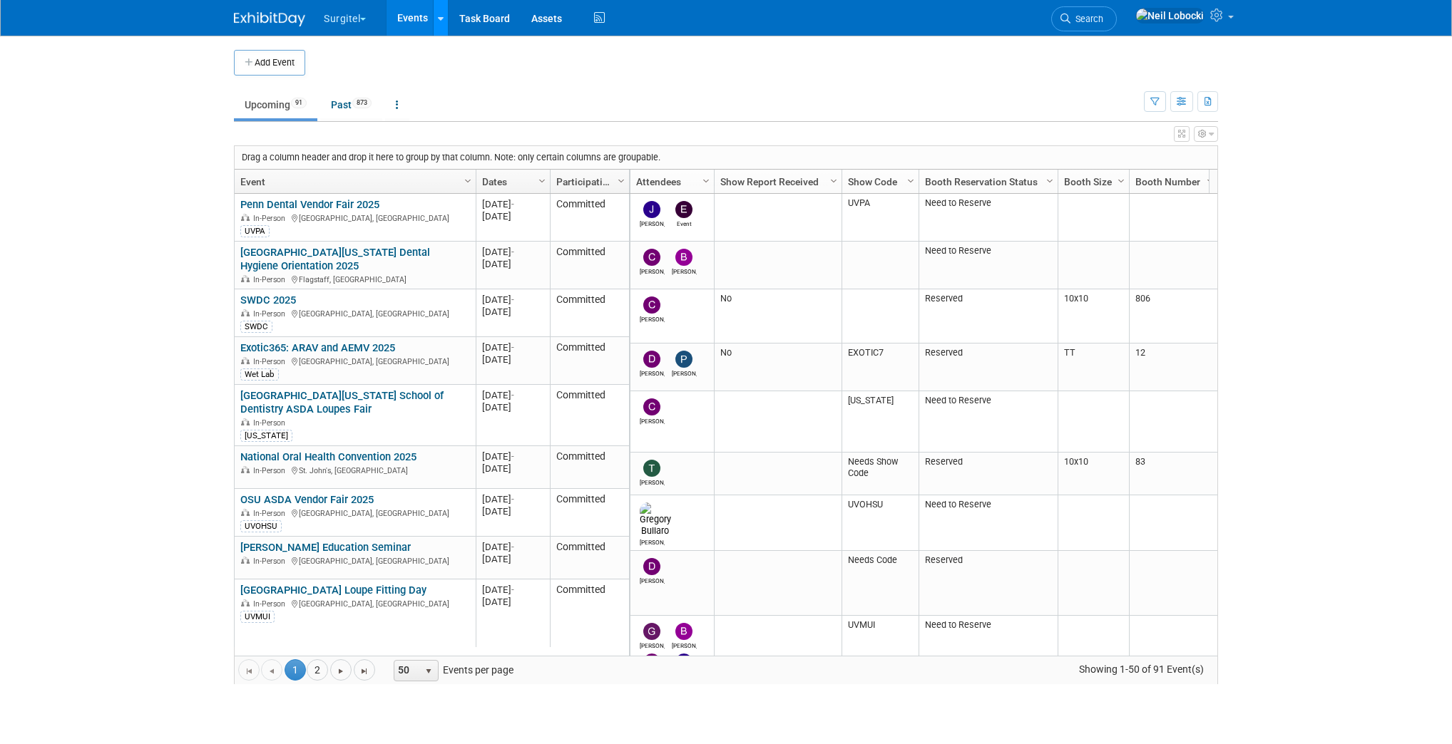
click at [443, 17] on icon at bounding box center [441, 18] width 6 height 9
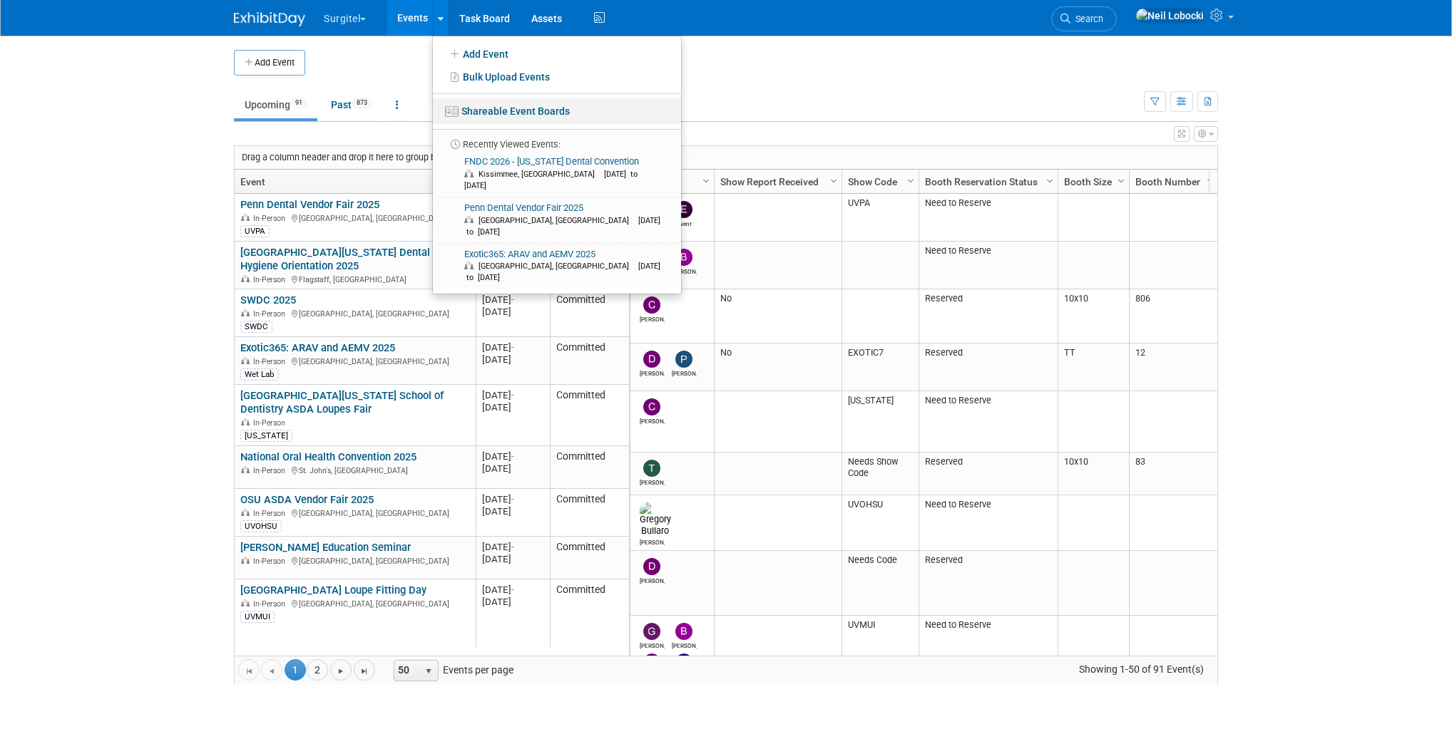
click at [510, 110] on link "Shareable Event Boards" at bounding box center [557, 111] width 248 height 26
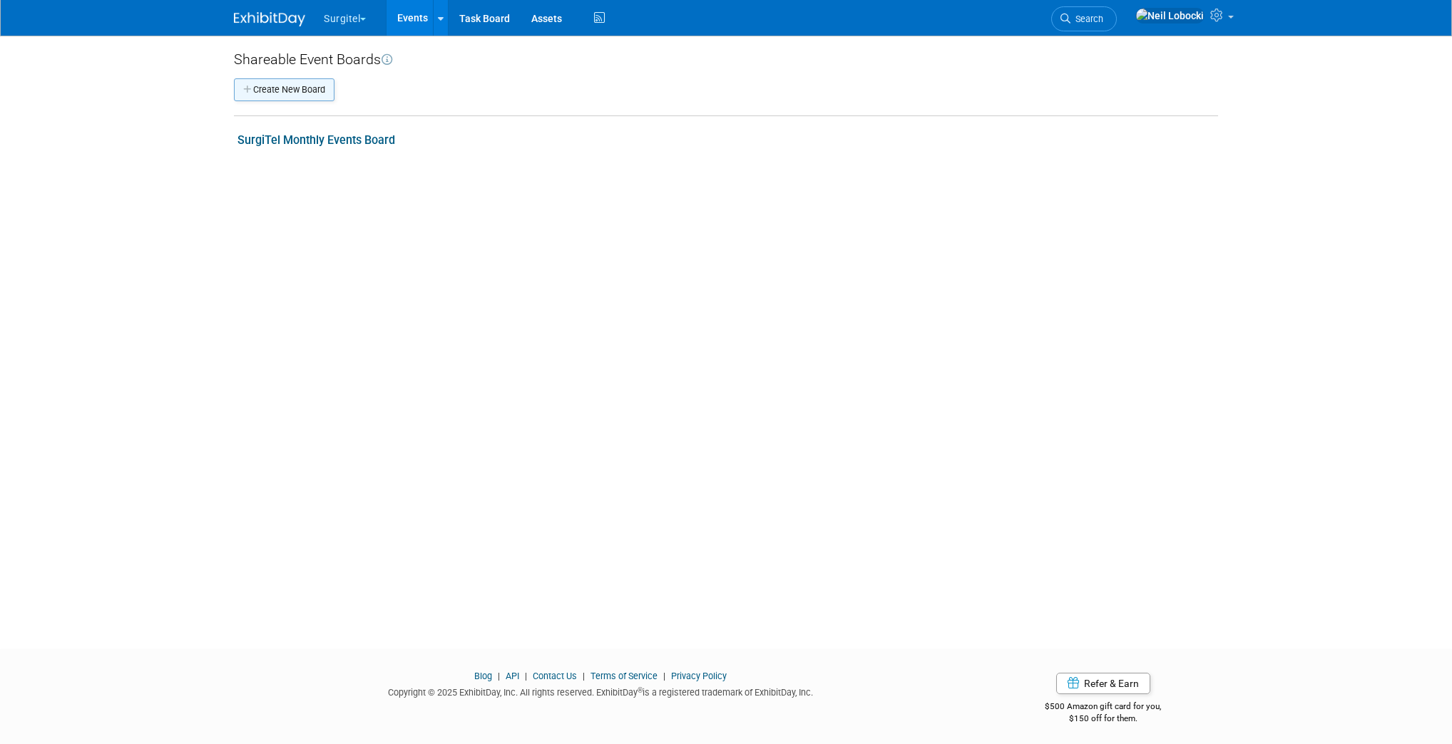
click at [285, 93] on button "Create New Board" at bounding box center [284, 89] width 101 height 23
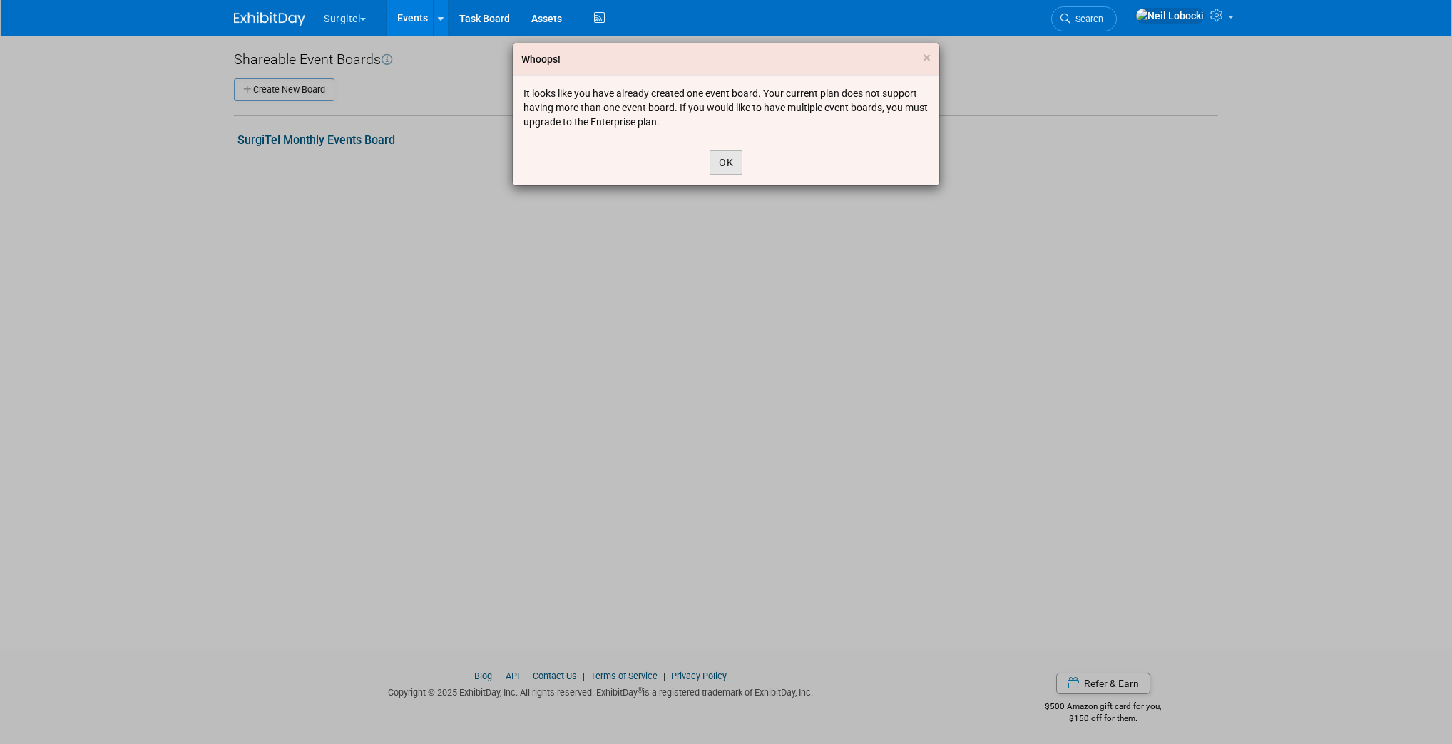
click at [724, 158] on button "OK" at bounding box center [725, 162] width 33 height 24
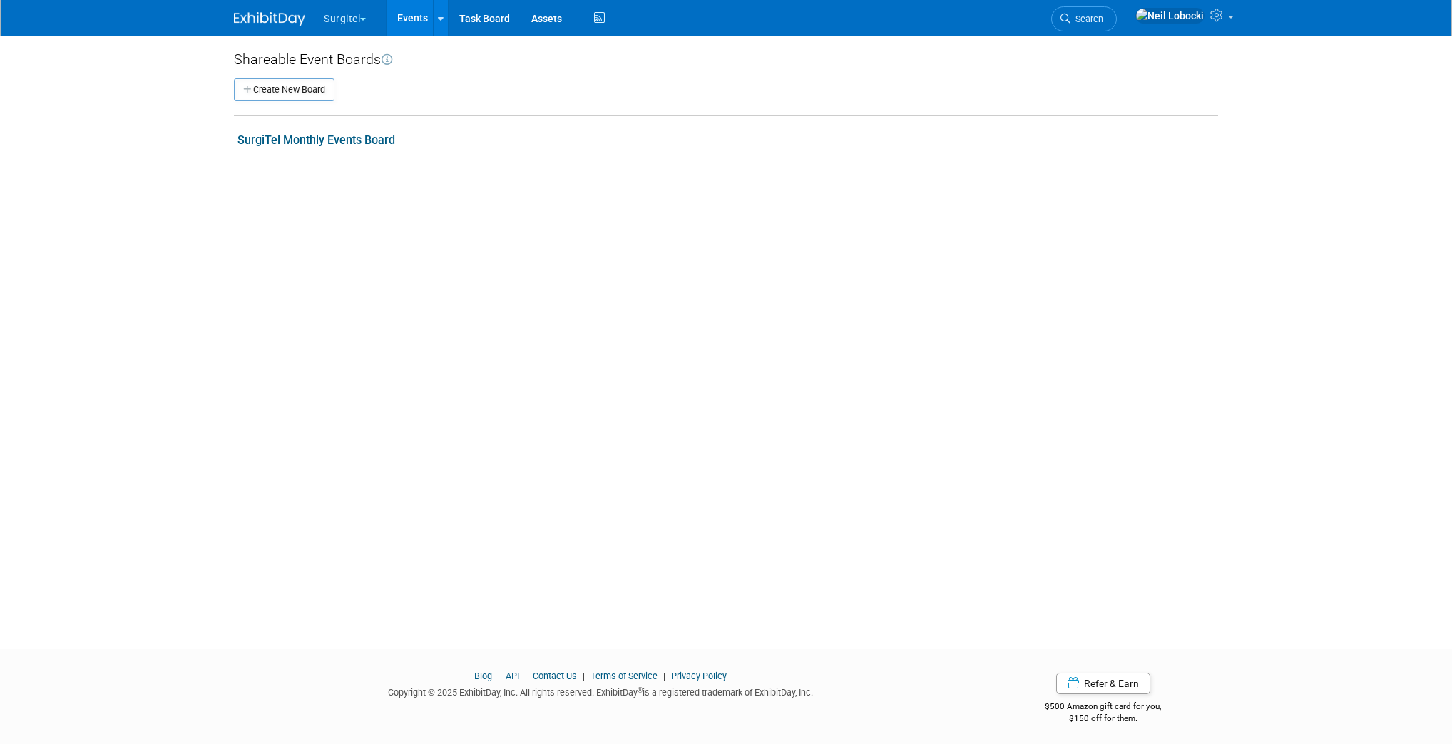
click at [356, 140] on link "SurgiTel Monthly Events Board" at bounding box center [316, 140] width 158 height 14
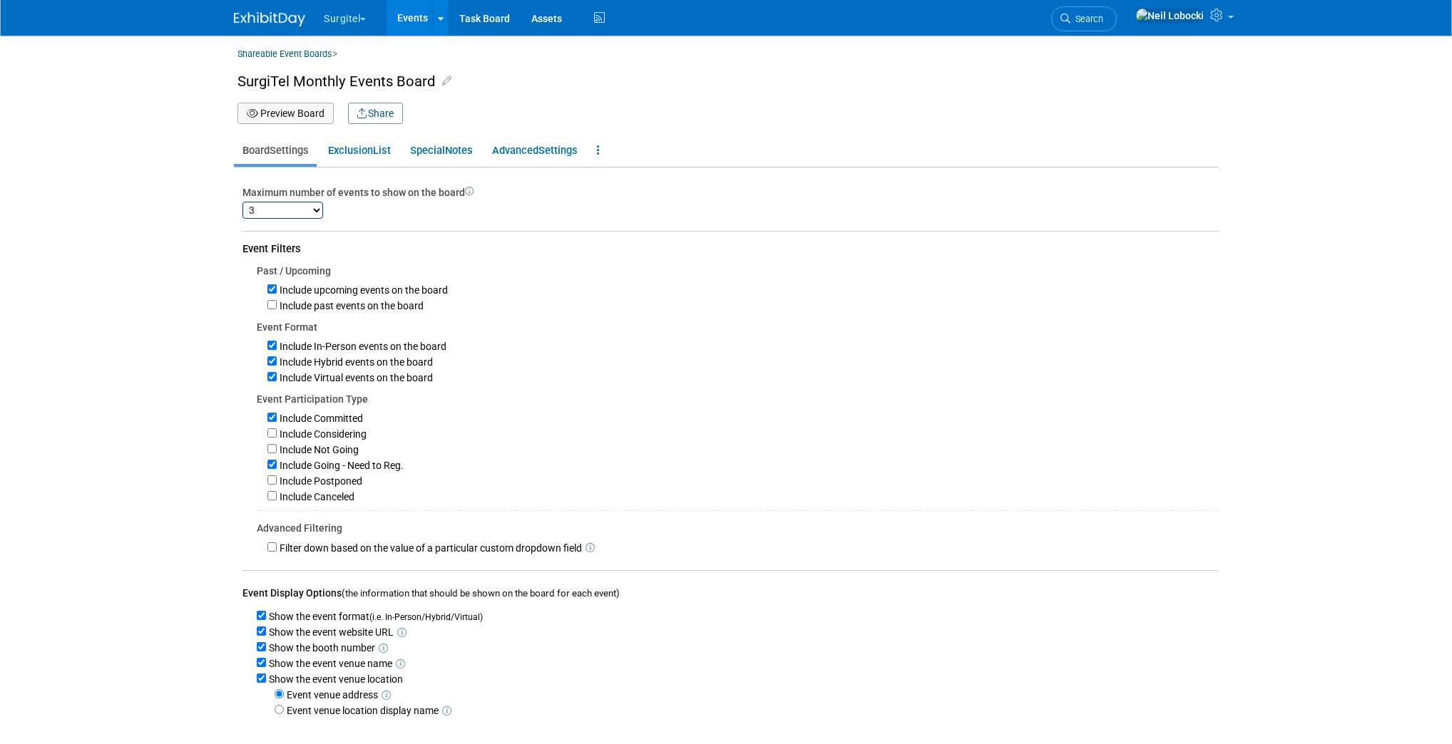
click at [281, 115] on button "Preview Board" at bounding box center [285, 113] width 96 height 21
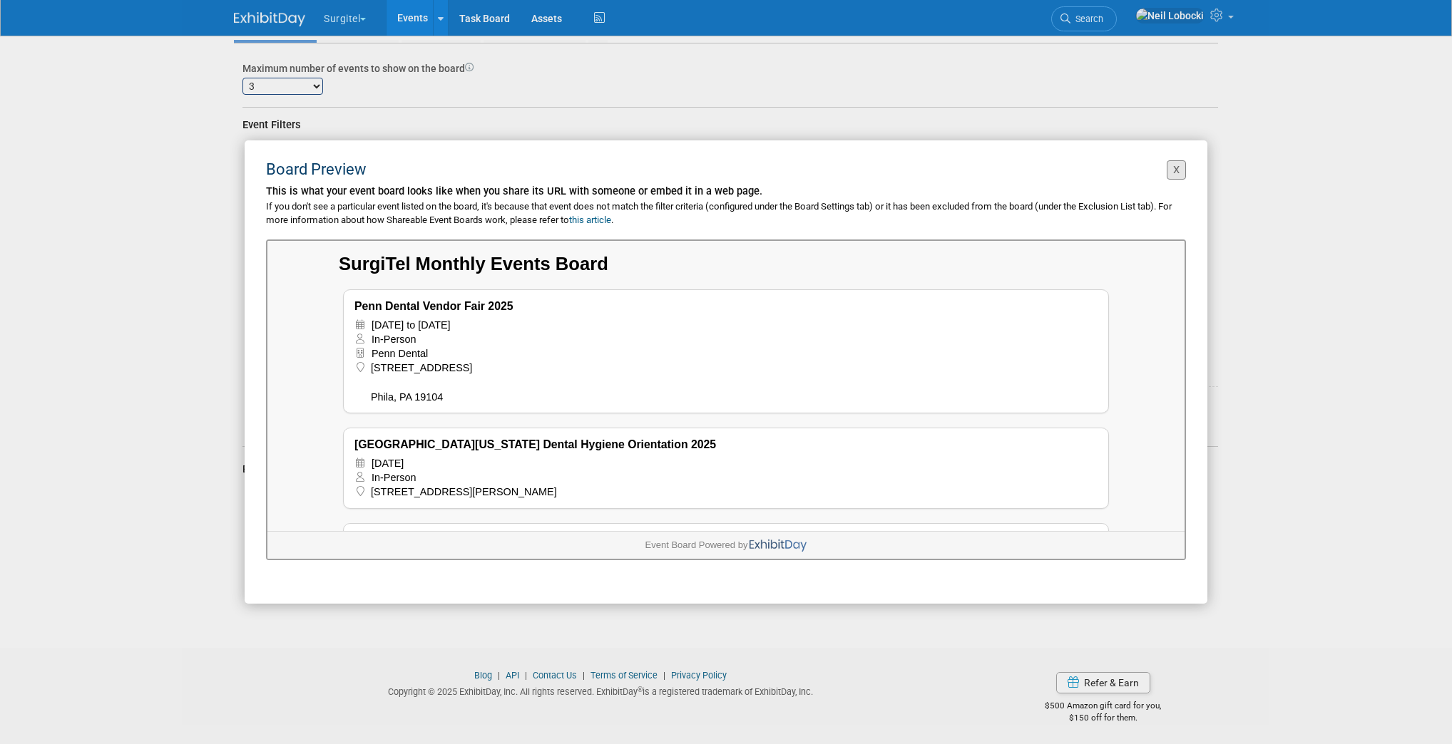
click at [1175, 167] on button "X" at bounding box center [1175, 169] width 19 height 19
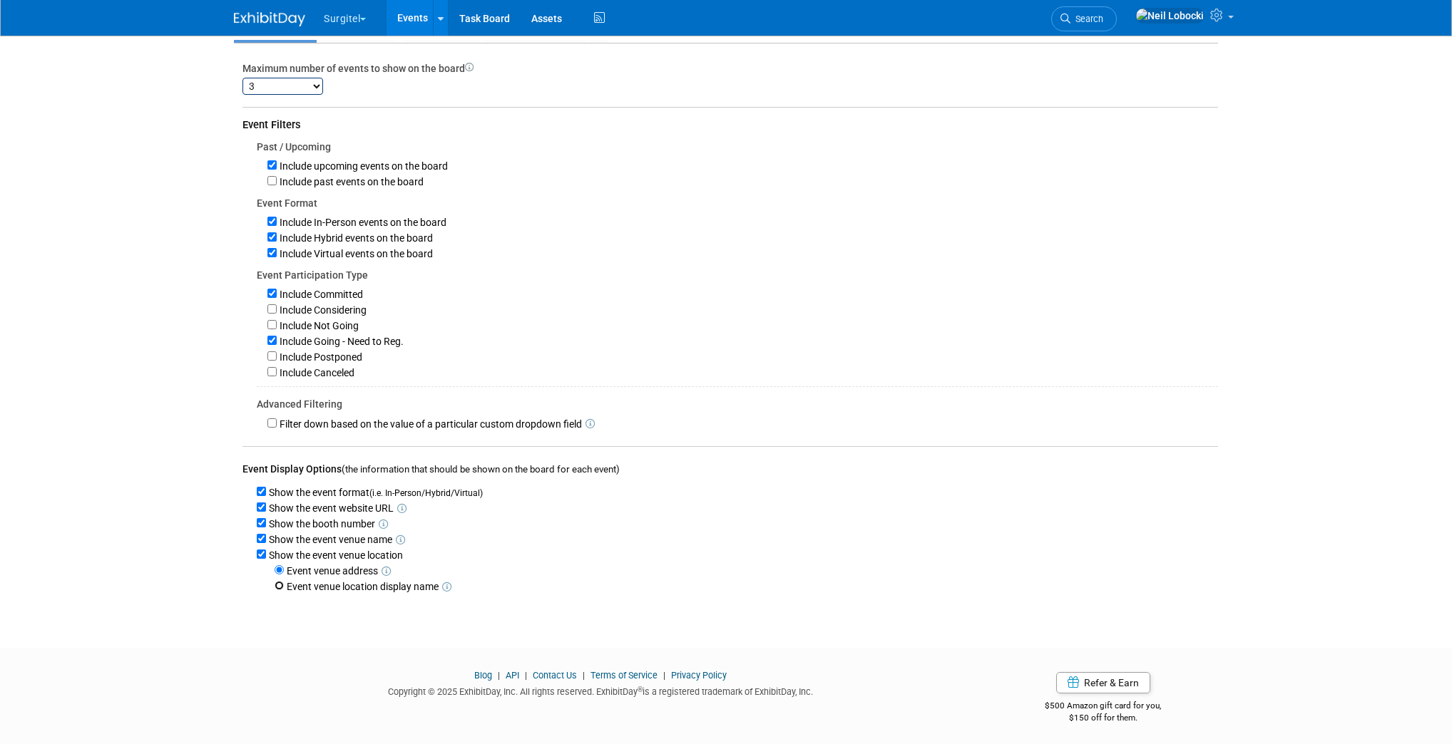
click at [281, 581] on input "Event venue location display name" at bounding box center [278, 585] width 9 height 9
radio input "true"
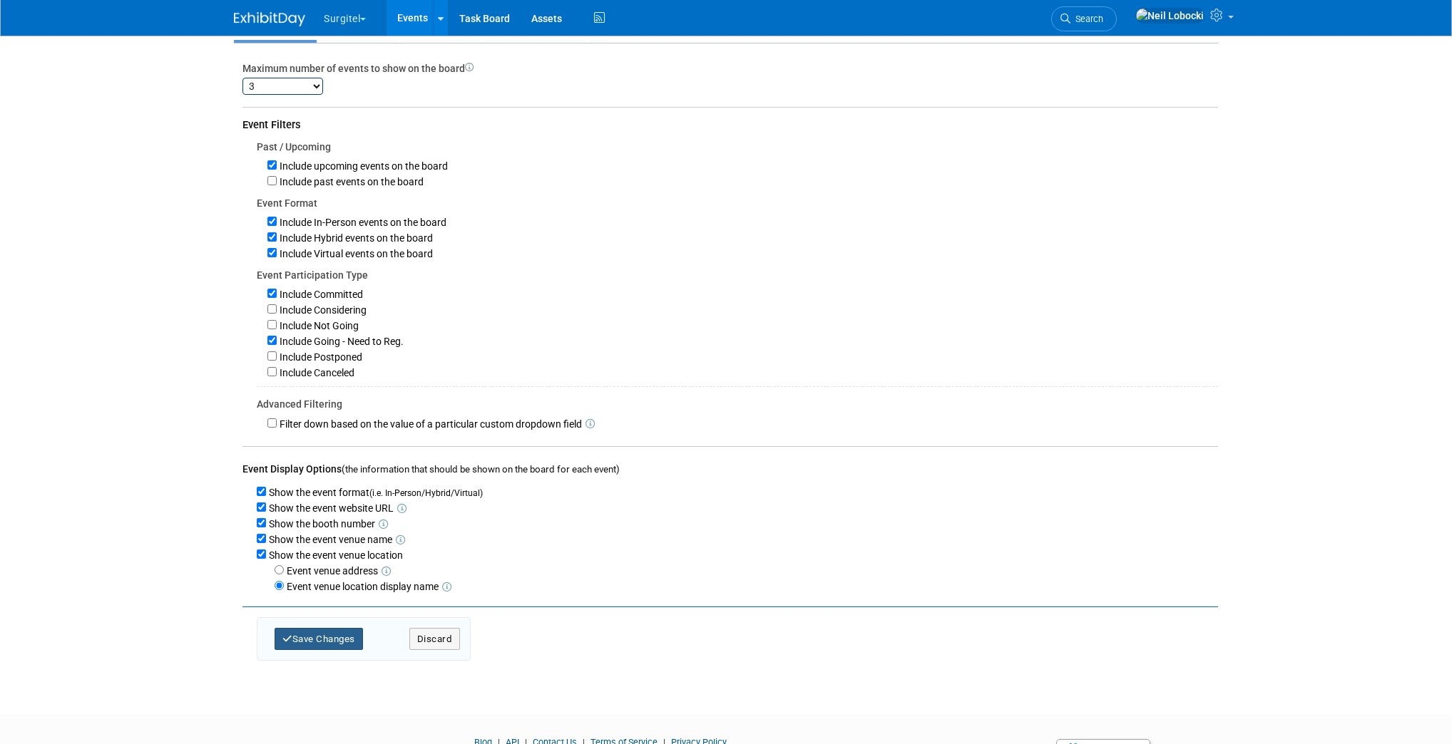
click at [331, 639] on button "Save Changes" at bounding box center [318, 639] width 88 height 22
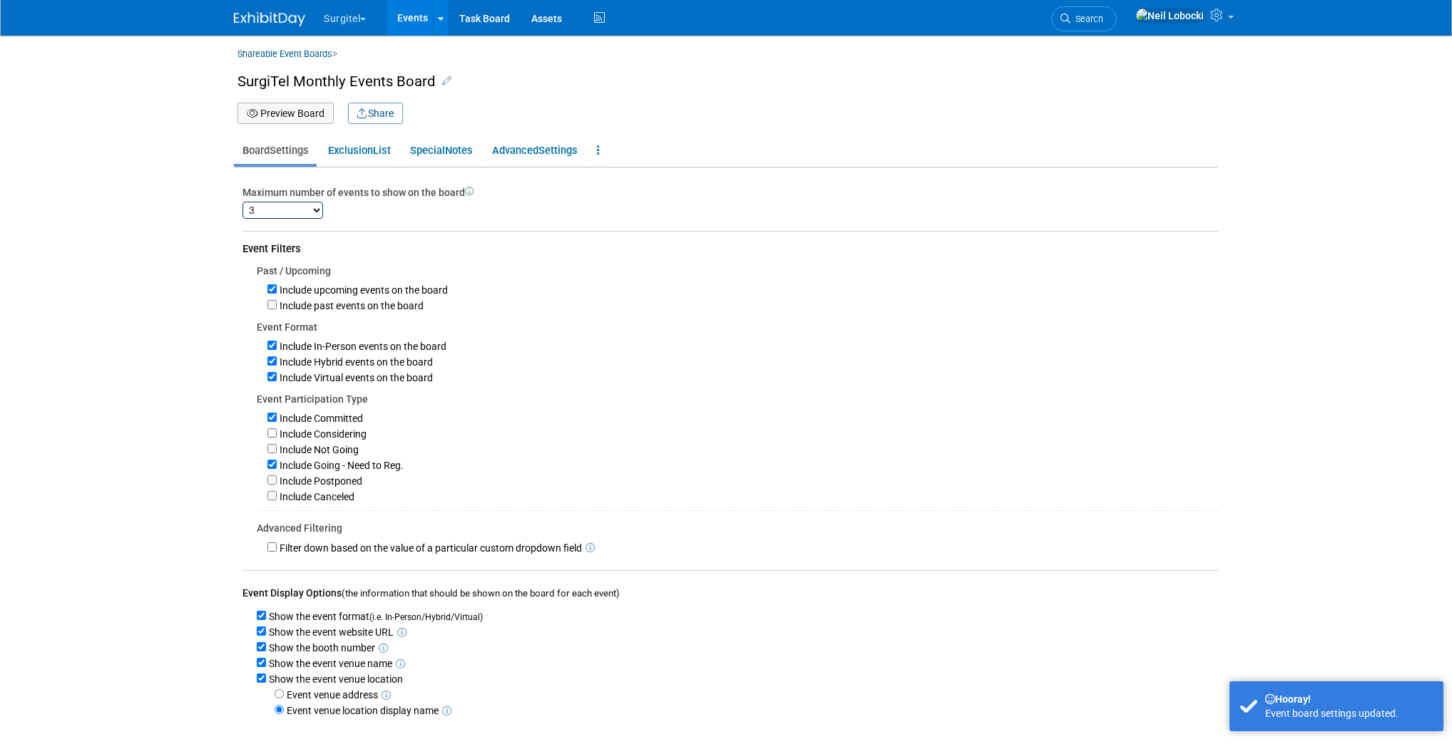
click at [313, 207] on select "1 2 3 4 5 6 7 8 9 10 11 12 13 14 15 16 17 18 19 20 21 22 23 24 25 26 27 28 29 3…" at bounding box center [282, 210] width 81 height 17
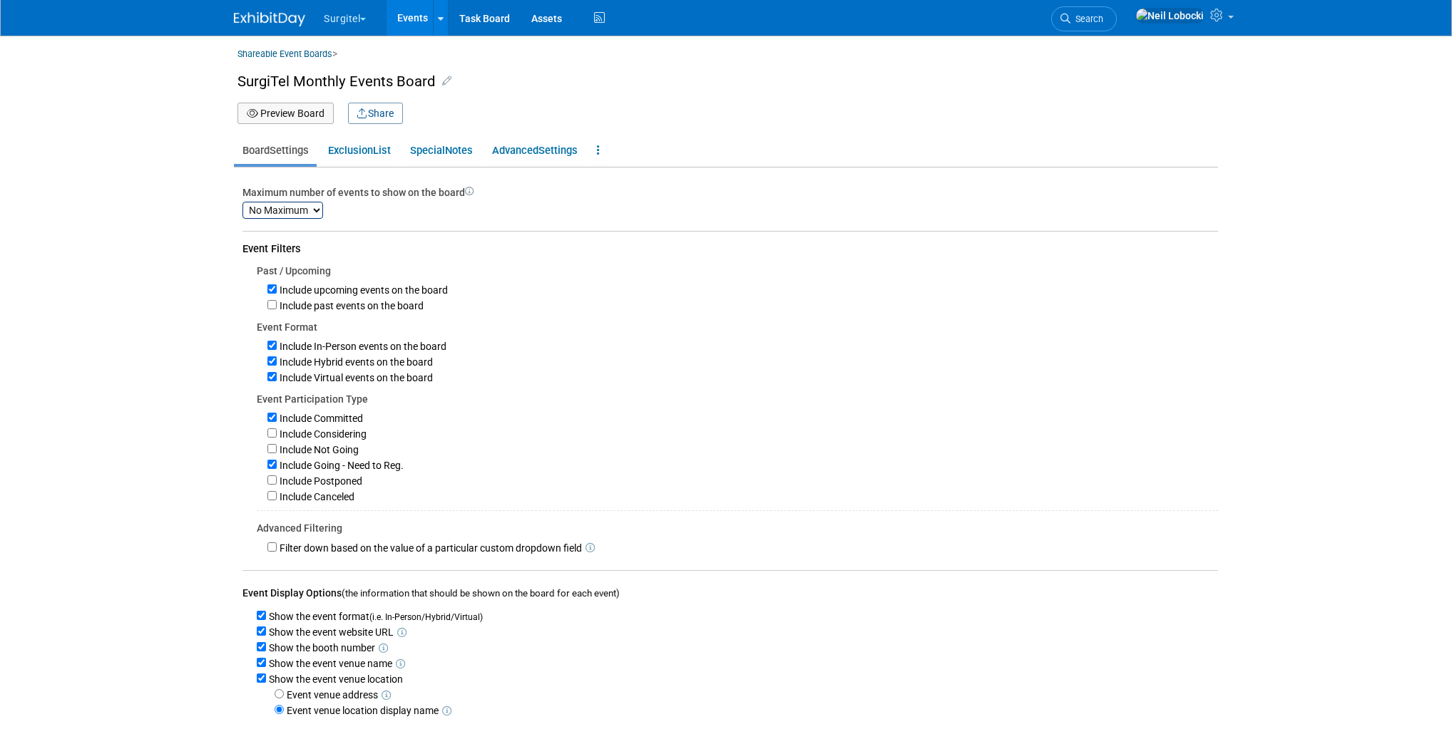
click at [242, 202] on select "1 2 3 4 5 6 7 8 9 10 11 12 13 14 15 16 17 18 19 20 21 22 23 24 25 26 27 28 29 3…" at bounding box center [282, 210] width 81 height 17
select select "3"
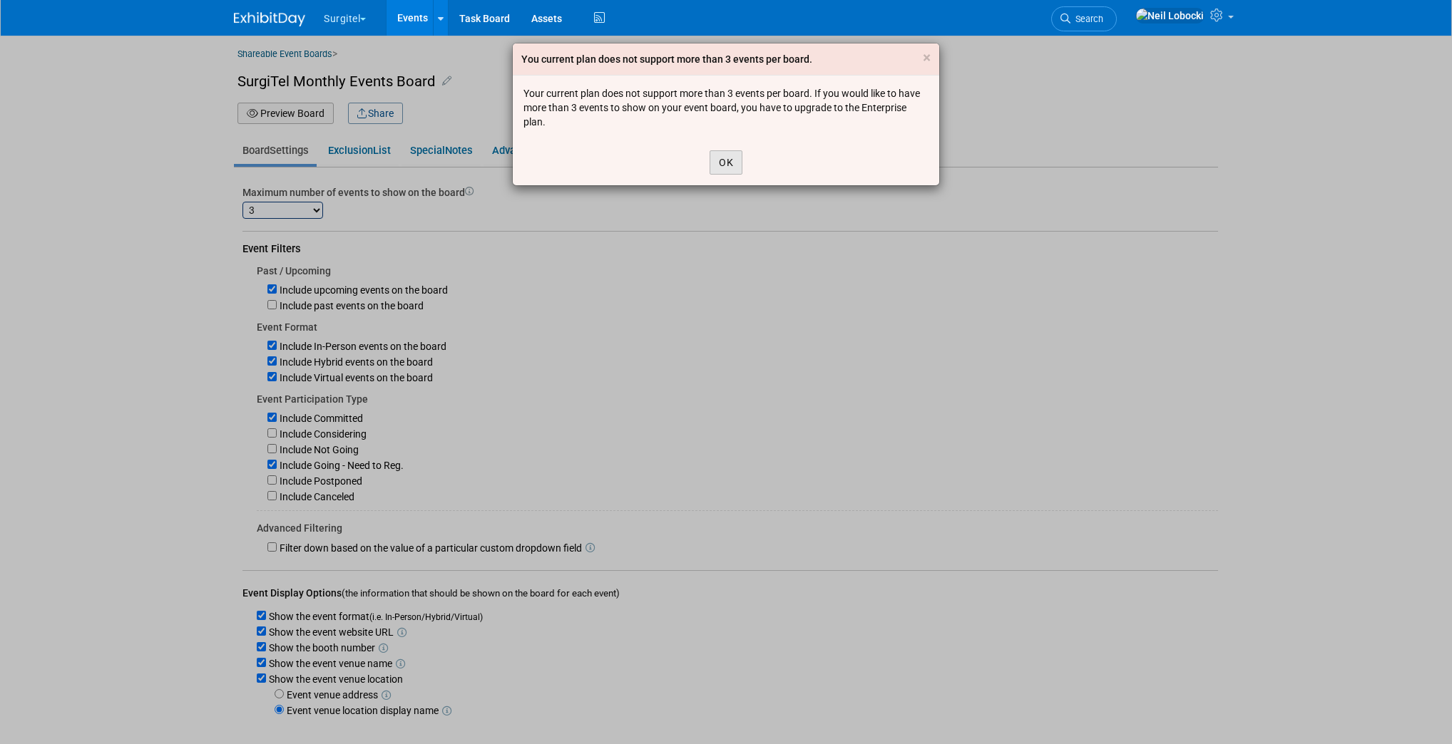
click at [729, 166] on button "OK" at bounding box center [725, 162] width 33 height 24
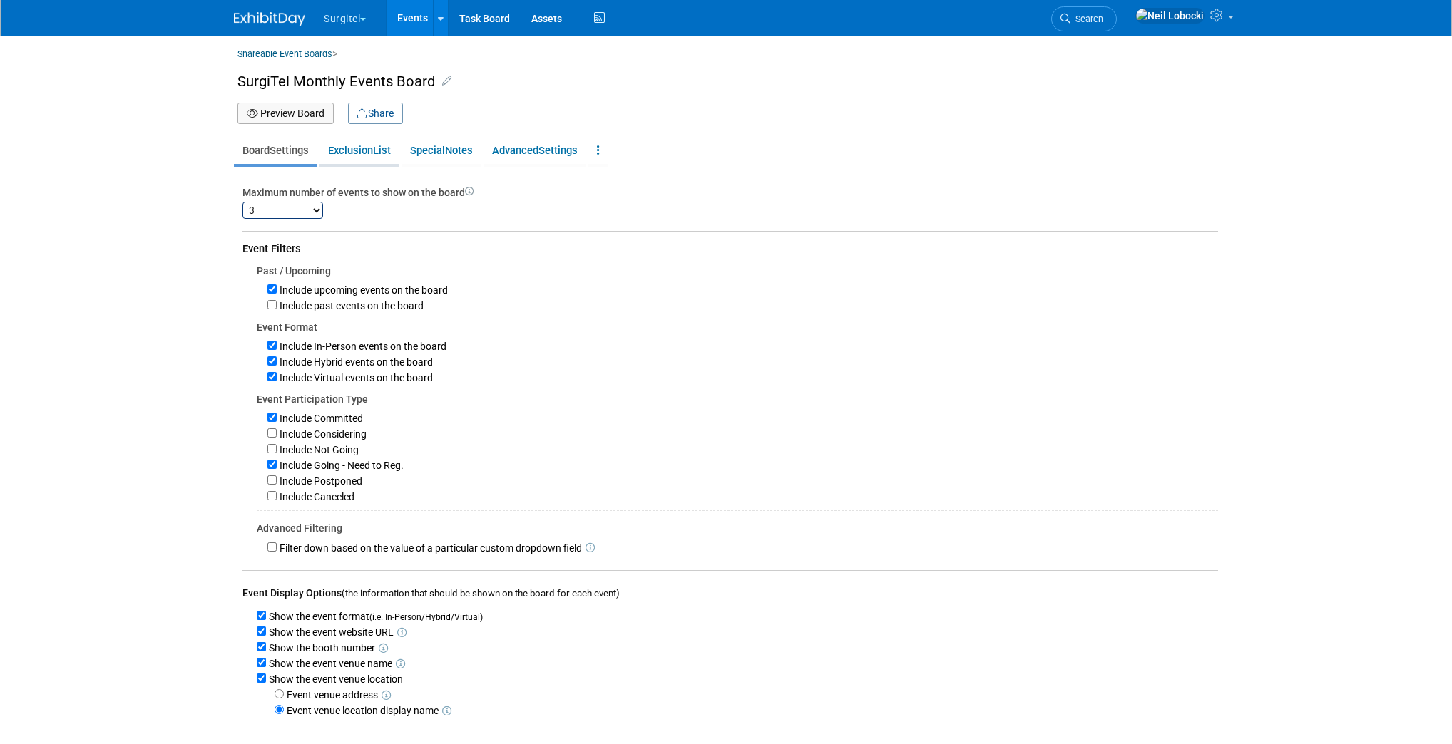
click at [362, 153] on link "Exclusion List" at bounding box center [358, 150] width 79 height 27
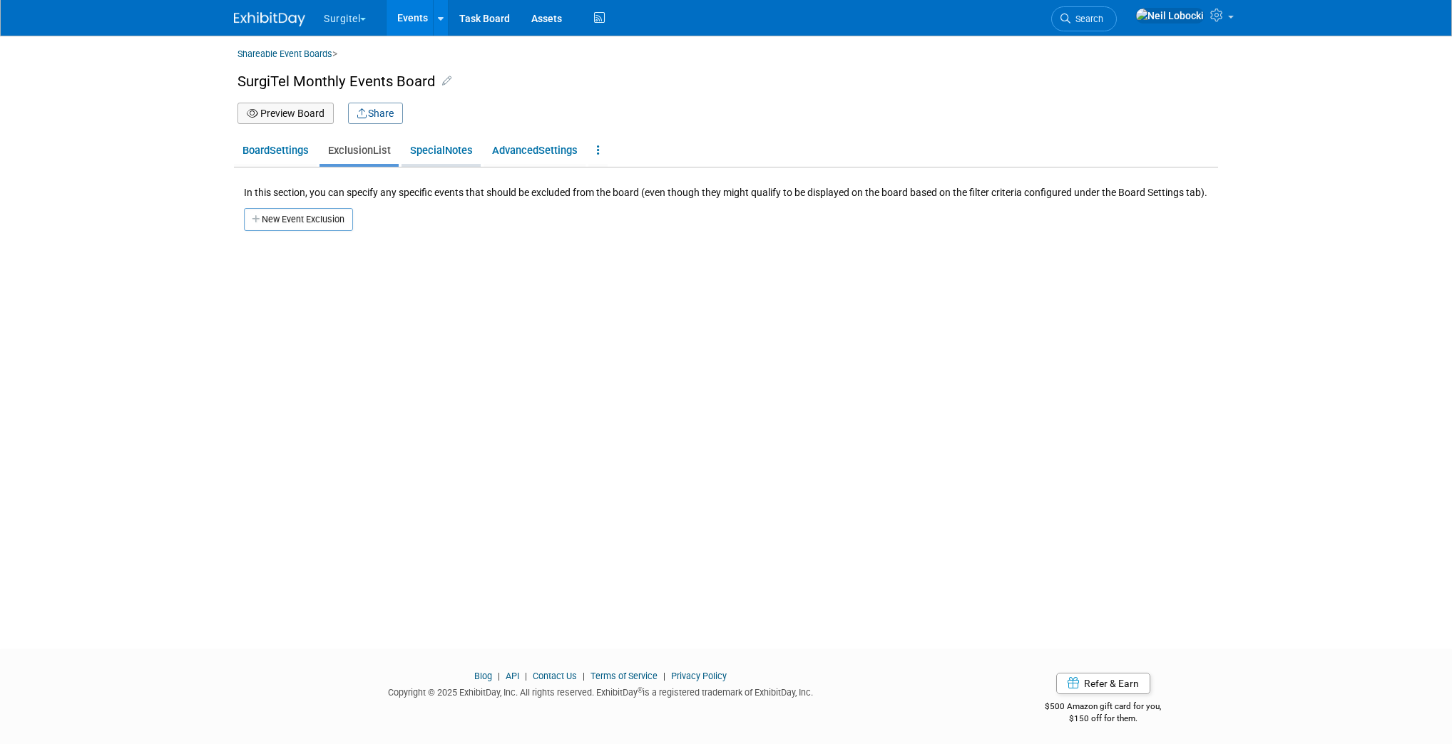
click at [445, 148] on span "Special" at bounding box center [427, 150] width 35 height 13
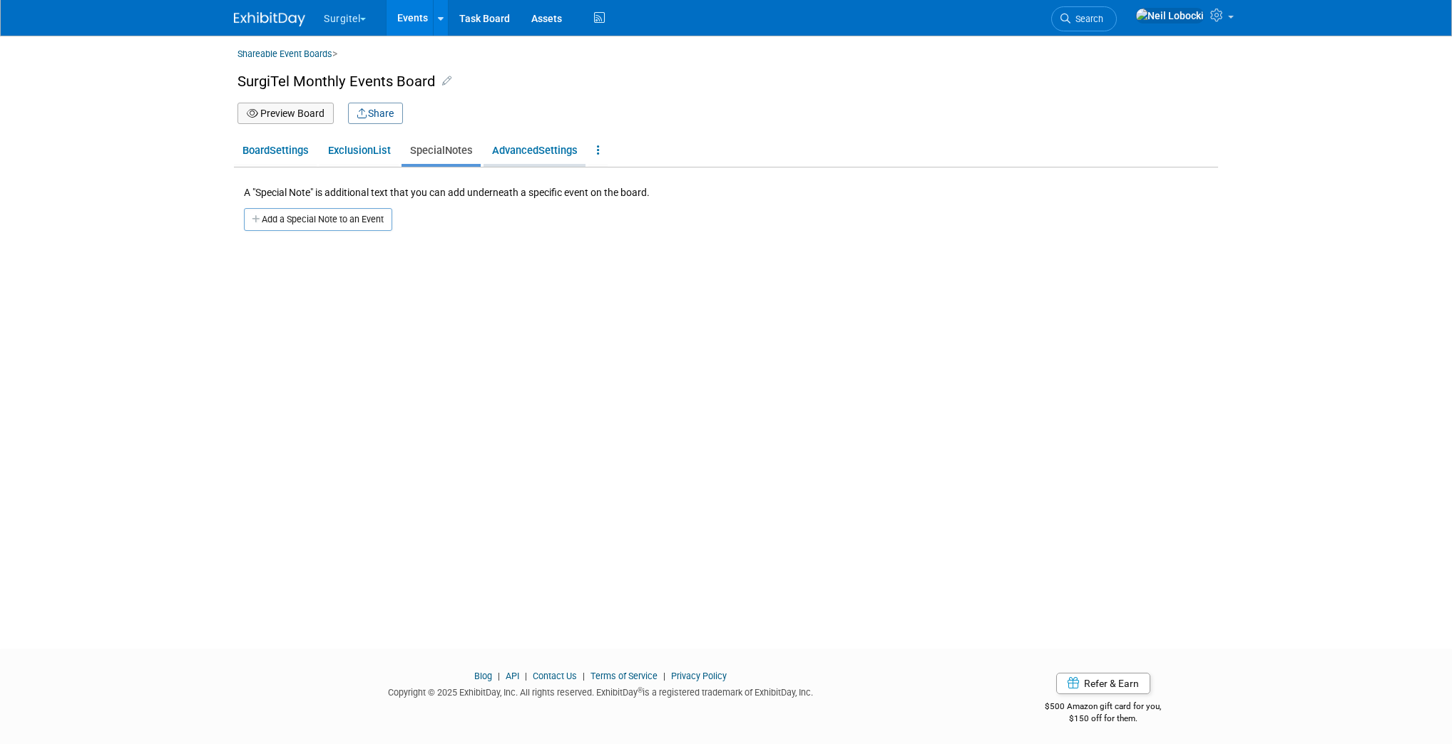
click at [554, 153] on span "Settings" at bounding box center [557, 150] width 39 height 13
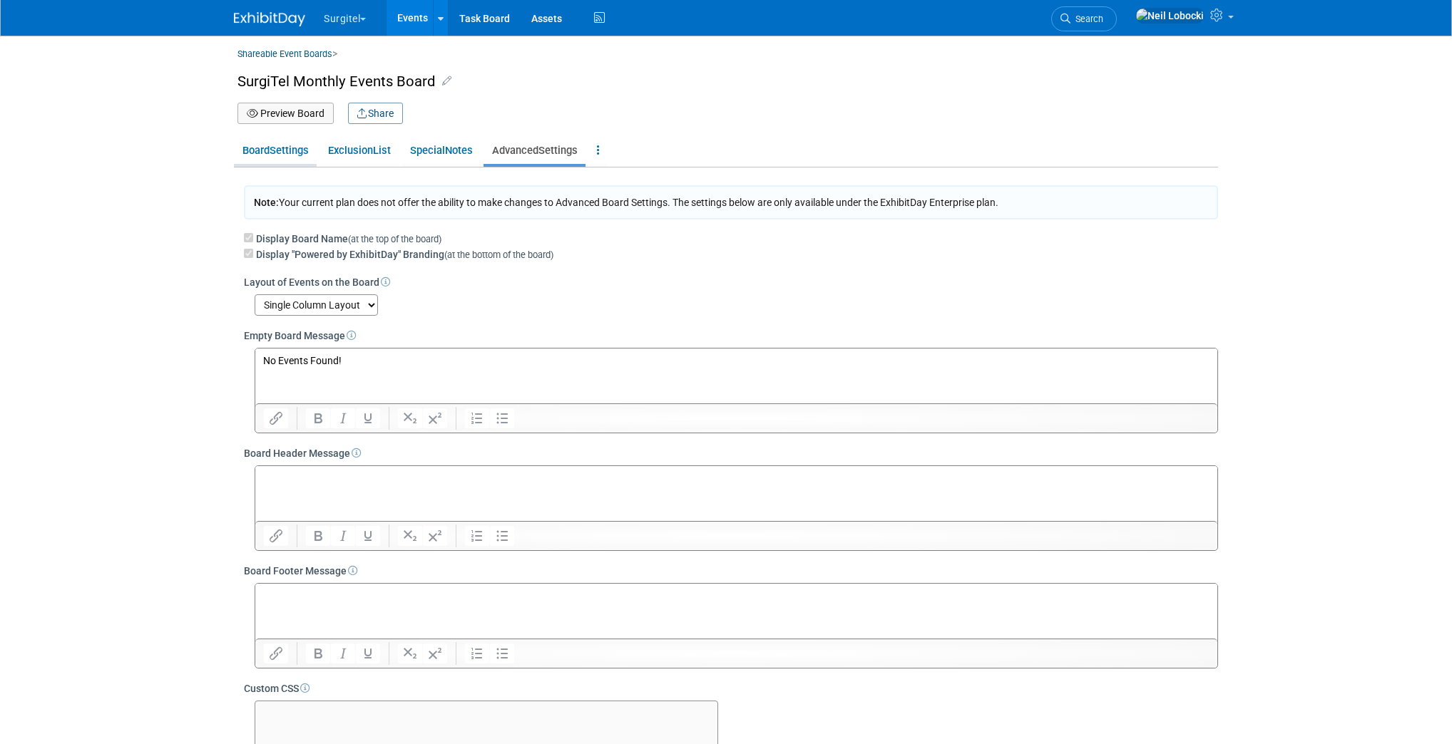
click at [257, 157] on span "Board" at bounding box center [255, 150] width 27 height 13
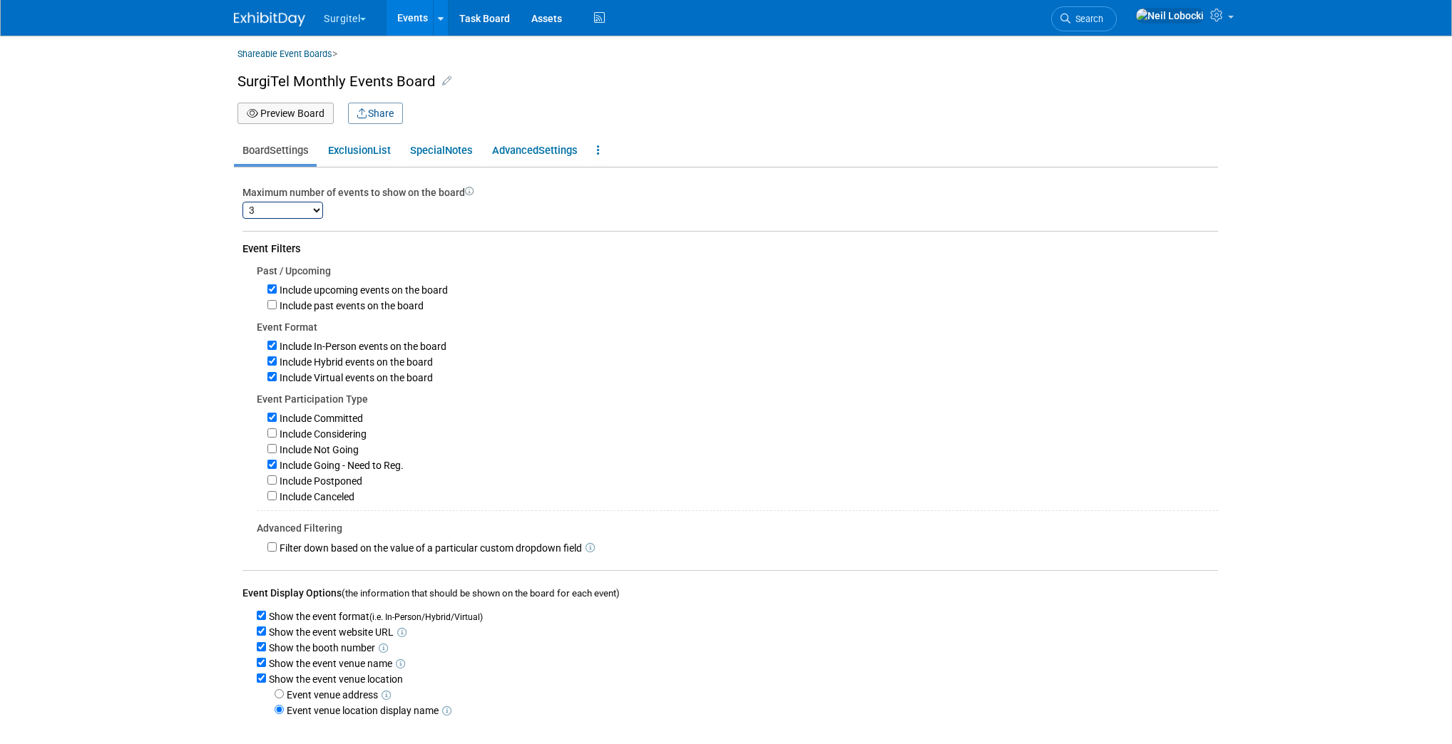
click at [108, 148] on body "Surgitel Choose Workspace: Surgitel SurgiTel Test Events Add Event Bulk Upload …" at bounding box center [726, 372] width 1452 height 744
click at [501, 23] on link "Task Board" at bounding box center [484, 18] width 72 height 36
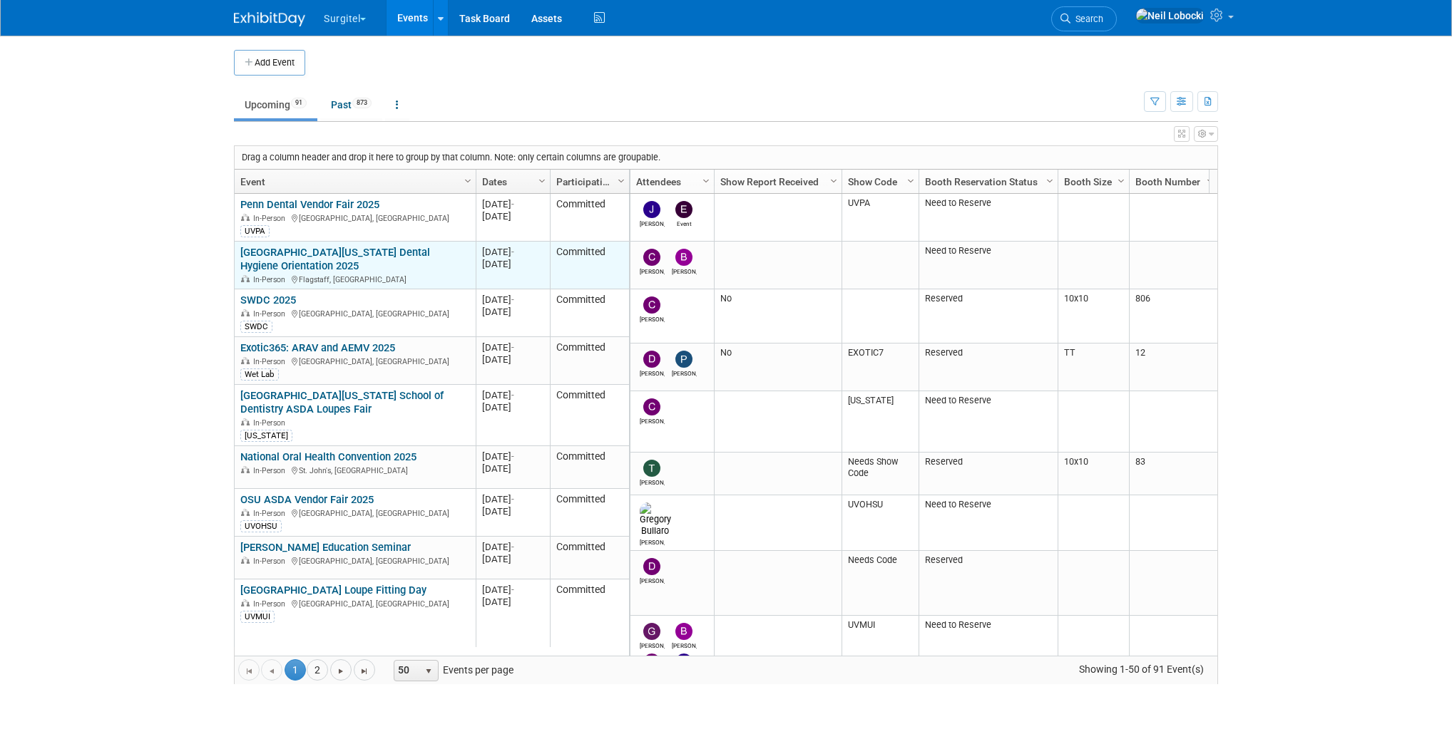
click at [273, 260] on link "[GEOGRAPHIC_DATA][US_STATE] Dental Hygiene Orientation 2025" at bounding box center [335, 259] width 190 height 26
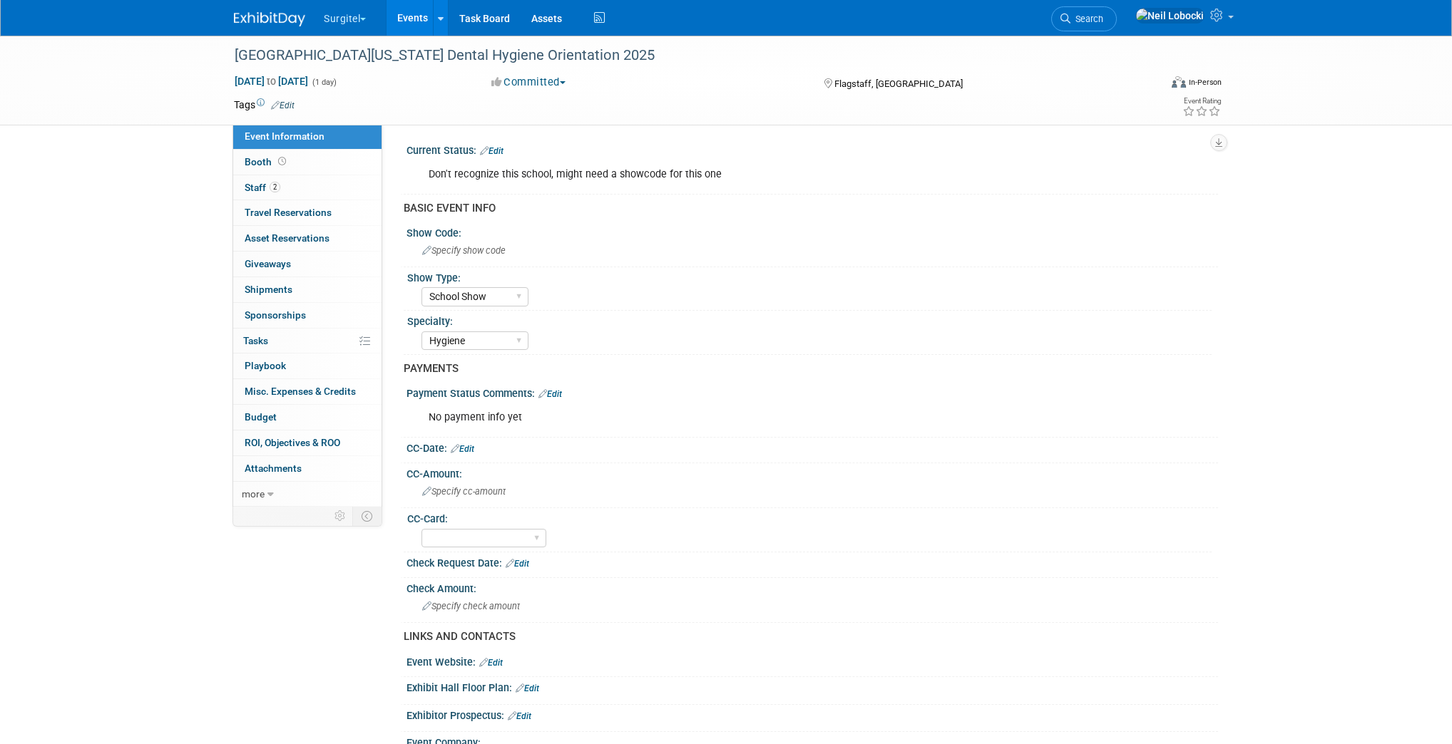
select select "School Show"
select select "Hygiene"
click at [1221, 143] on icon "button" at bounding box center [1218, 142] width 7 height 9
click at [1134, 189] on link "Export tab to PDF" at bounding box center [1156, 184] width 120 height 20
click at [302, 169] on link "Booth" at bounding box center [307, 162] width 148 height 25
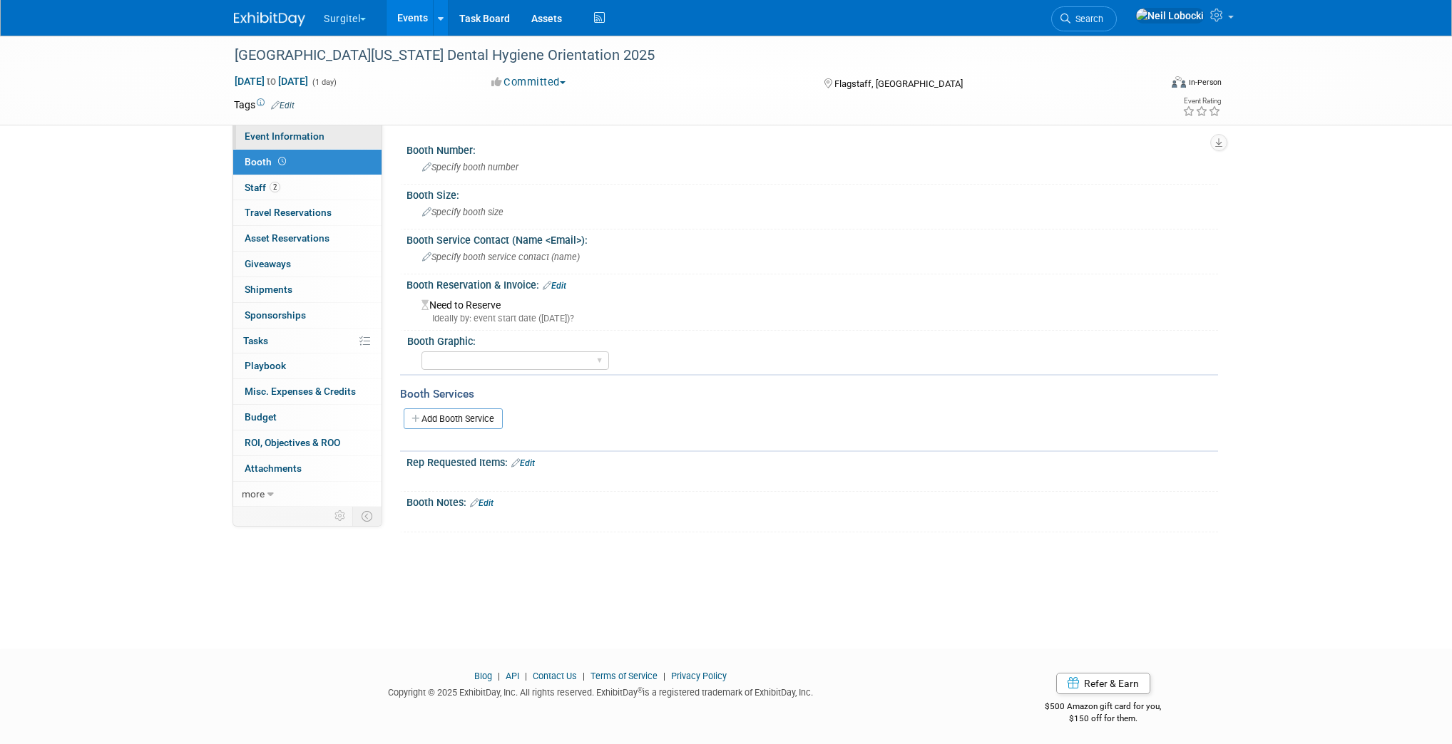
click at [292, 134] on span "Event Information" at bounding box center [285, 135] width 80 height 11
select select "School Show"
select select "Hygiene"
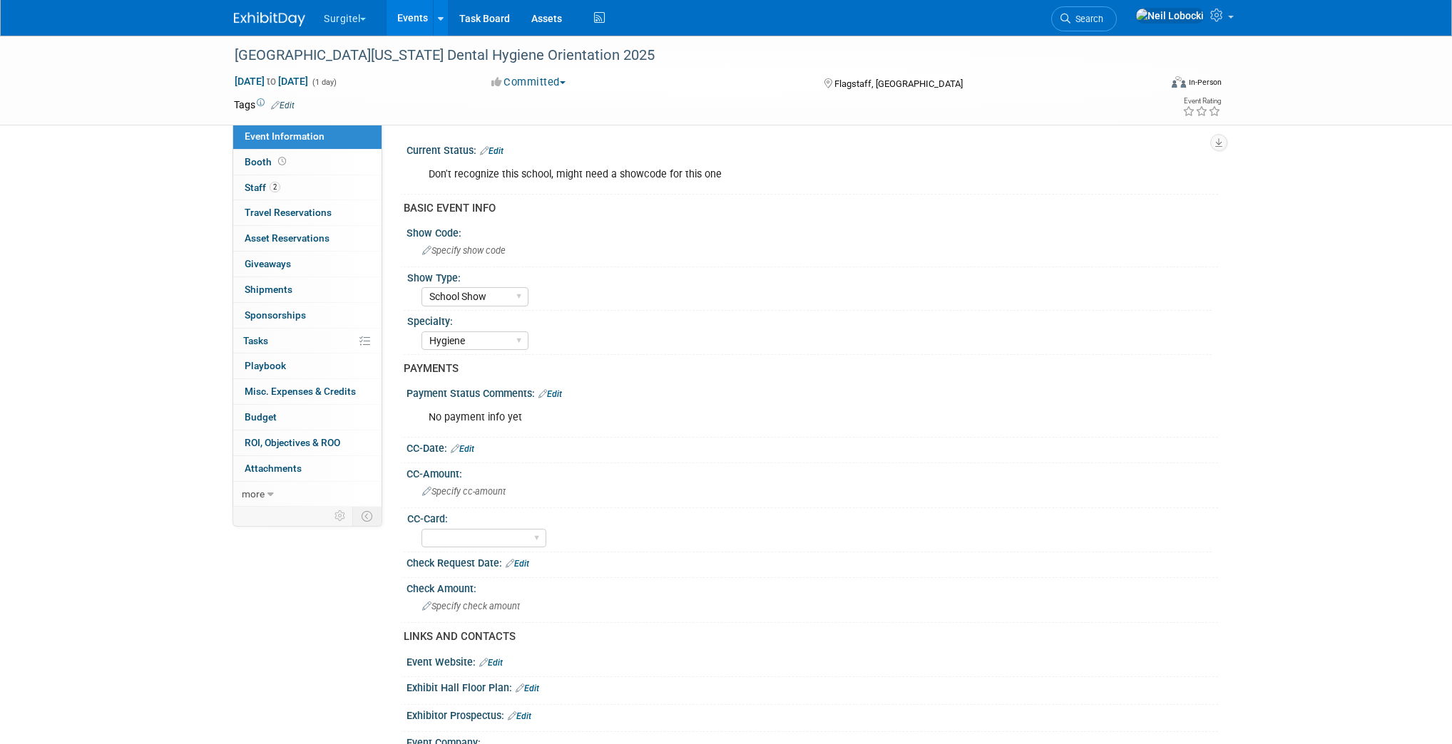
click at [155, 205] on div "[GEOGRAPHIC_DATA][US_STATE] Dental Hygiene Orientation 2025 [DATE] to [DATE] (1…" at bounding box center [726, 733] width 1452 height 1395
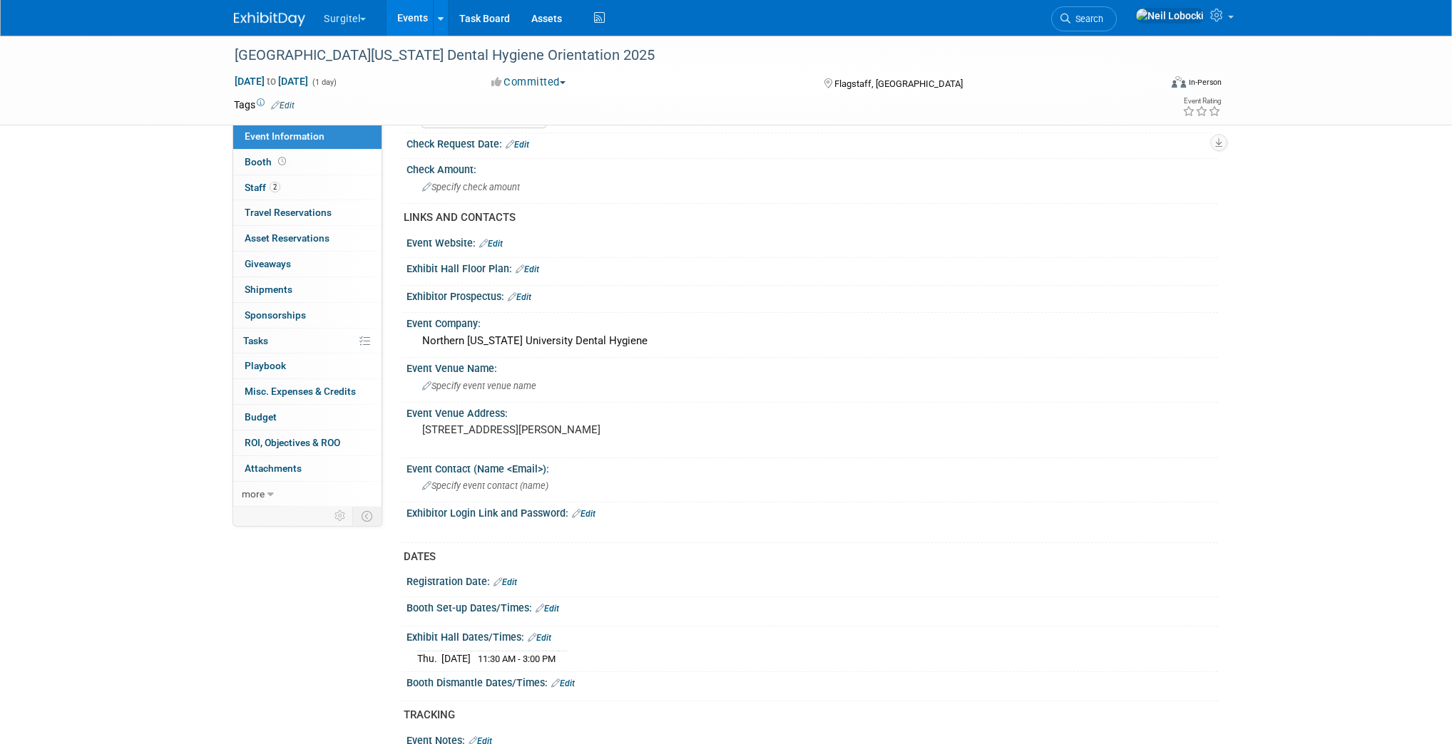
scroll to position [684, 0]
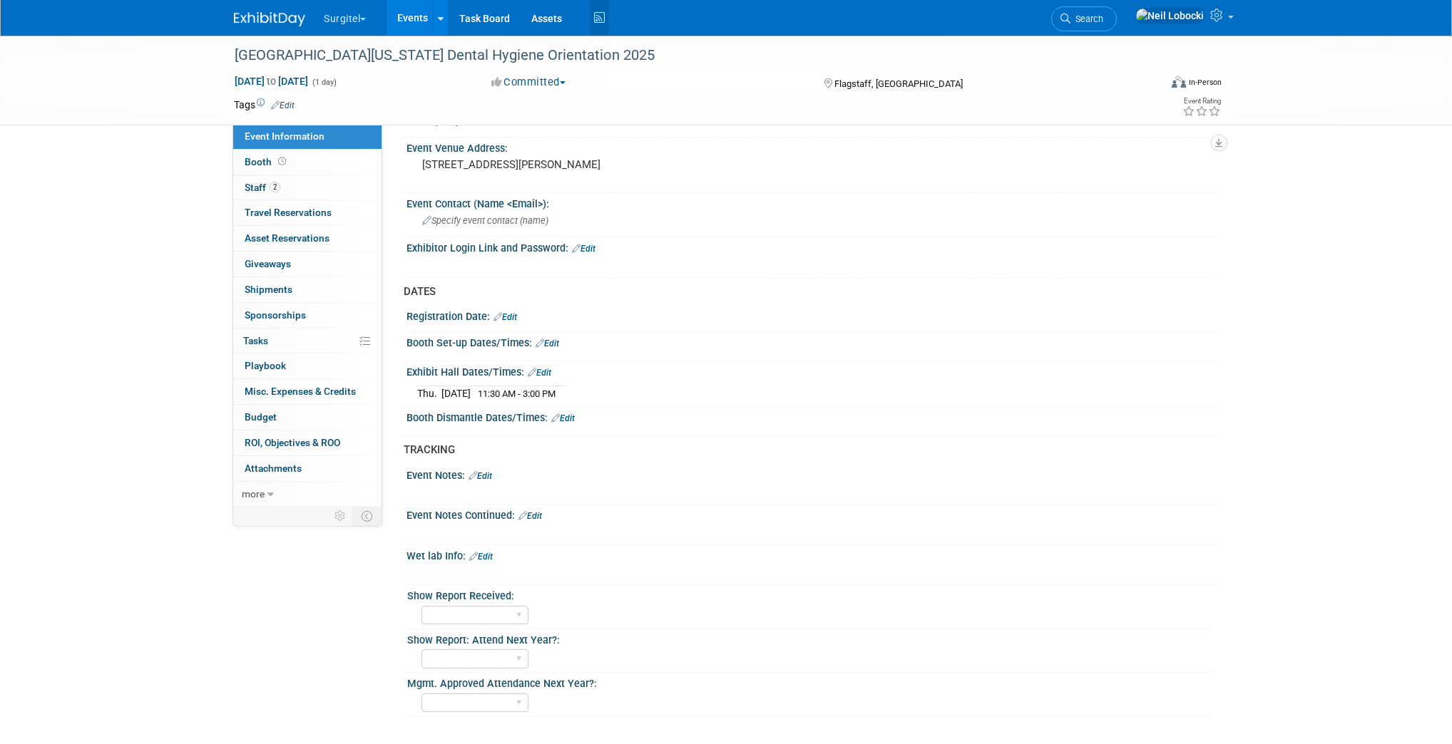
click at [601, 14] on icon at bounding box center [599, 18] width 18 height 22
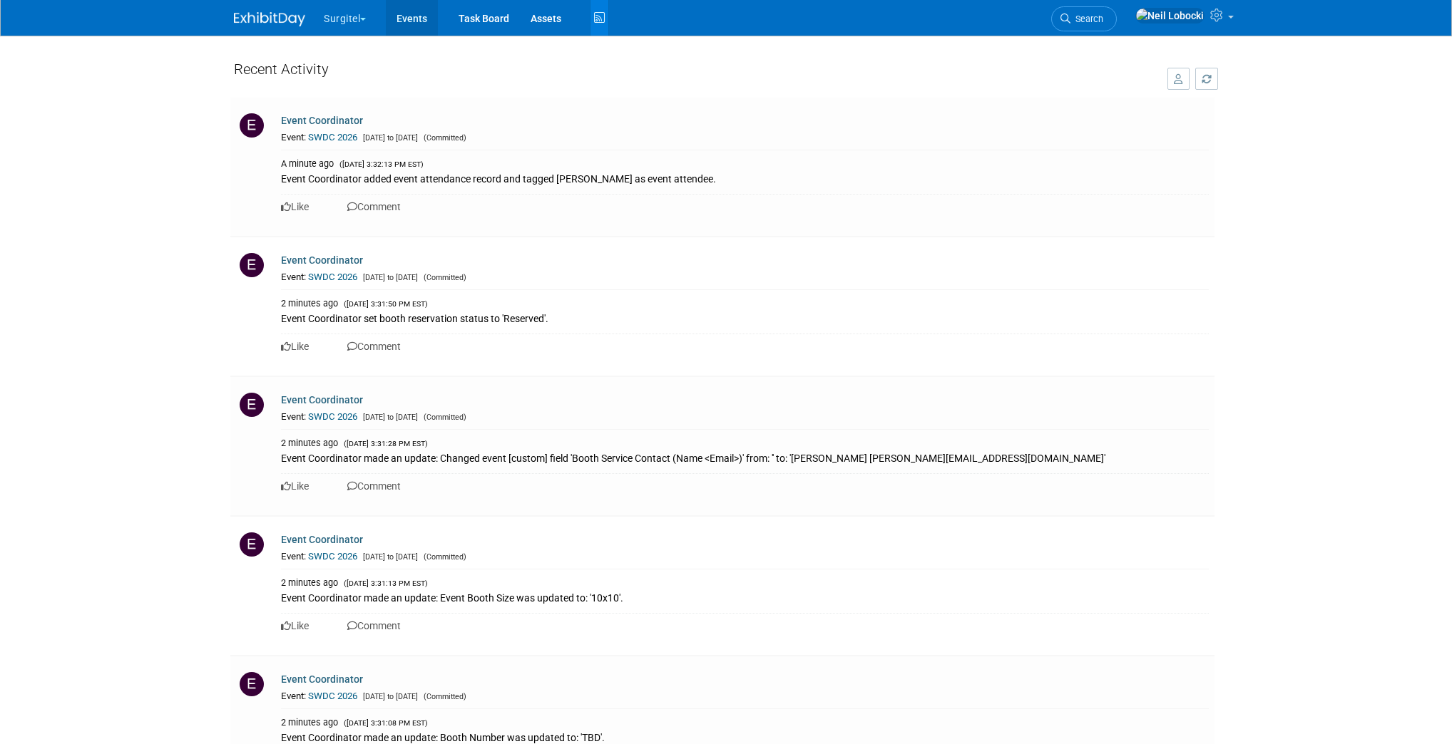
click at [422, 9] on link "Events" at bounding box center [412, 18] width 52 height 36
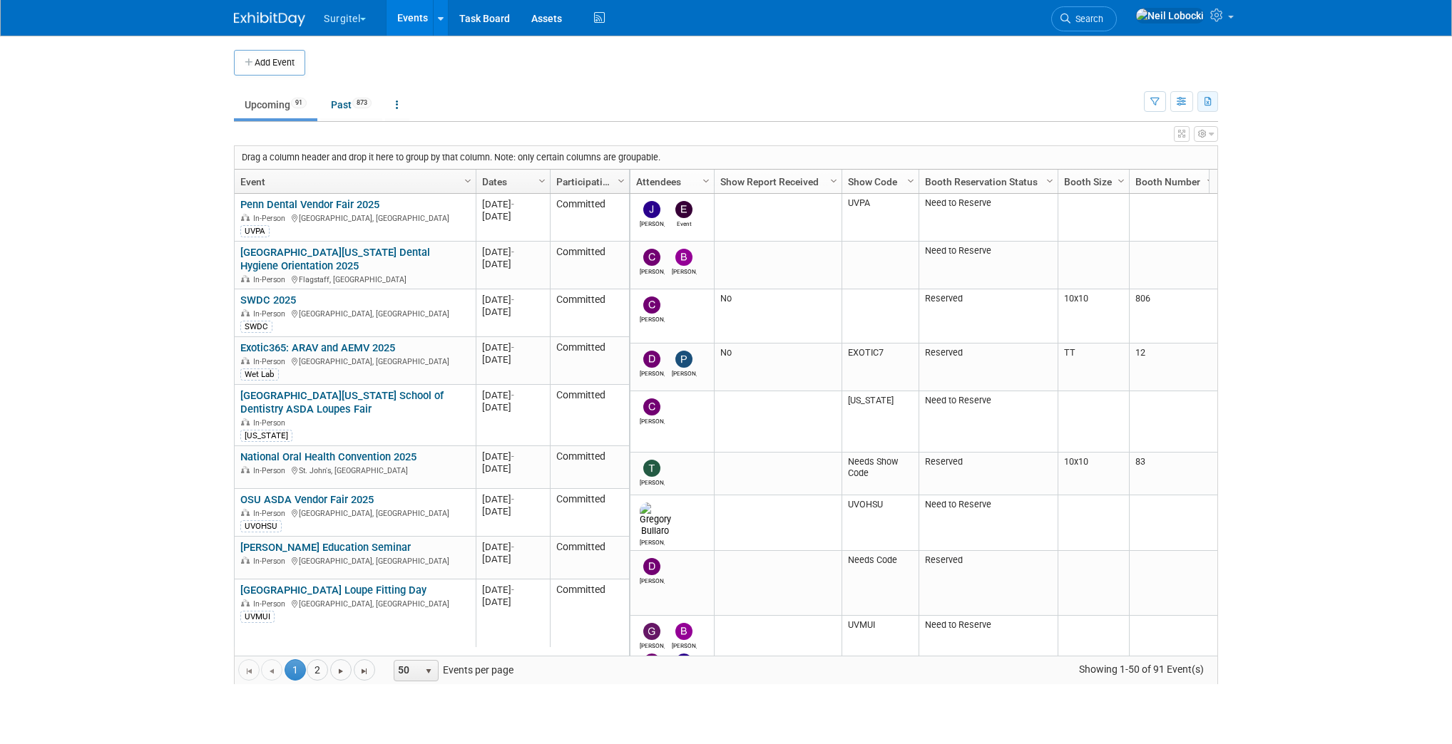
click at [1207, 103] on icon "button" at bounding box center [1208, 102] width 8 height 9
click at [770, 77] on td "Upcoming 91 Past 873 All Events 964 Past and Upcoming Grouped Annually Events g…" at bounding box center [689, 99] width 910 height 46
click at [1233, 19] on span at bounding box center [1231, 17] width 6 height 3
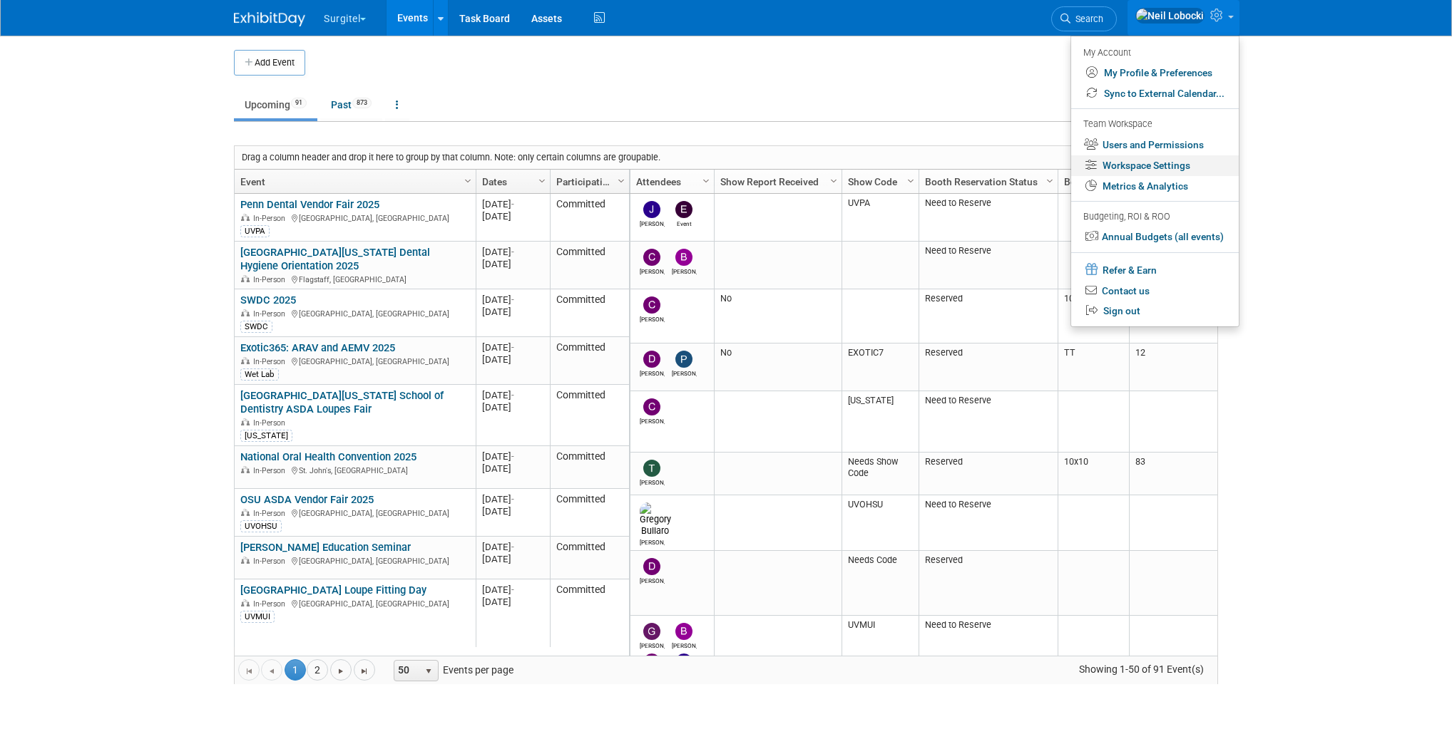
click at [1175, 164] on link "Workspace Settings" at bounding box center [1155, 165] width 168 height 21
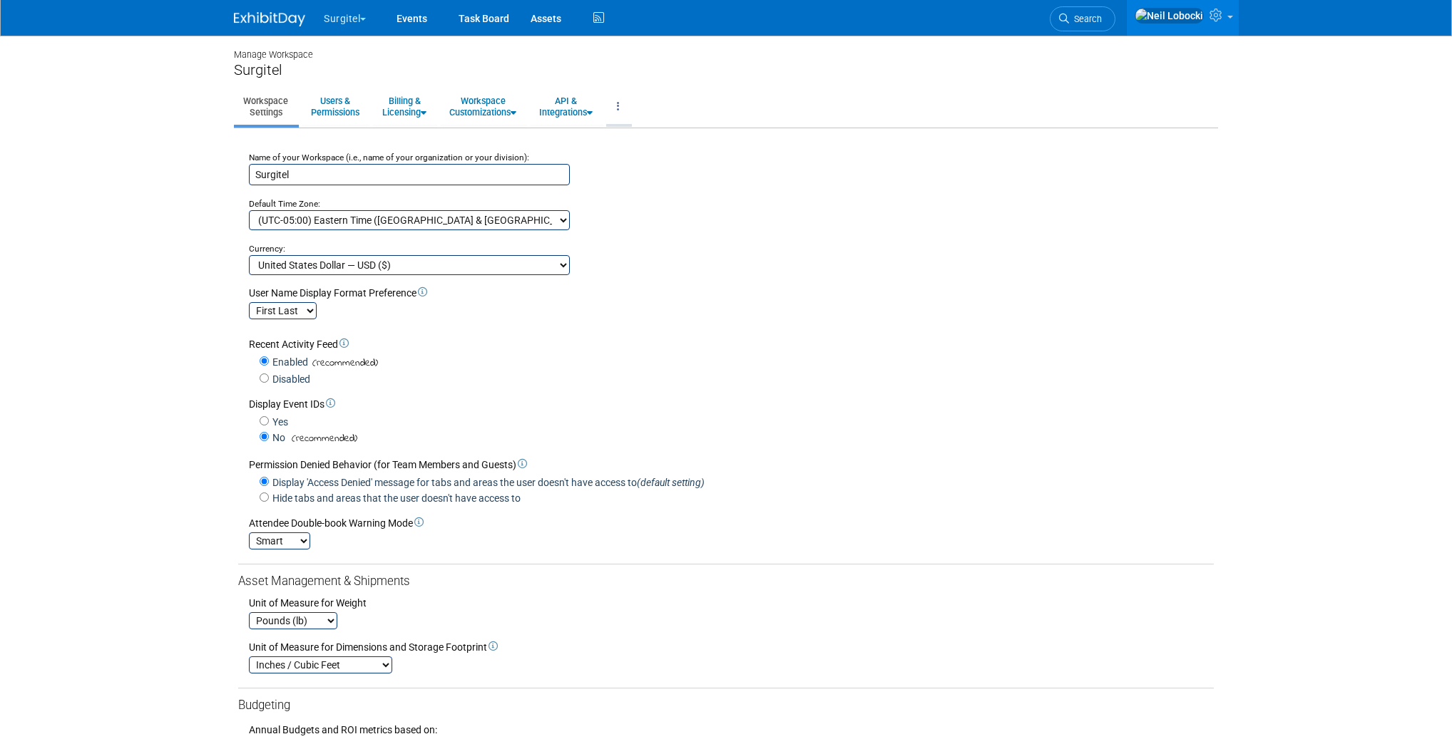
click at [630, 106] on link at bounding box center [618, 106] width 24 height 35
click at [677, 165] on link "Export Workspace Data" at bounding box center [666, 165] width 120 height 21
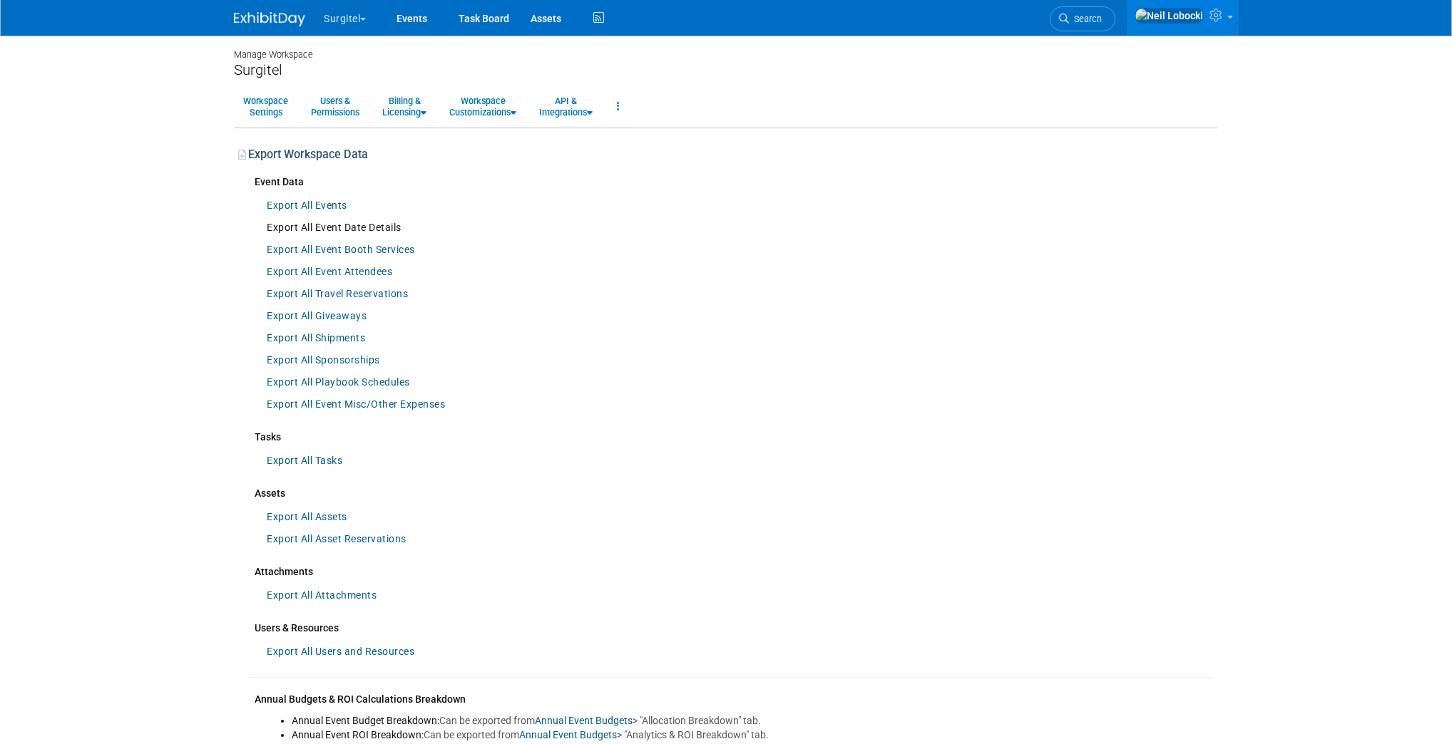
click at [375, 229] on link "Export All Event Date Details" at bounding box center [334, 228] width 149 height 22
click at [332, 205] on link "Export All Events" at bounding box center [307, 206] width 95 height 22
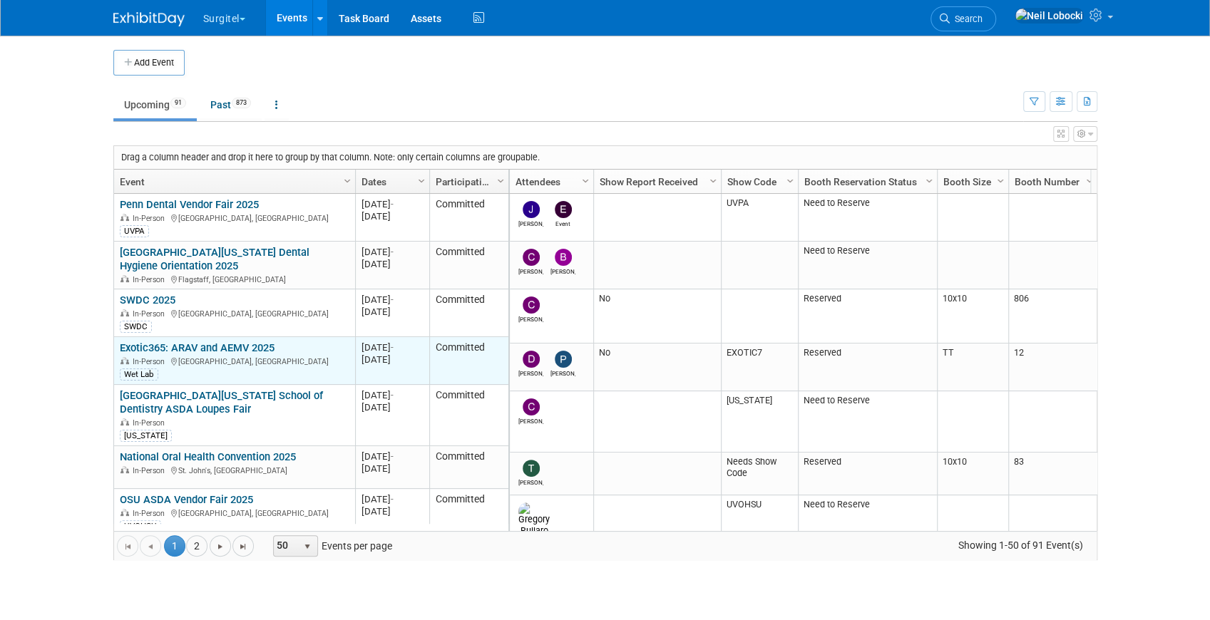
click at [195, 345] on link "Exotic365: ARAV and AEMV 2025" at bounding box center [197, 348] width 155 height 13
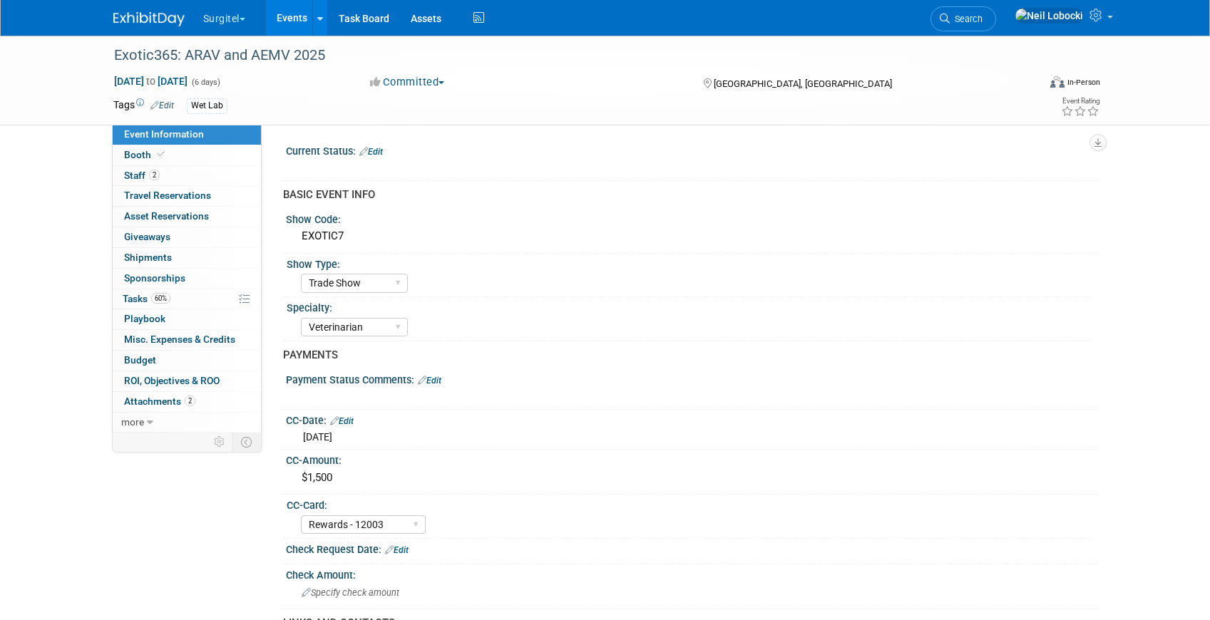
select select "Trade Show"
select select "Veterinarian"
select select "Rewards - 12003"
select select "No"
click at [1099, 147] on button "button" at bounding box center [1097, 142] width 17 height 17
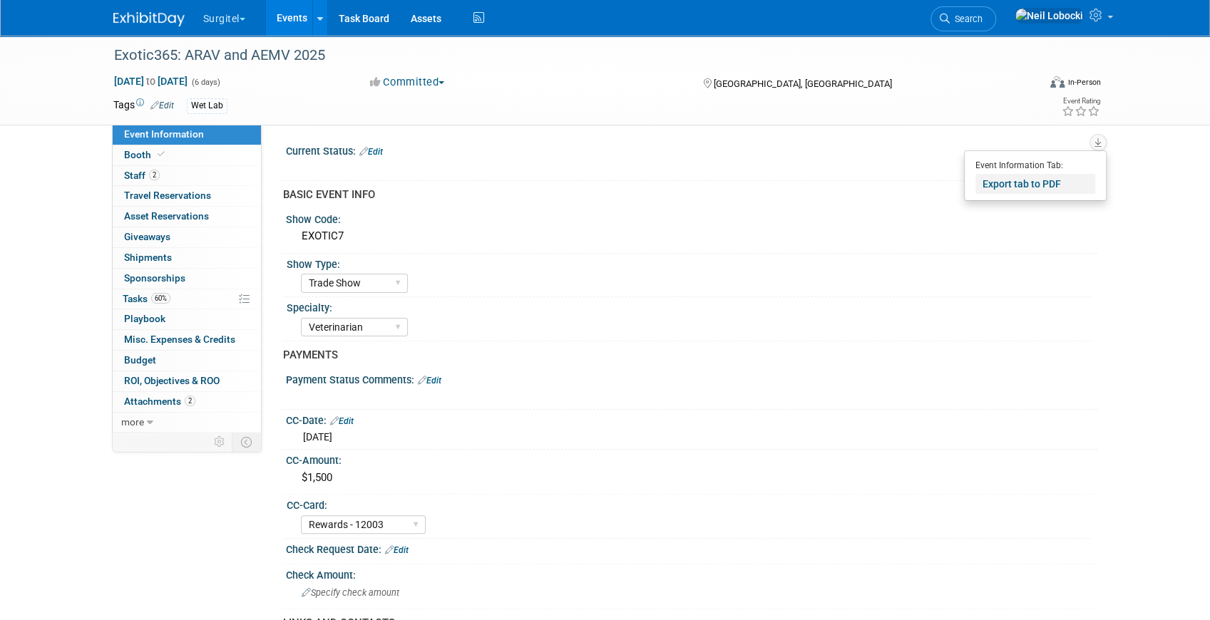
click at [1062, 185] on link "Export tab to PDF" at bounding box center [1035, 184] width 120 height 20
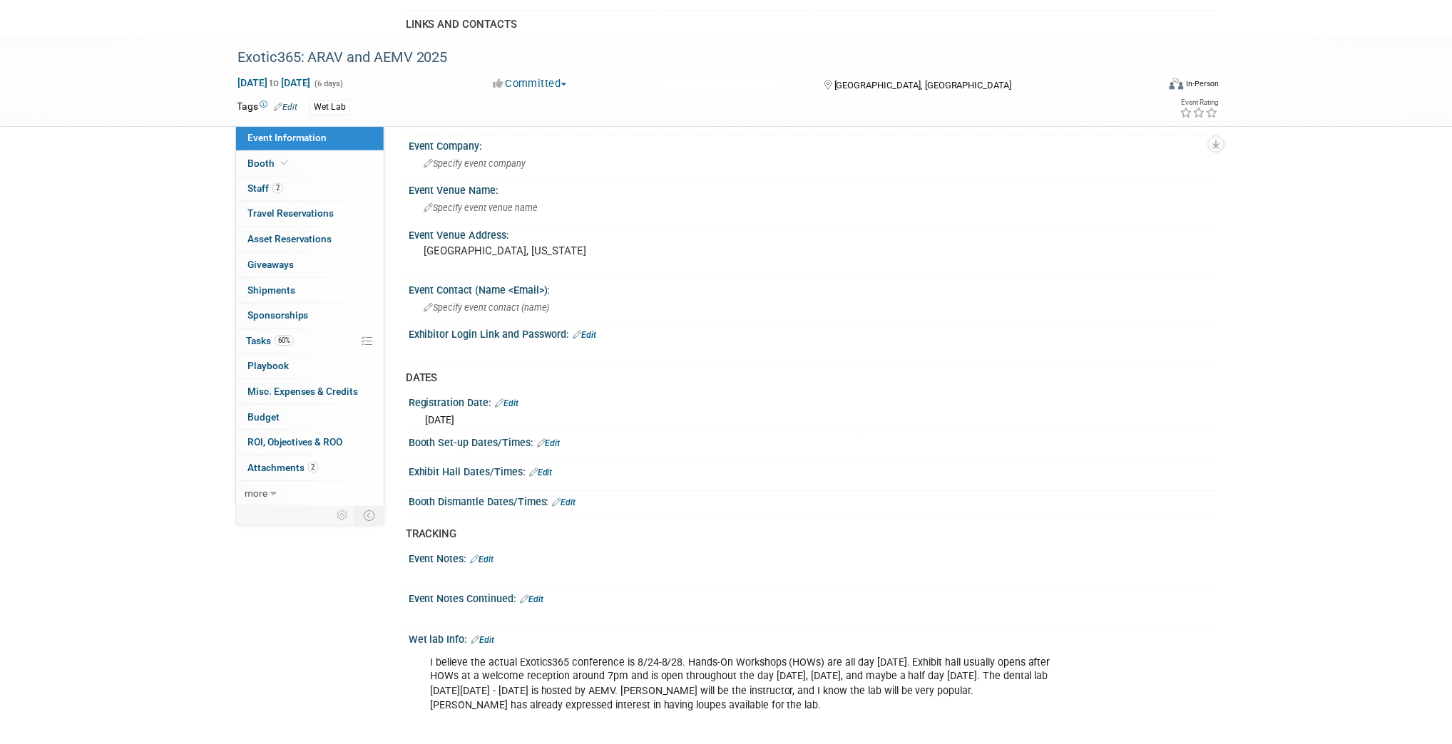
scroll to position [930, 0]
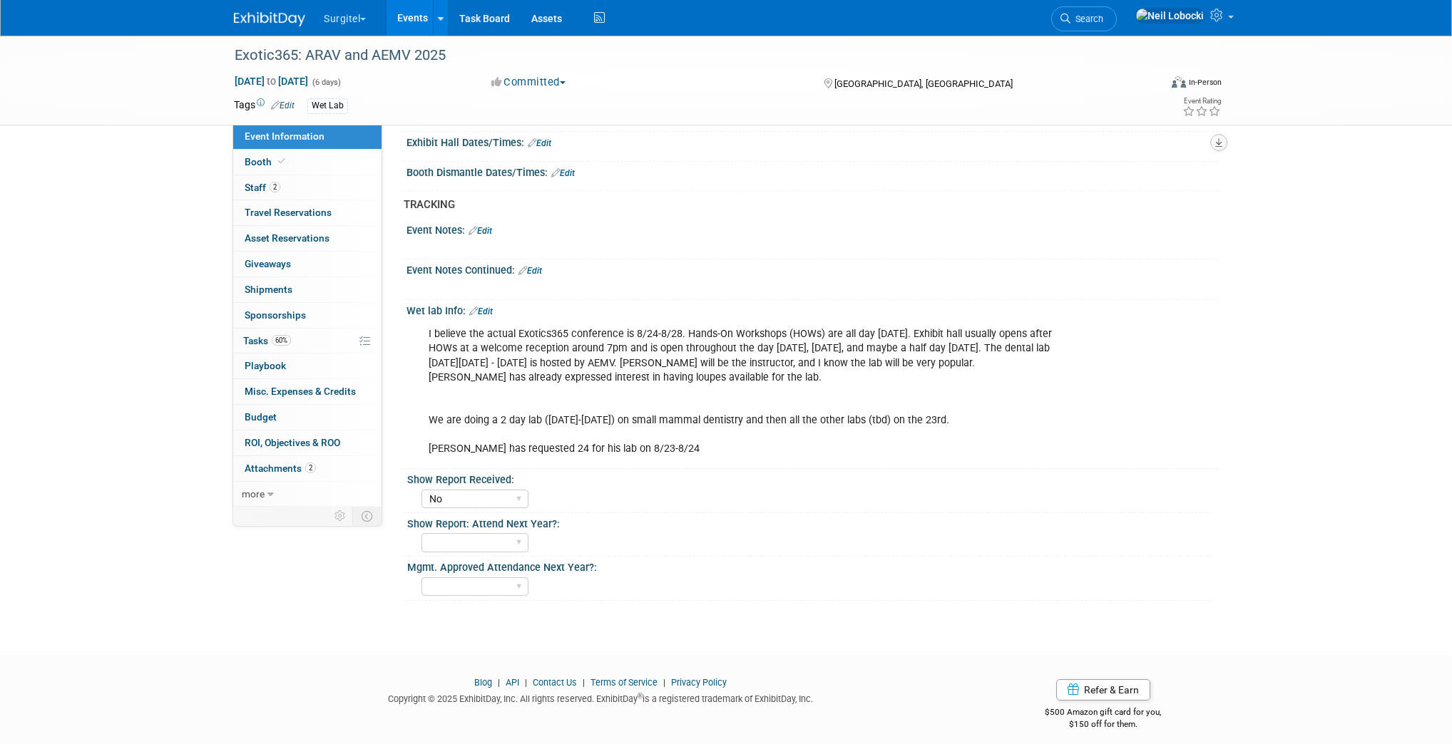
click at [1209, 140] on button "button" at bounding box center [1218, 142] width 17 height 17
click at [1145, 183] on link "Export tab to PDF" at bounding box center [1156, 184] width 120 height 20
click at [260, 168] on link "Booth" at bounding box center [307, 162] width 148 height 25
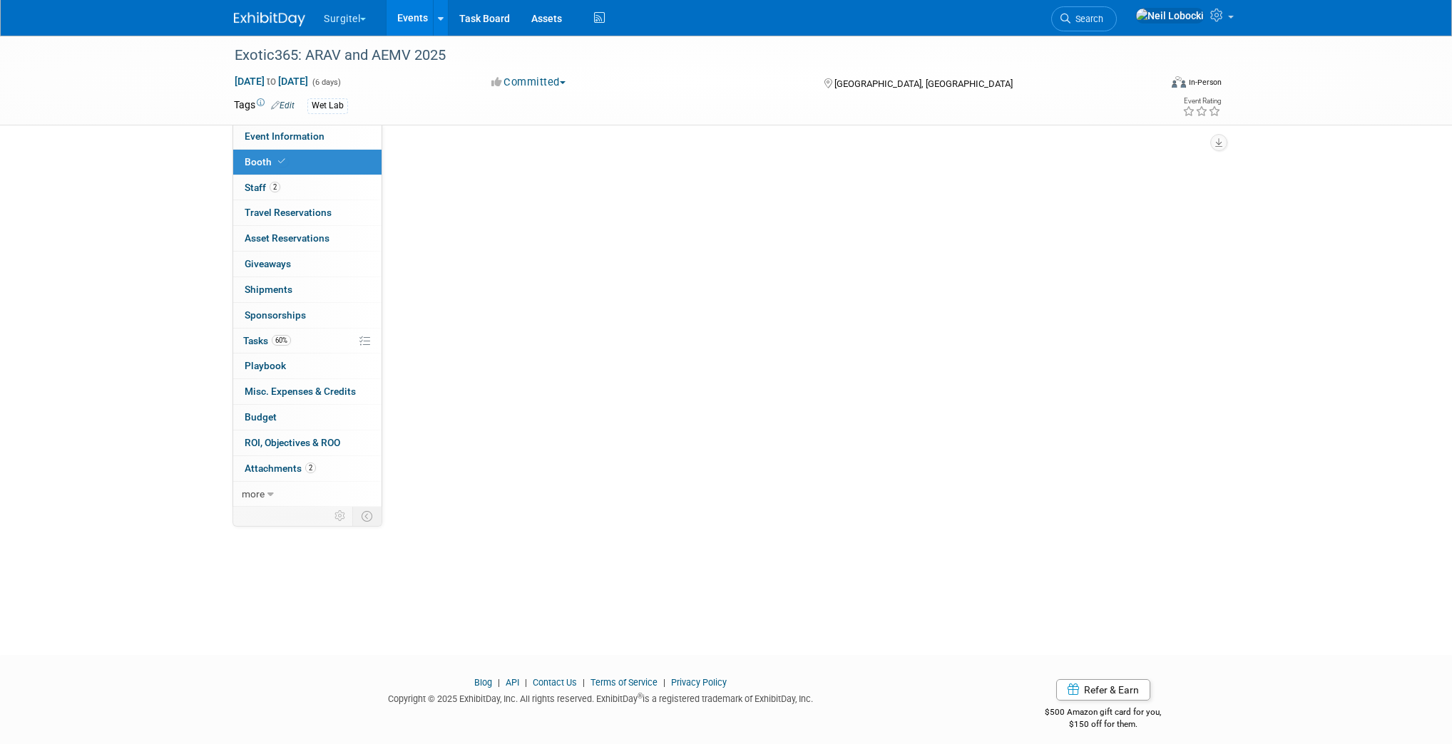
scroll to position [0, 0]
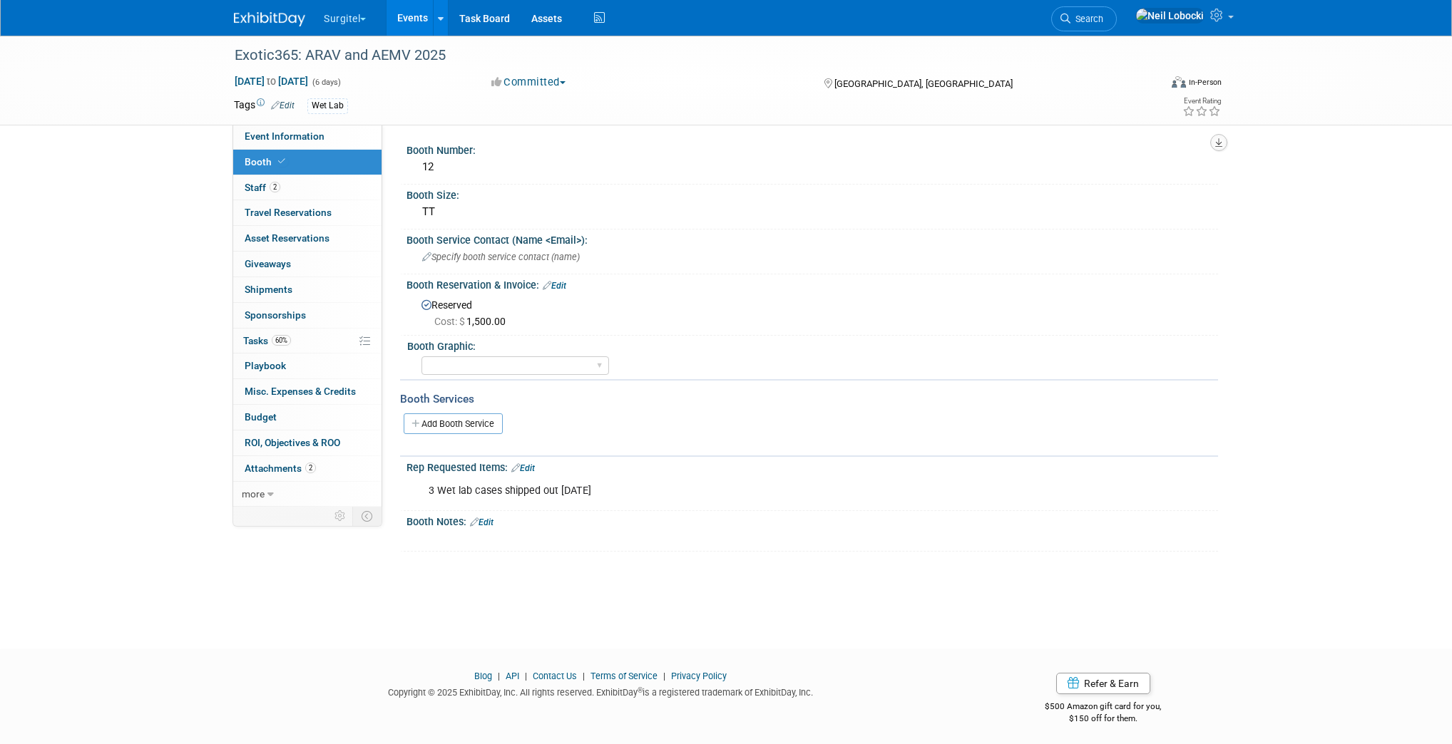
click at [1209, 140] on icon "button" at bounding box center [1218, 142] width 7 height 9
click at [1138, 188] on link "Export tab to PDF" at bounding box center [1156, 184] width 120 height 20
click at [305, 214] on span "Travel Reservations 0" at bounding box center [288, 212] width 87 height 11
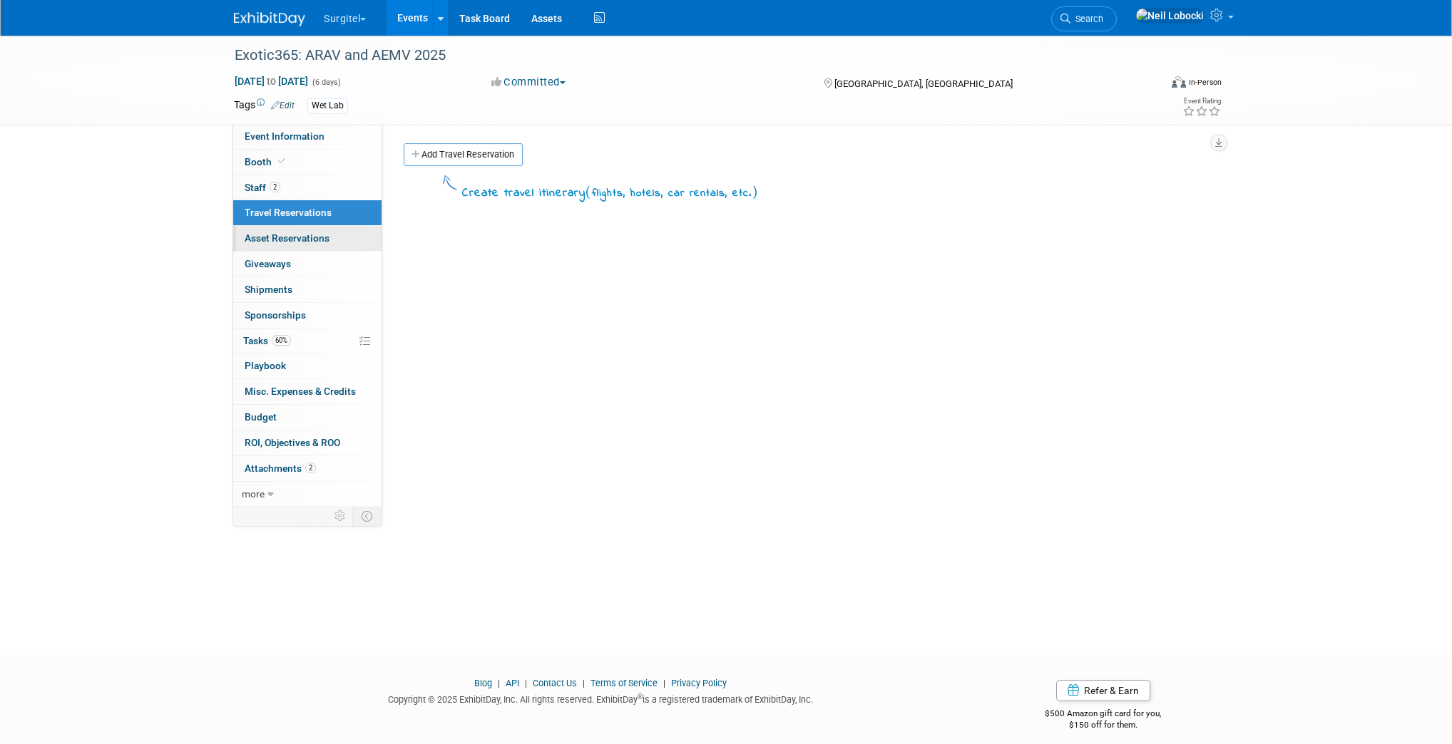
click at [283, 238] on span "Asset Reservations 0" at bounding box center [287, 237] width 85 height 11
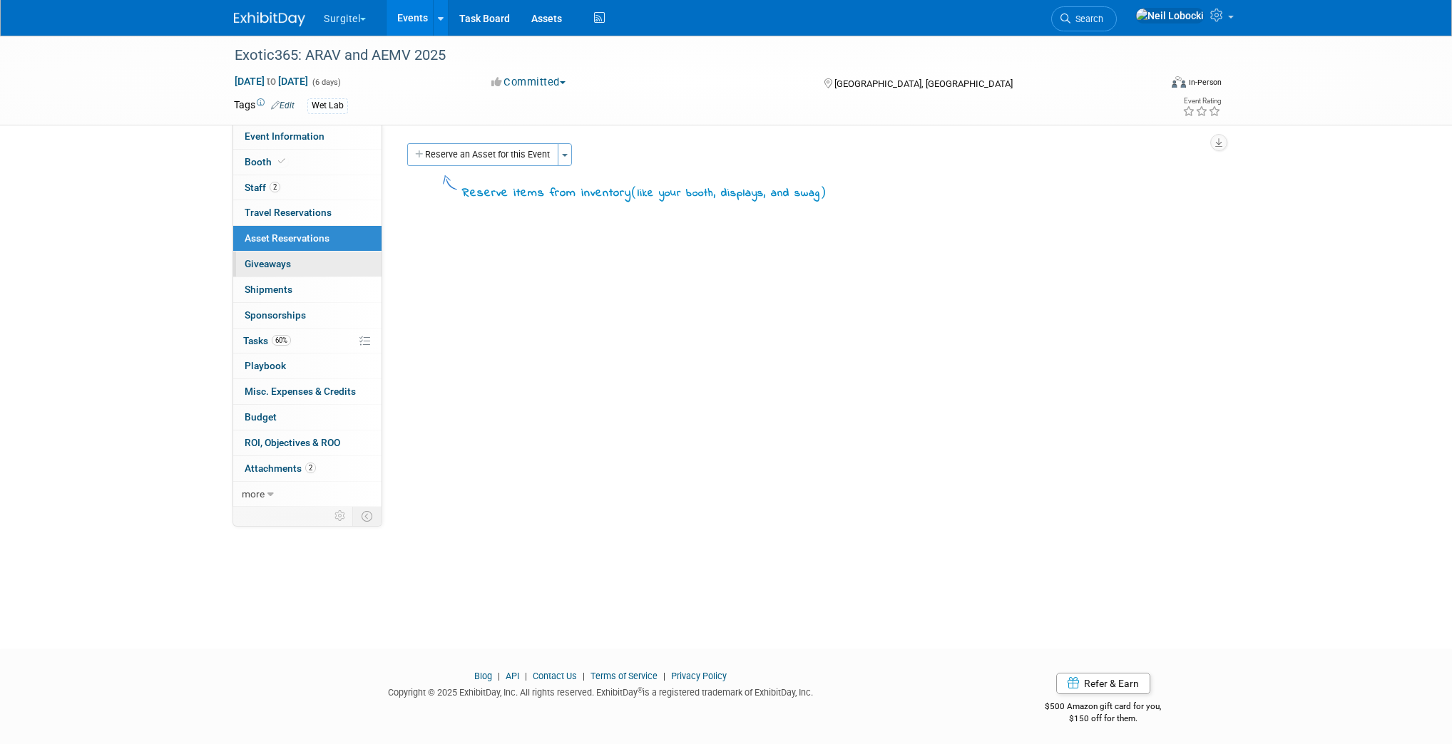
click at [279, 266] on span "Giveaways 0" at bounding box center [268, 263] width 46 height 11
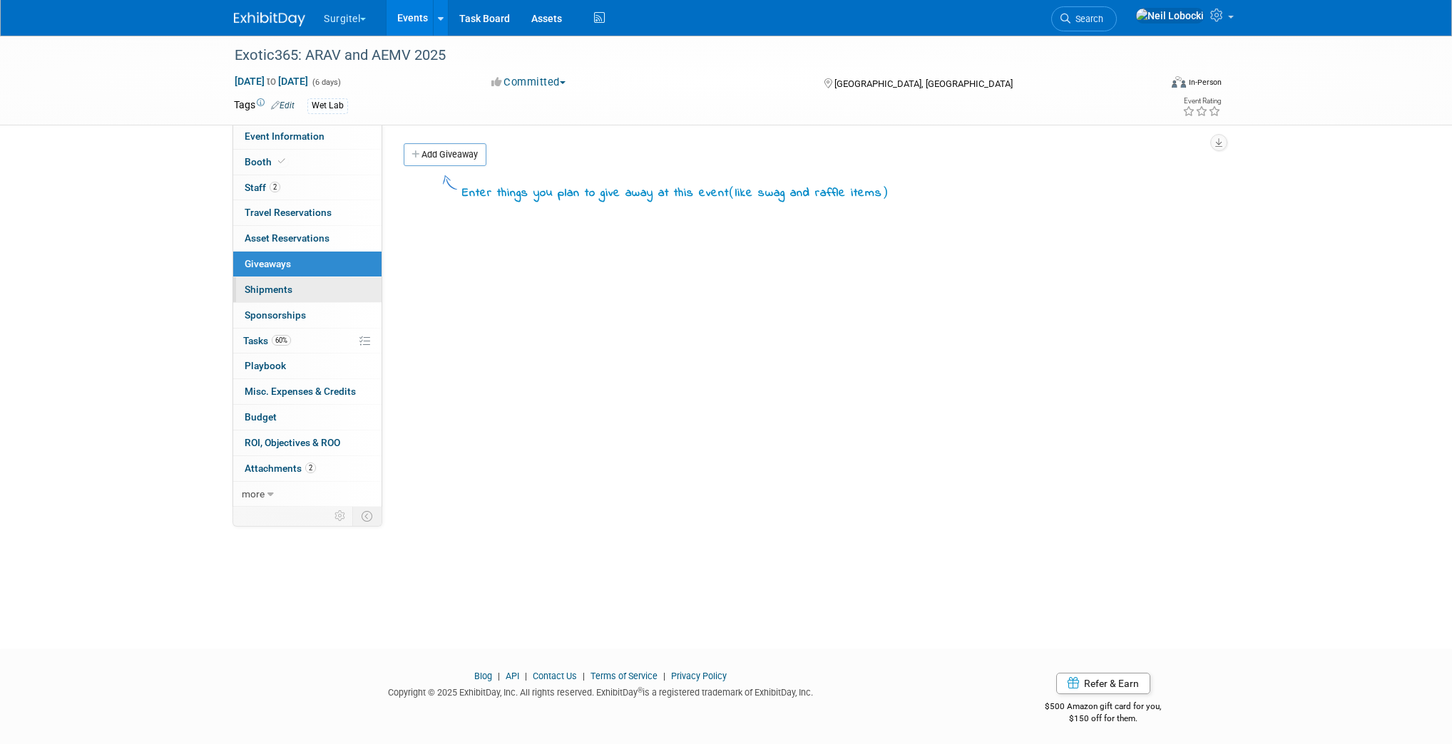
click at [279, 288] on span "Shipments 0" at bounding box center [269, 289] width 48 height 11
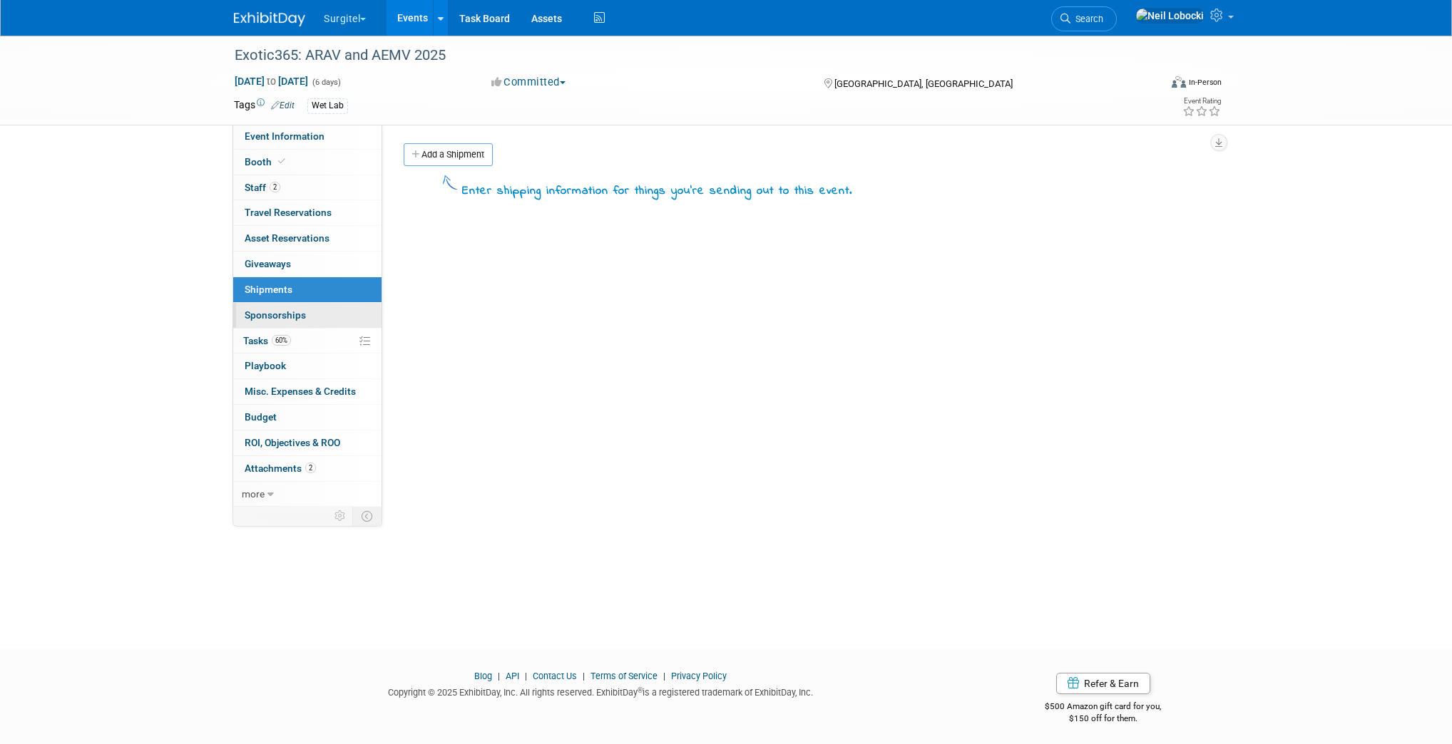
click at [280, 315] on span "Sponsorships 0" at bounding box center [275, 314] width 61 height 11
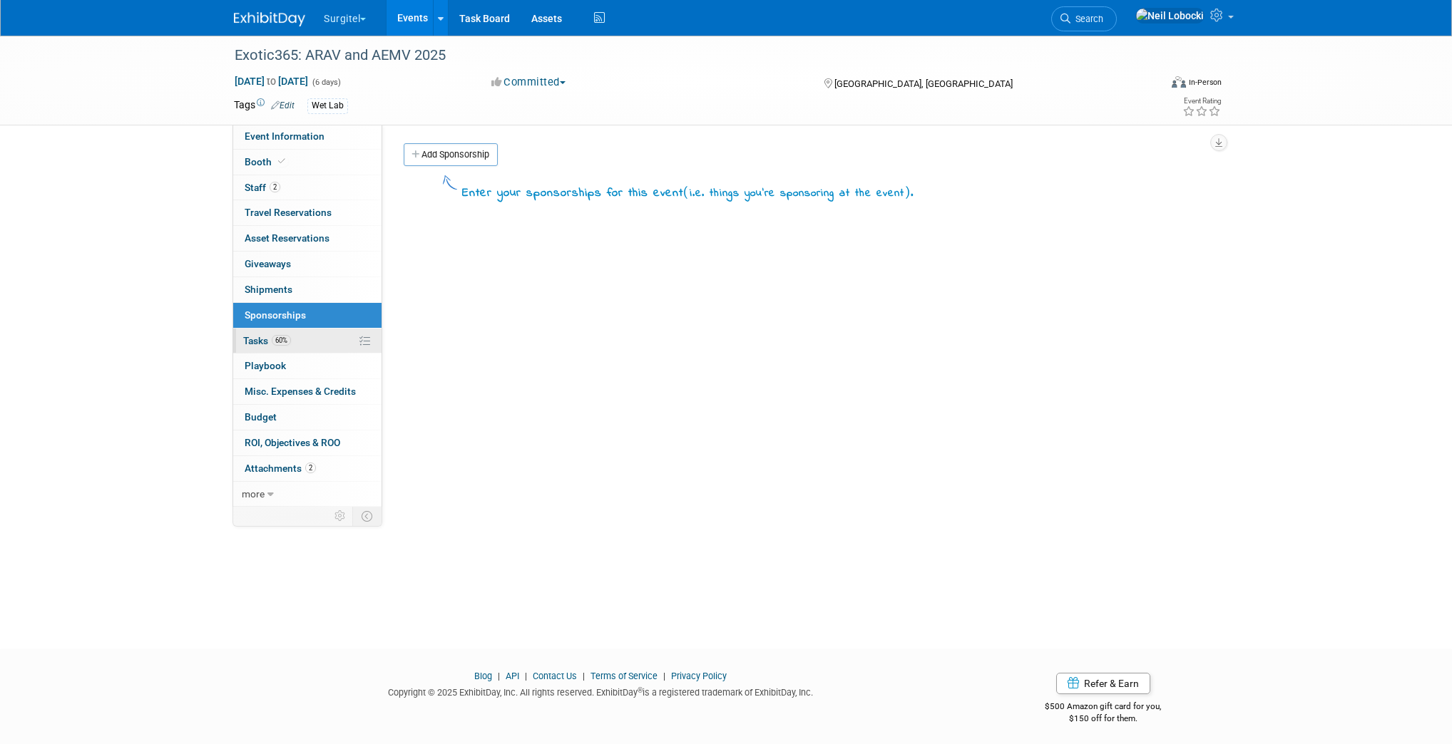
click at [308, 339] on link "60% Tasks 60%" at bounding box center [307, 341] width 148 height 25
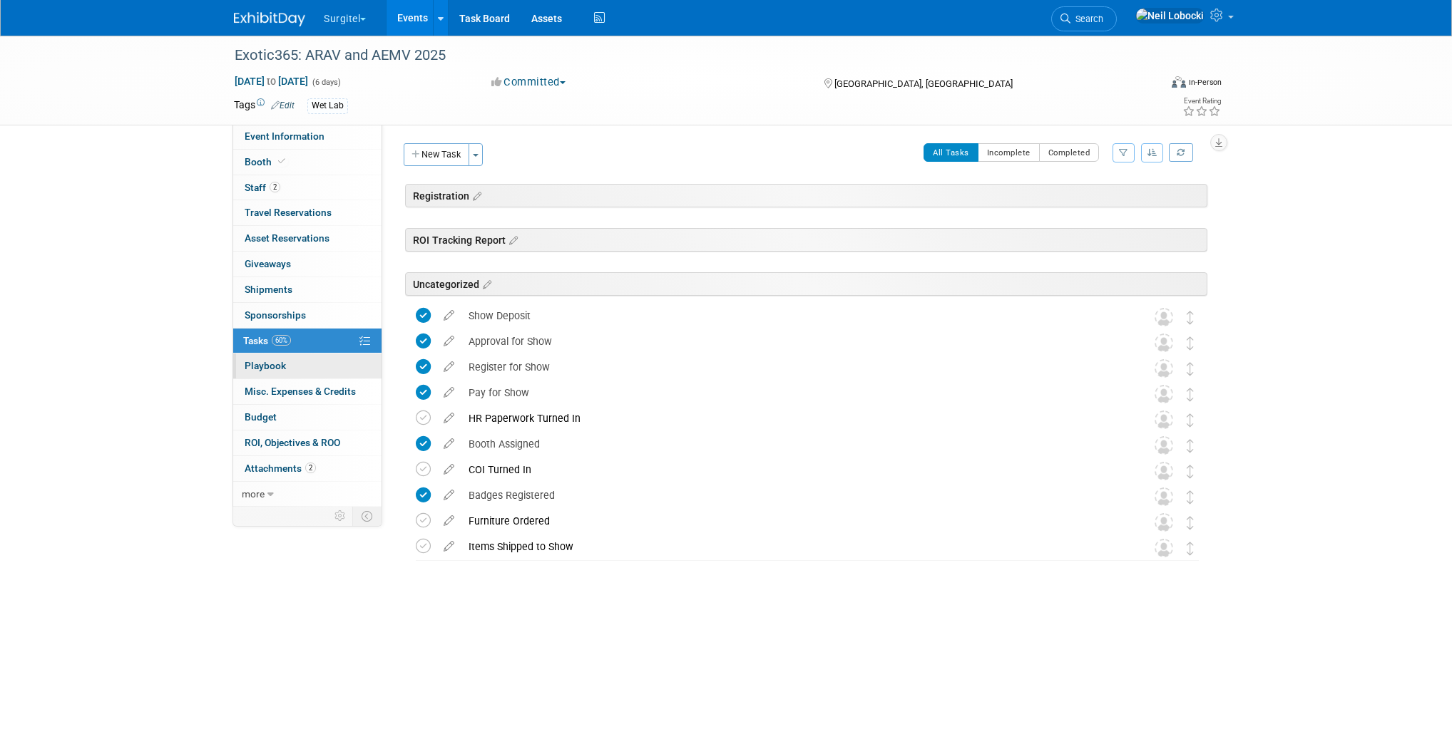
click at [296, 366] on link "0 Playbook 0" at bounding box center [307, 366] width 148 height 25
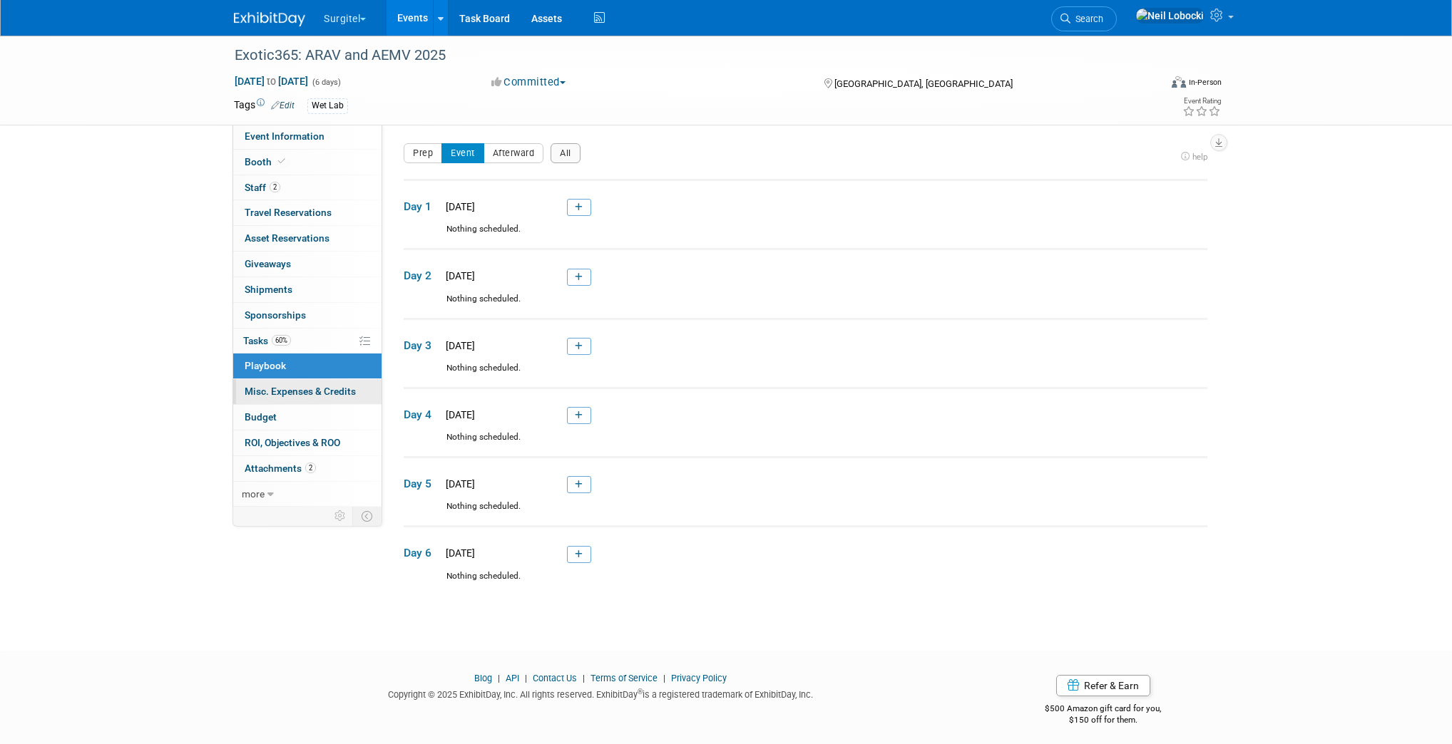
click at [291, 391] on span "Misc. Expenses & Credits 0" at bounding box center [300, 391] width 111 height 11
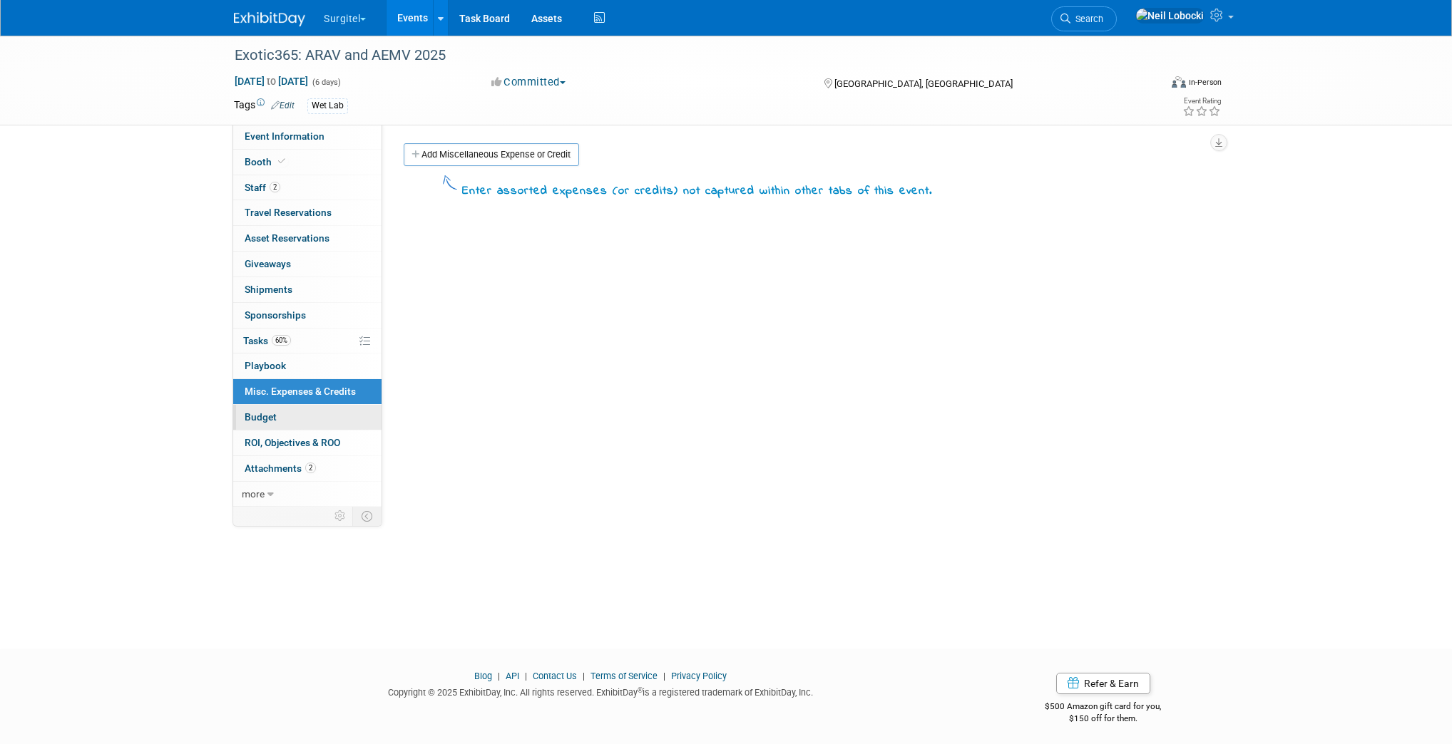
click at [279, 415] on link "Budget" at bounding box center [307, 417] width 148 height 25
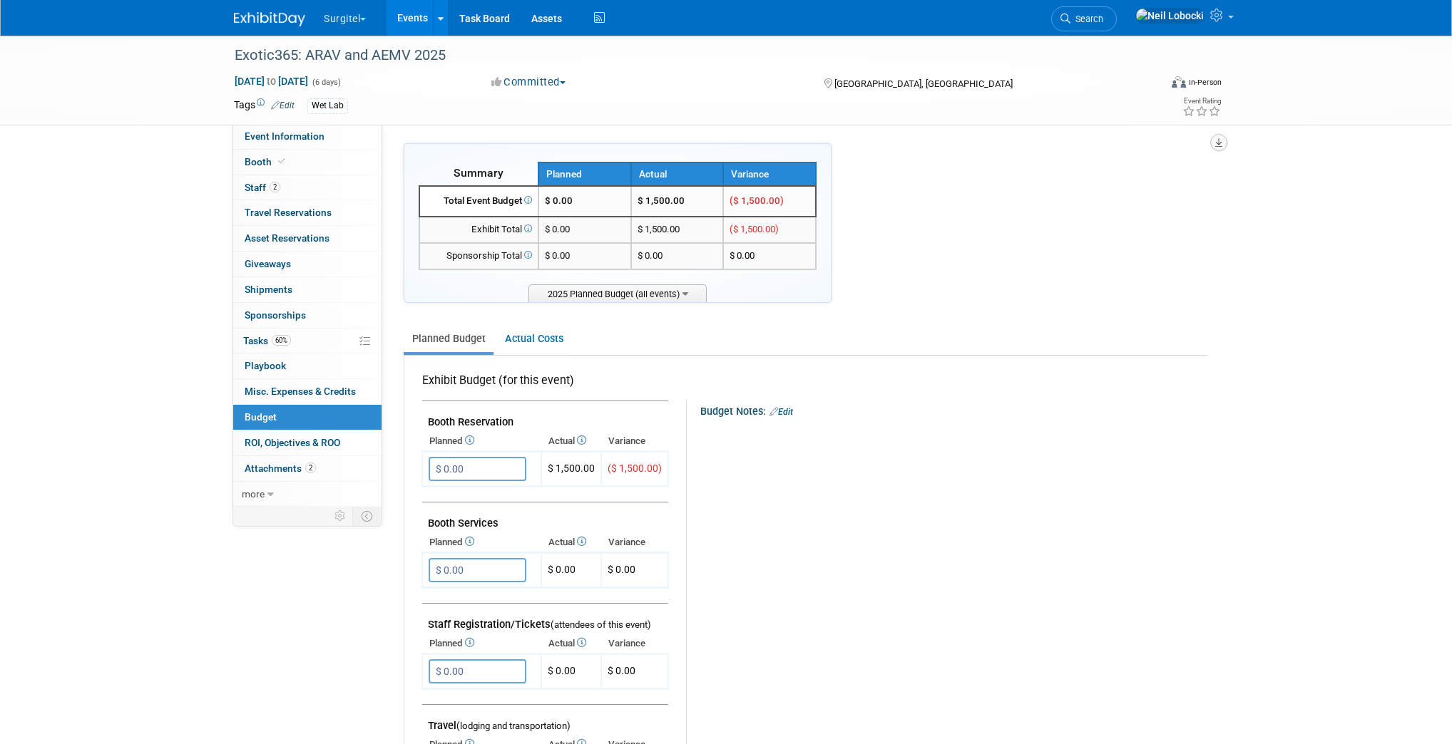
click at [1209, 143] on icon "button" at bounding box center [1218, 142] width 7 height 9
click at [1147, 183] on link "Export tab to PDF" at bounding box center [1132, 184] width 166 height 20
click at [277, 449] on link "0 ROI, Objectives & ROO 0" at bounding box center [307, 443] width 148 height 25
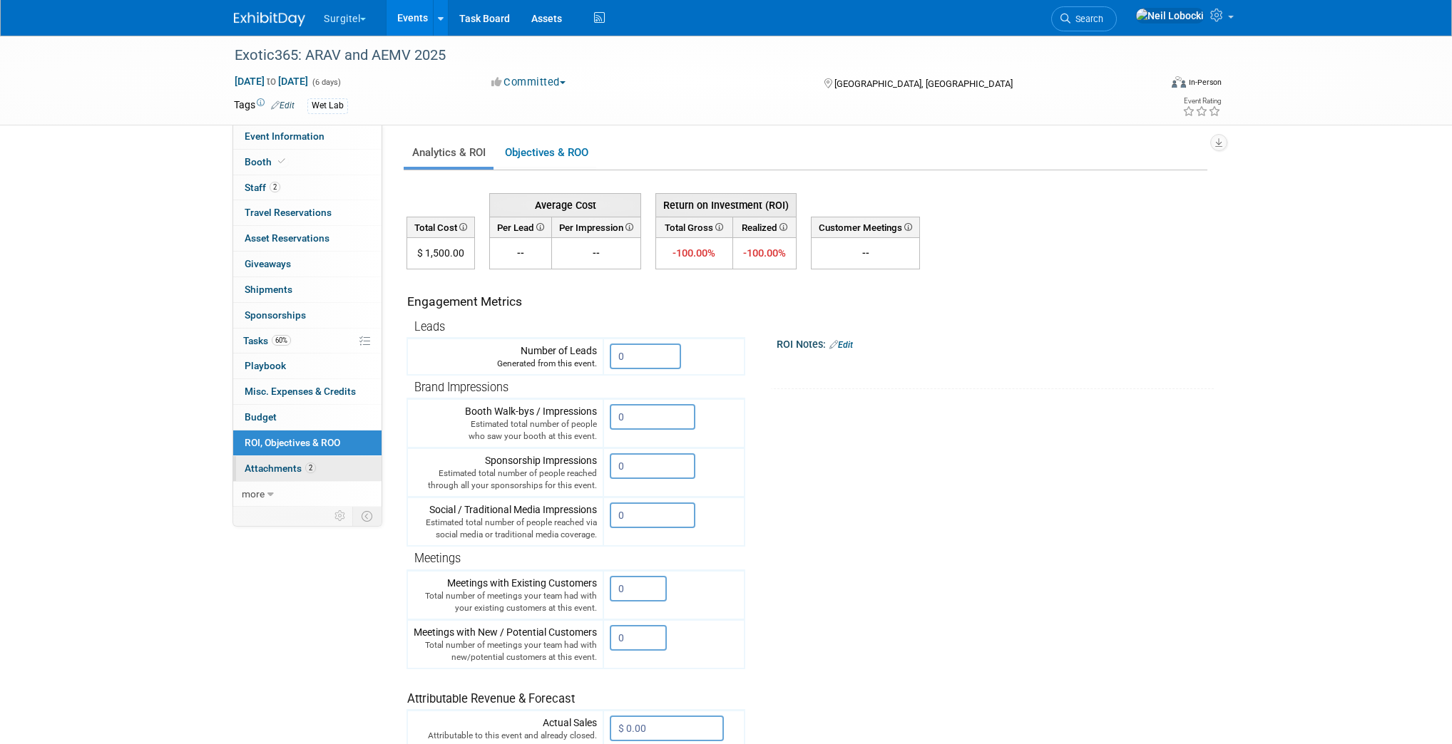
click at [289, 472] on span "Attachments 2" at bounding box center [280, 468] width 71 height 11
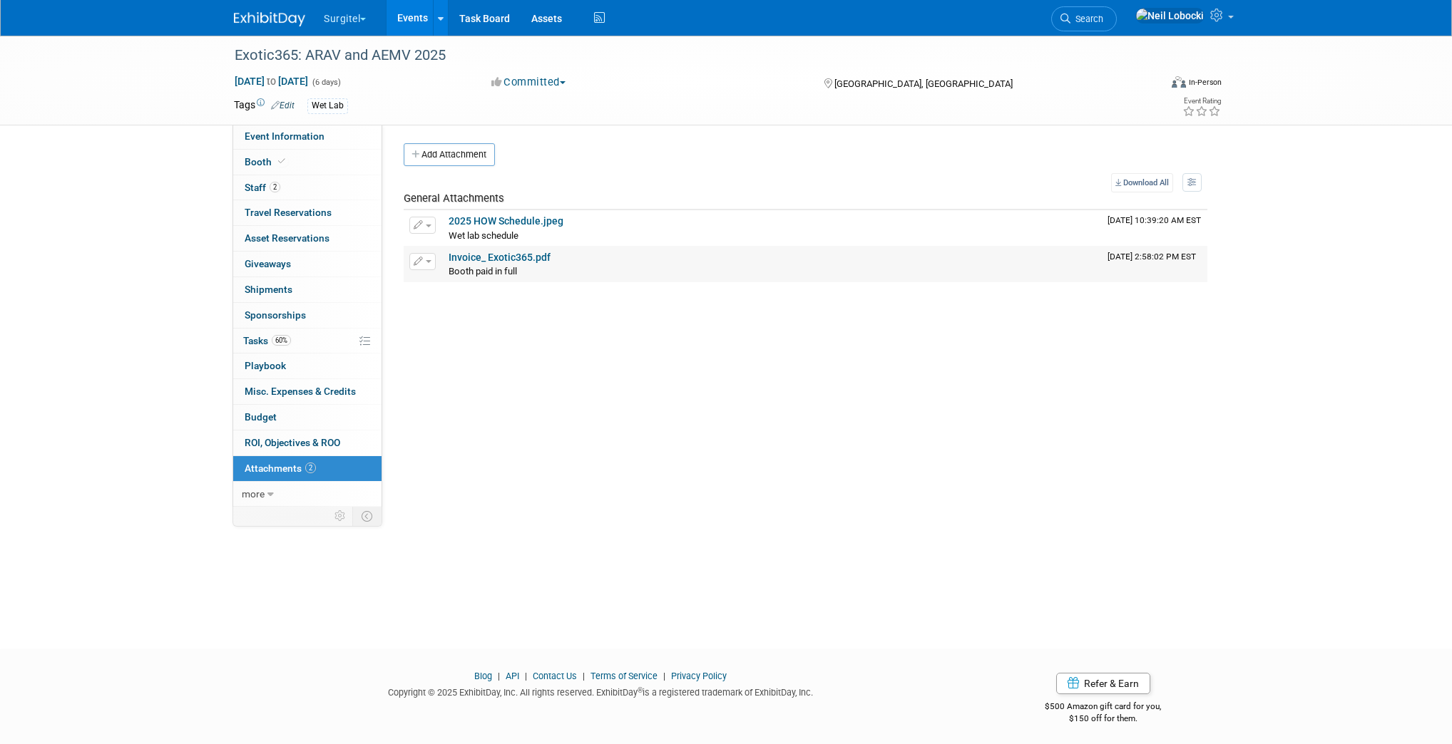
click at [520, 257] on link "Invoice_ Exotic365.pdf" at bounding box center [499, 257] width 102 height 11
click at [546, 221] on link "2025 HOW Schedule.jpeg" at bounding box center [505, 220] width 115 height 11
